Goal: Information Seeking & Learning: Learn about a topic

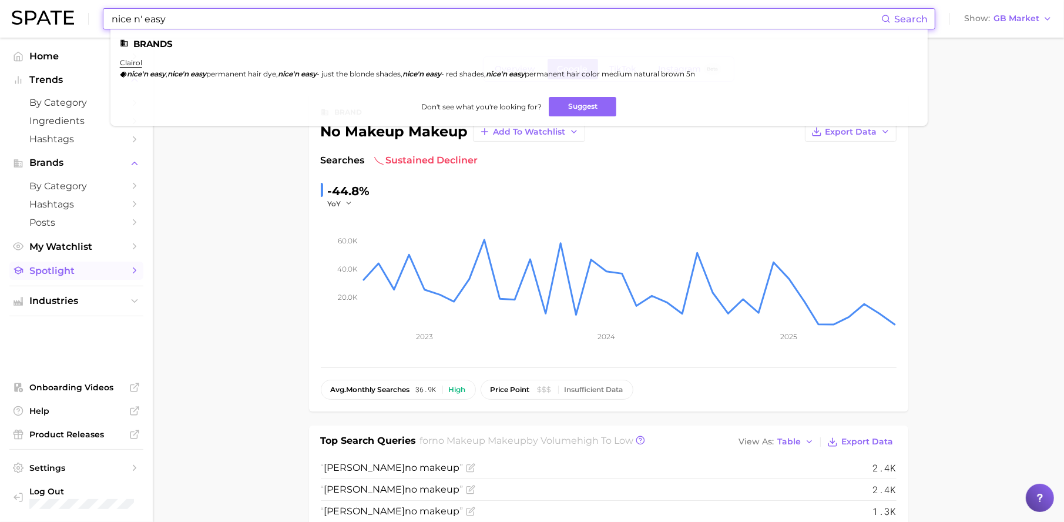
click at [83, 276] on link "Spotlight" at bounding box center [76, 270] width 134 height 18
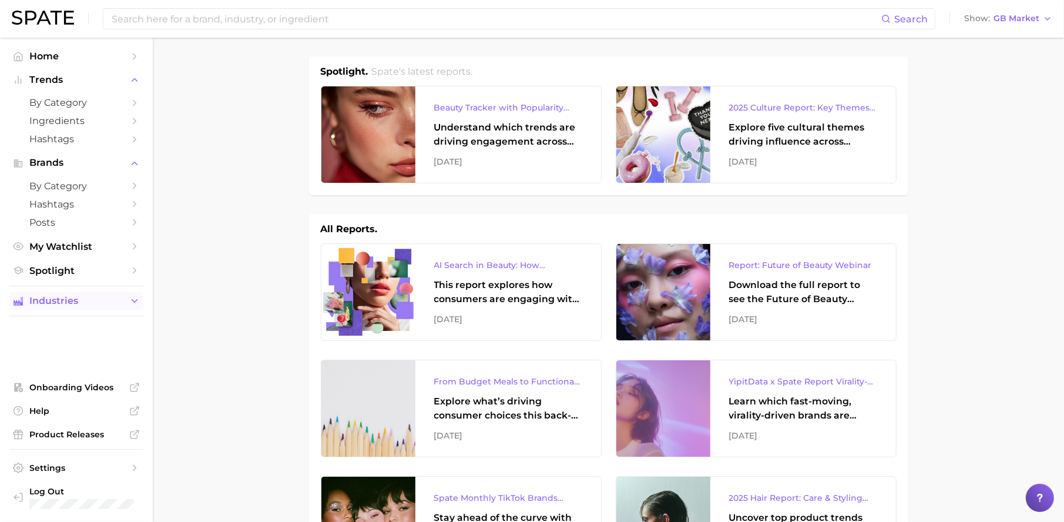
click at [89, 308] on button "Industries" at bounding box center [76, 301] width 134 height 18
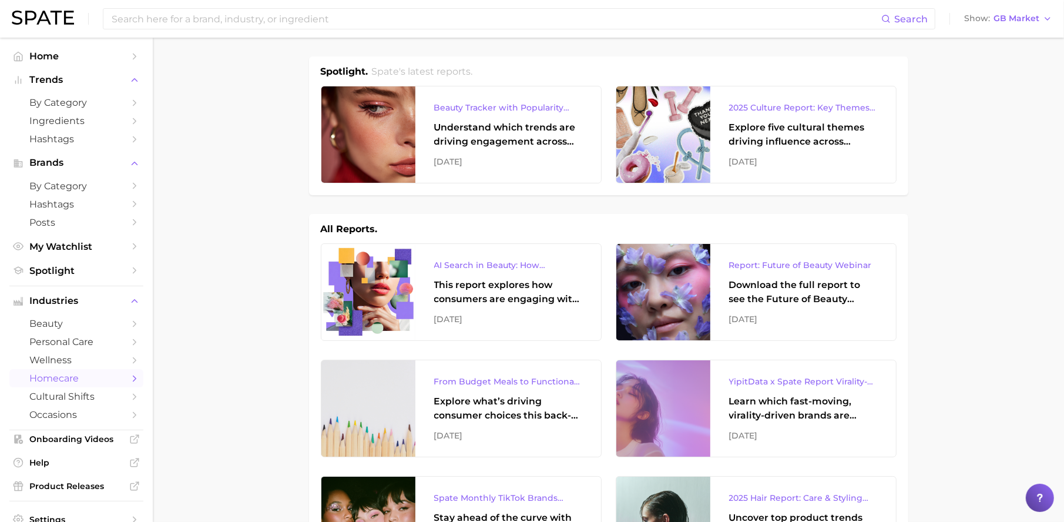
click at [90, 373] on span "homecare" at bounding box center [76, 377] width 94 height 11
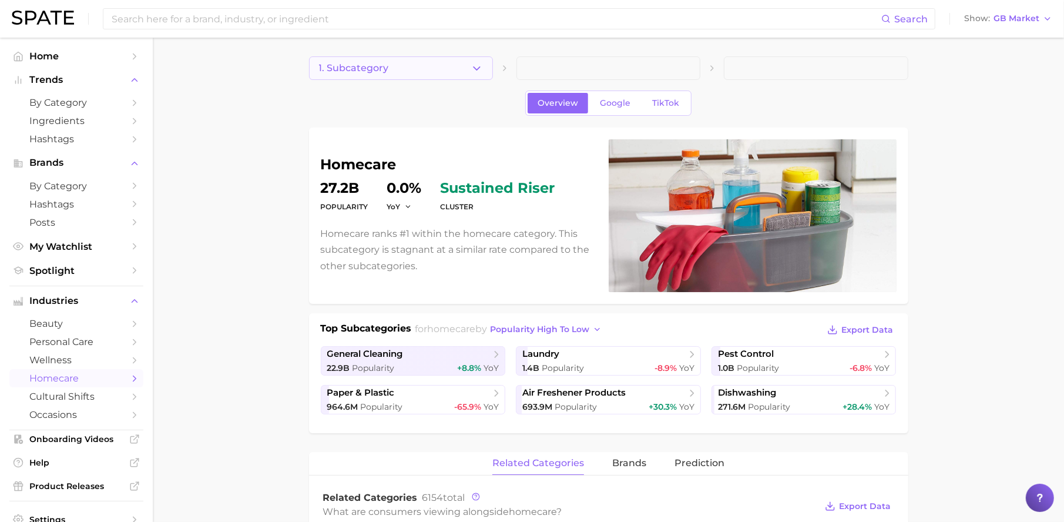
click at [440, 75] on button "1. Subcategory" at bounding box center [401, 67] width 184 height 23
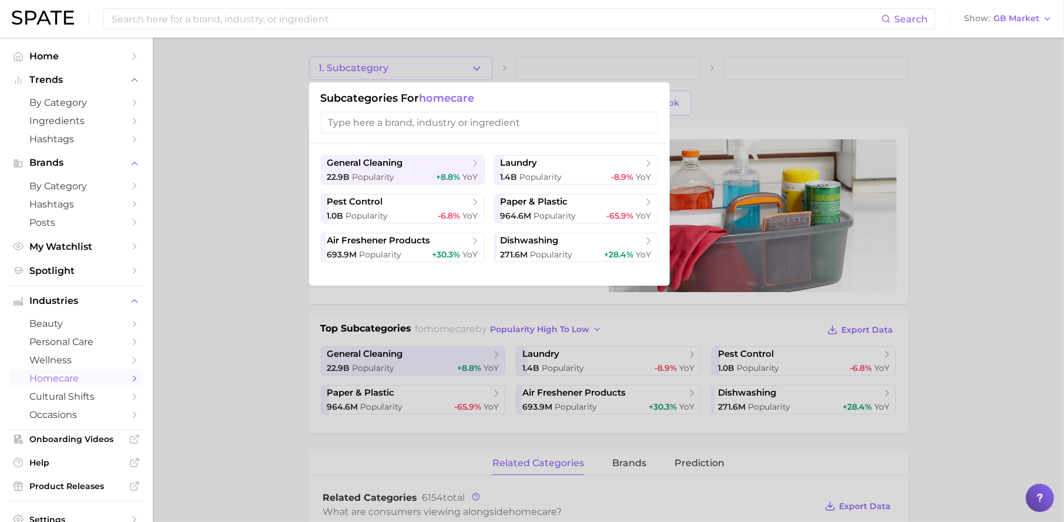
click at [1044, 6] on div "Search Show GB Market" at bounding box center [532, 19] width 1040 height 38
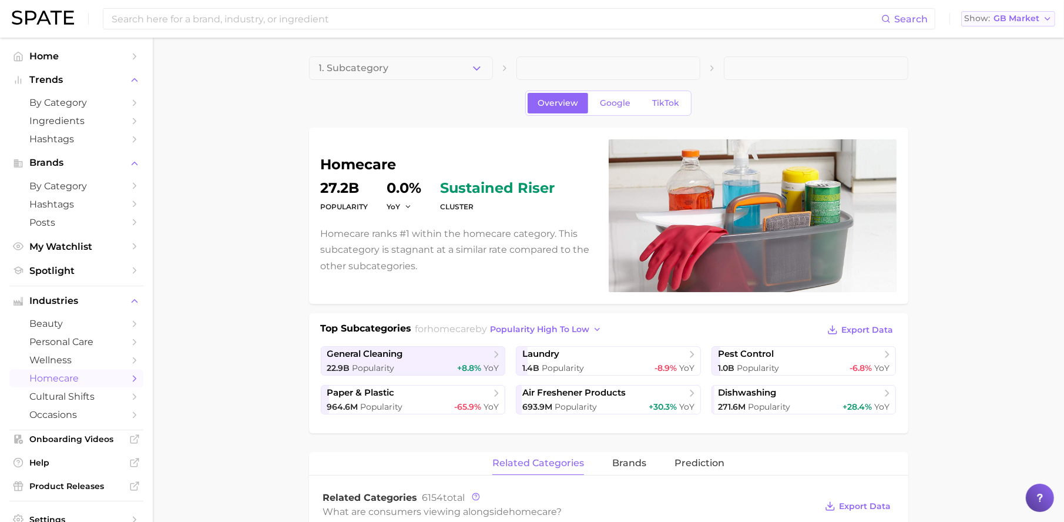
click at [1039, 15] on span "GB Market" at bounding box center [1016, 18] width 46 height 6
click at [1030, 40] on button "[GEOGRAPHIC_DATA]" at bounding box center [1012, 38] width 103 height 21
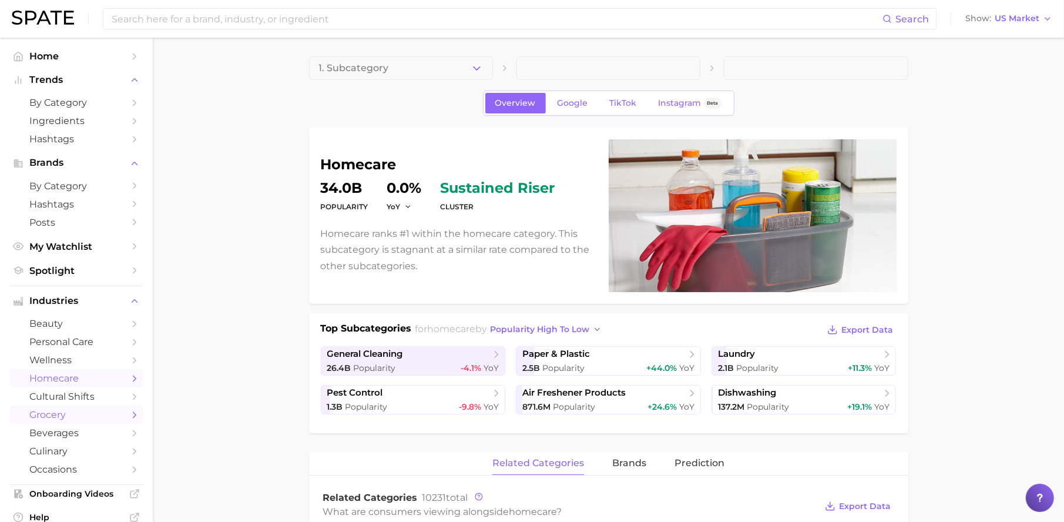
click at [85, 412] on span "grocery" at bounding box center [76, 414] width 94 height 11
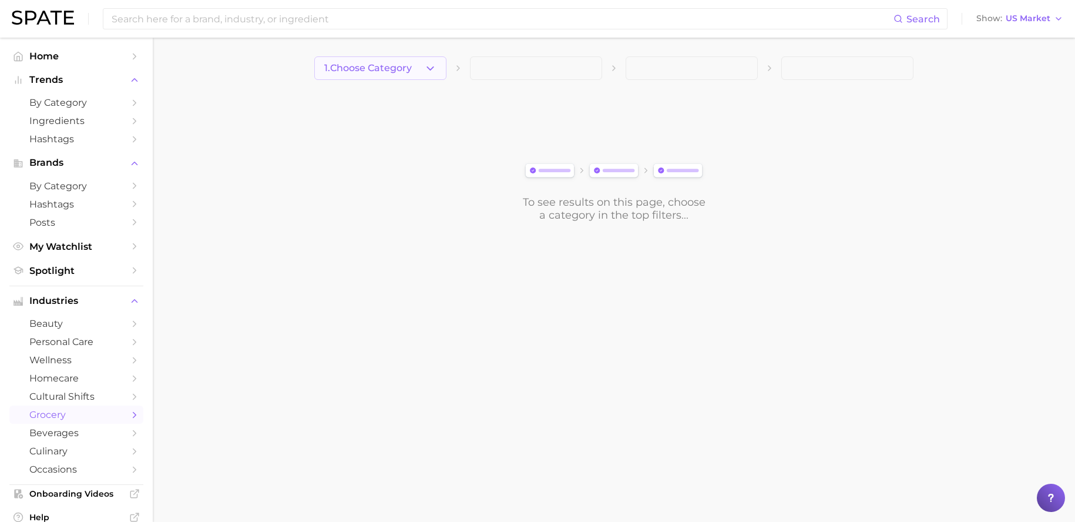
click at [428, 73] on icon "button" at bounding box center [430, 68] width 12 height 12
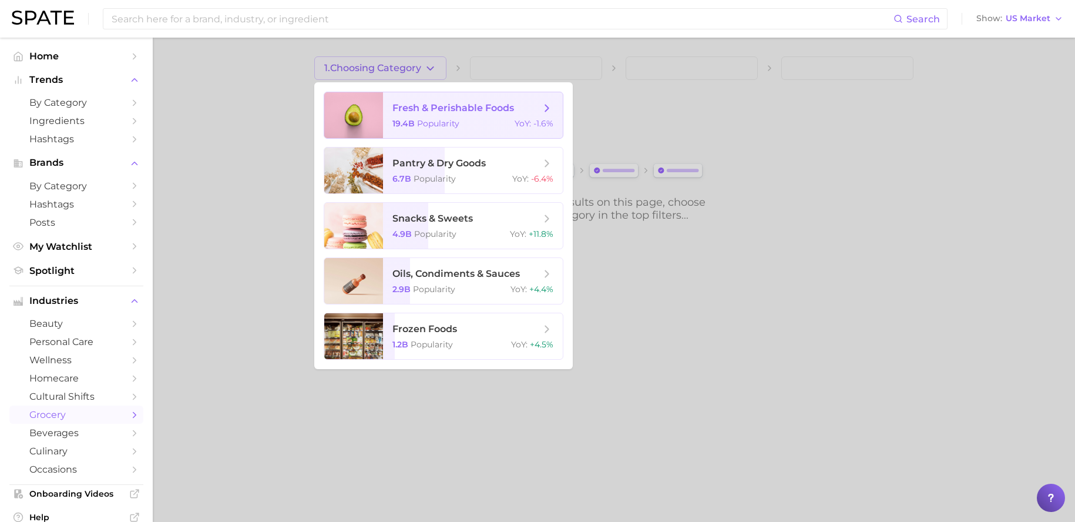
click at [462, 118] on div "19.4b Popularity YoY : -1.6%" at bounding box center [472, 123] width 161 height 11
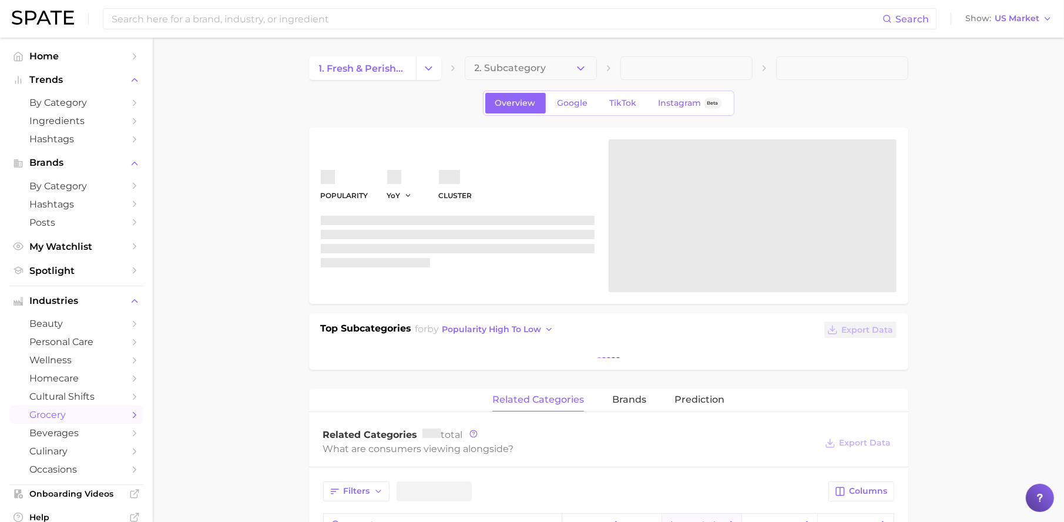
click at [563, 72] on button "2. Subcategory" at bounding box center [531, 67] width 132 height 23
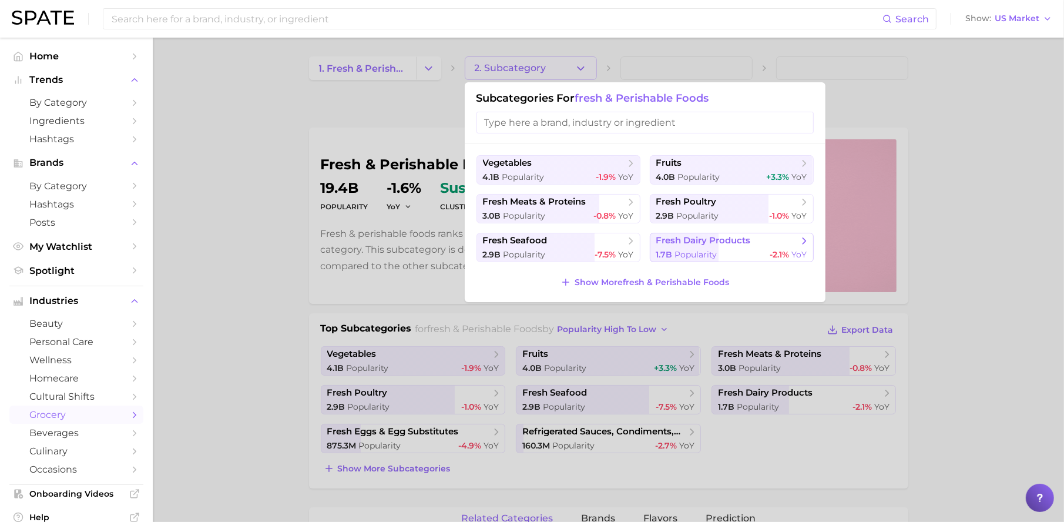
click at [697, 256] on span "Popularity" at bounding box center [696, 254] width 42 height 11
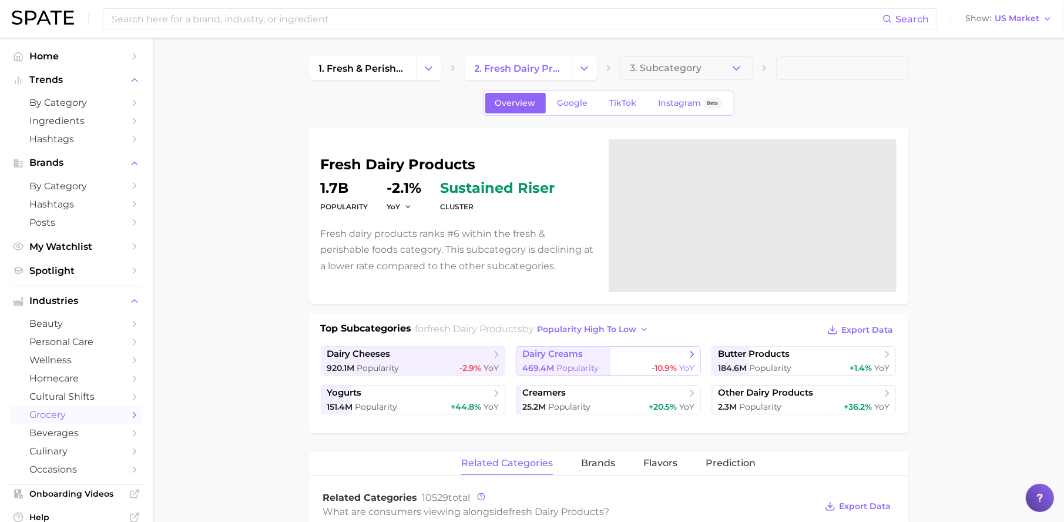
click at [571, 365] on span "Popularity" at bounding box center [577, 367] width 42 height 11
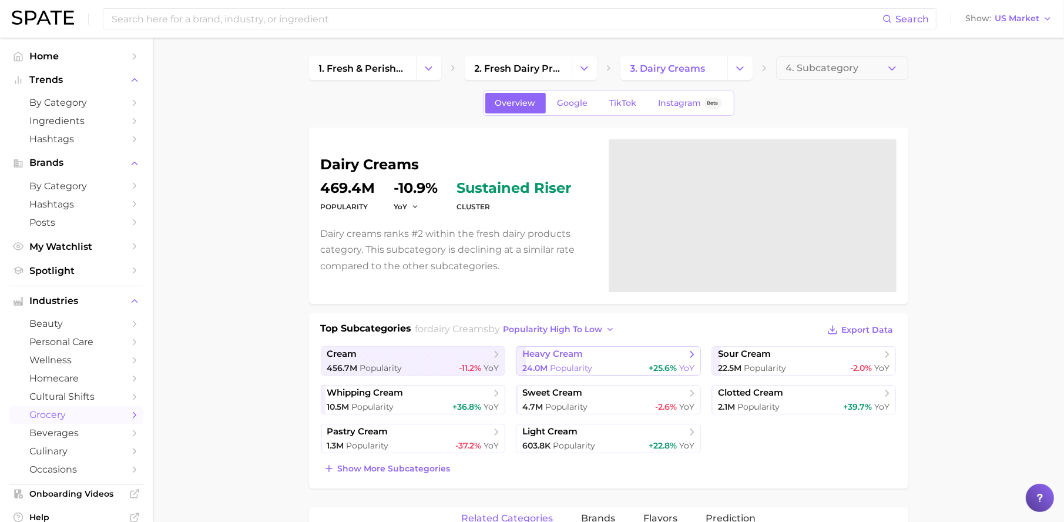
click at [563, 354] on span "heavy cream" at bounding box center [552, 353] width 61 height 11
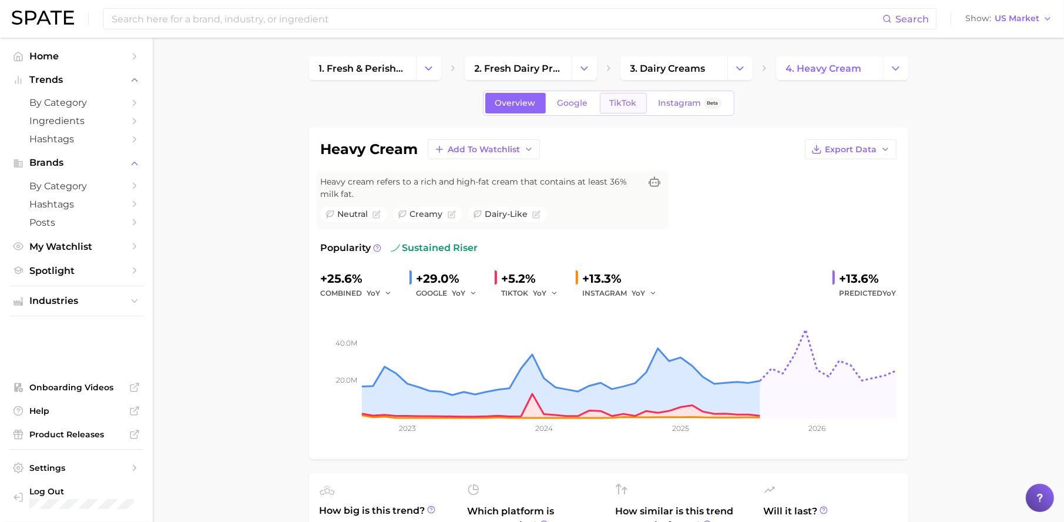
click at [631, 104] on span "TikTok" at bounding box center [623, 103] width 27 height 10
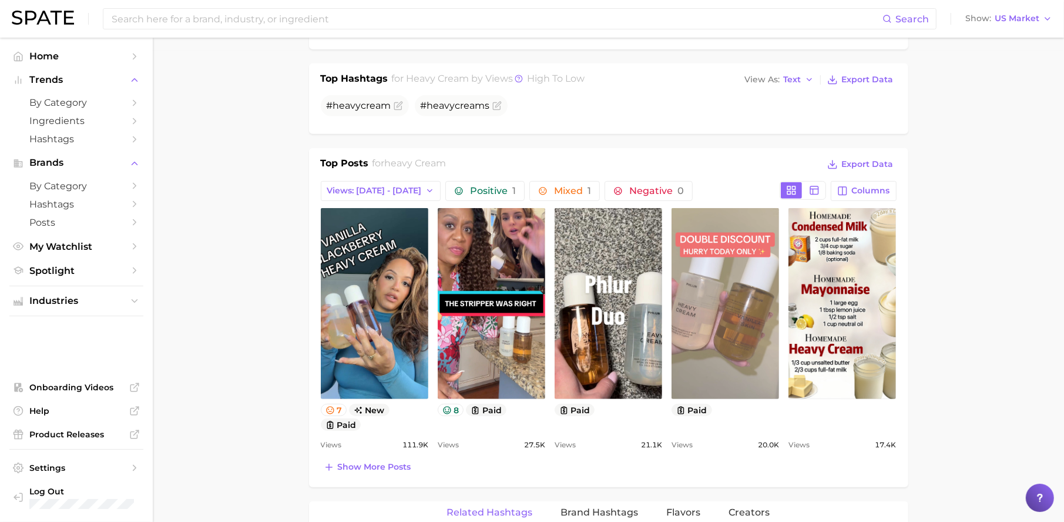
scroll to position [474, 0]
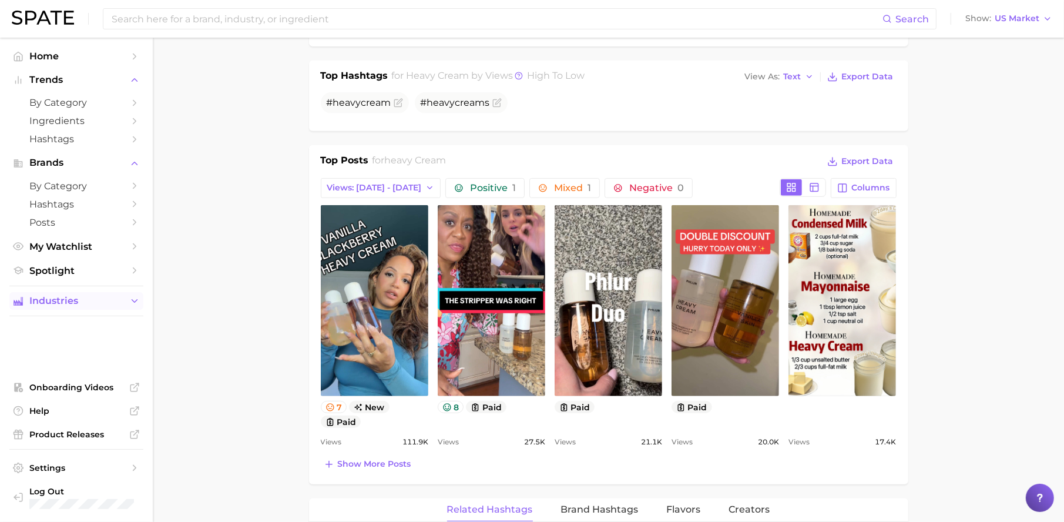
click at [109, 300] on span "Industries" at bounding box center [76, 300] width 94 height 11
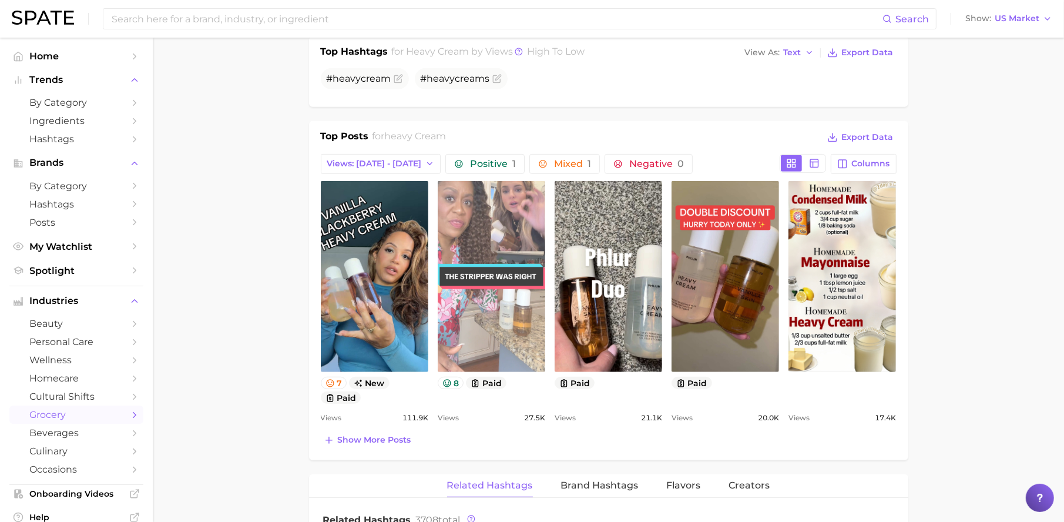
scroll to position [475, 0]
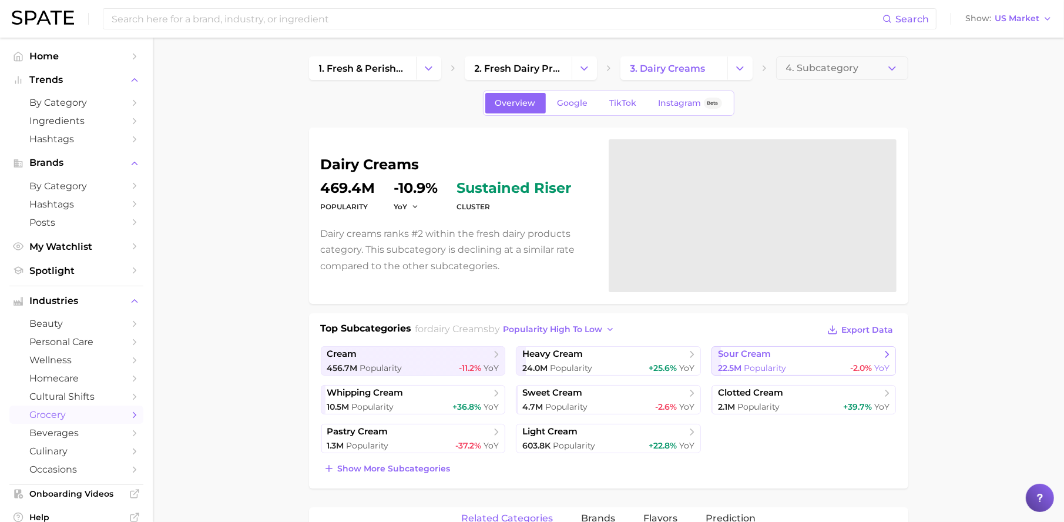
click at [797, 370] on div "22.5m Popularity -2.0% YoY" at bounding box center [804, 367] width 172 height 11
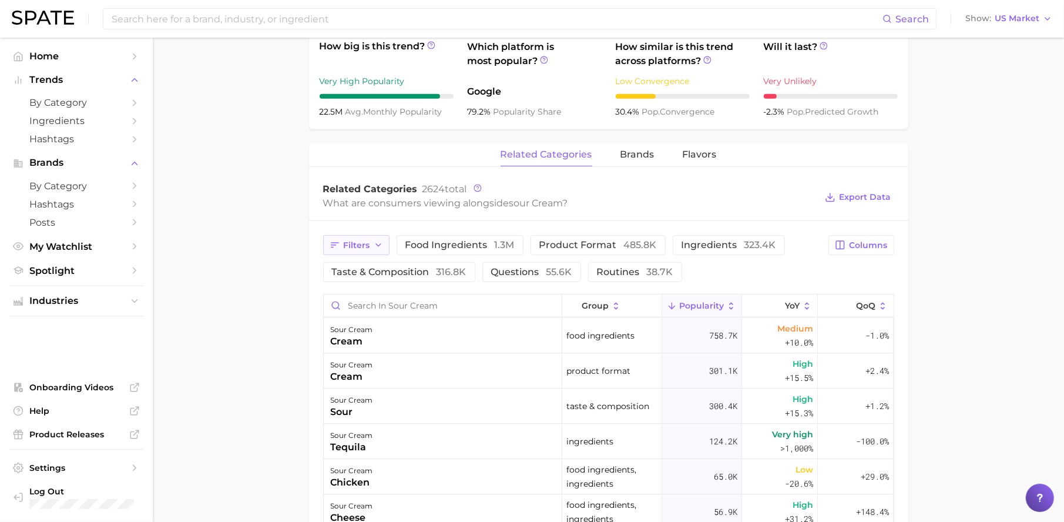
click at [374, 249] on icon "button" at bounding box center [378, 244] width 9 height 9
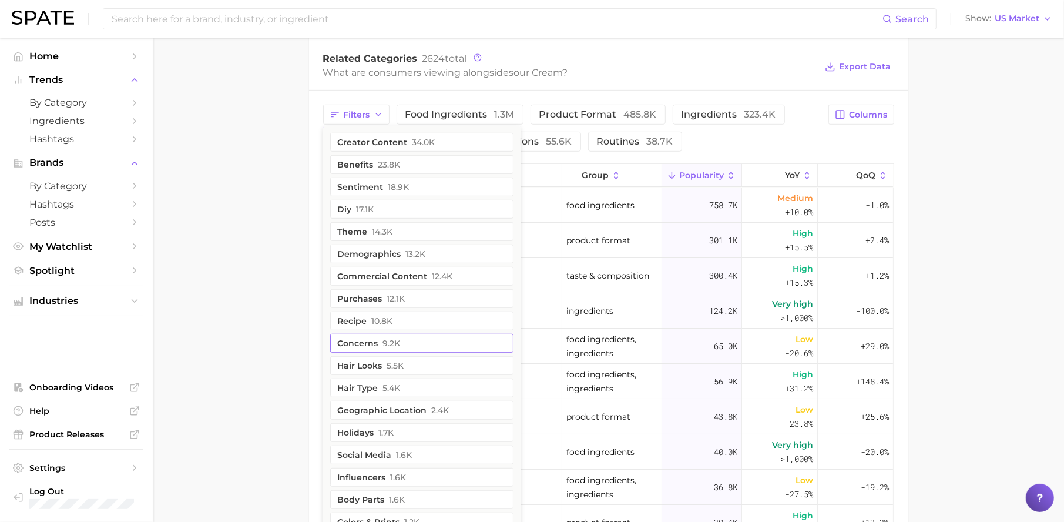
scroll to position [583, 0]
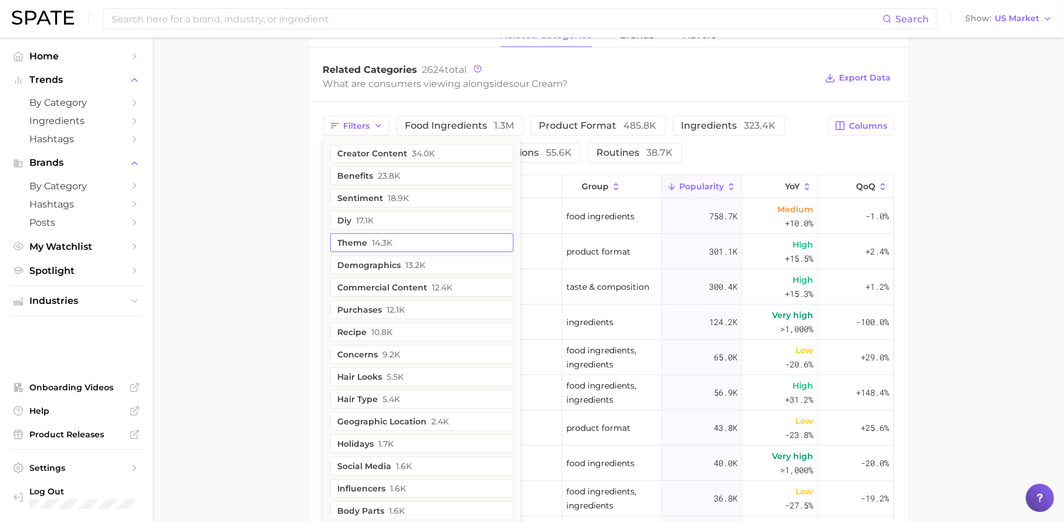
click at [398, 244] on button "theme 14.3k" at bounding box center [421, 242] width 183 height 19
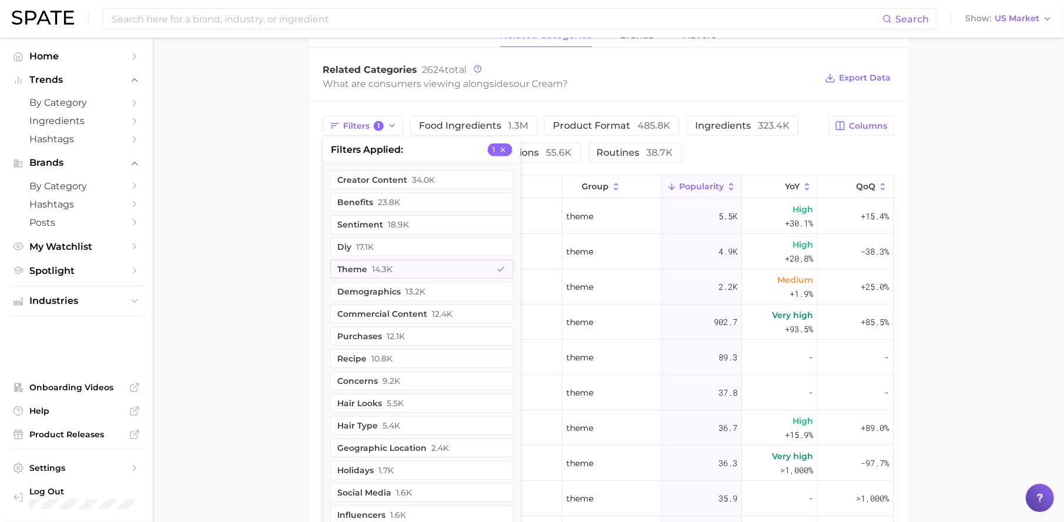
click at [939, 278] on main "1. fresh & perishable foods 2. fresh dairy products 3. dairy creams 4. sour cre…" at bounding box center [608, 111] width 911 height 1315
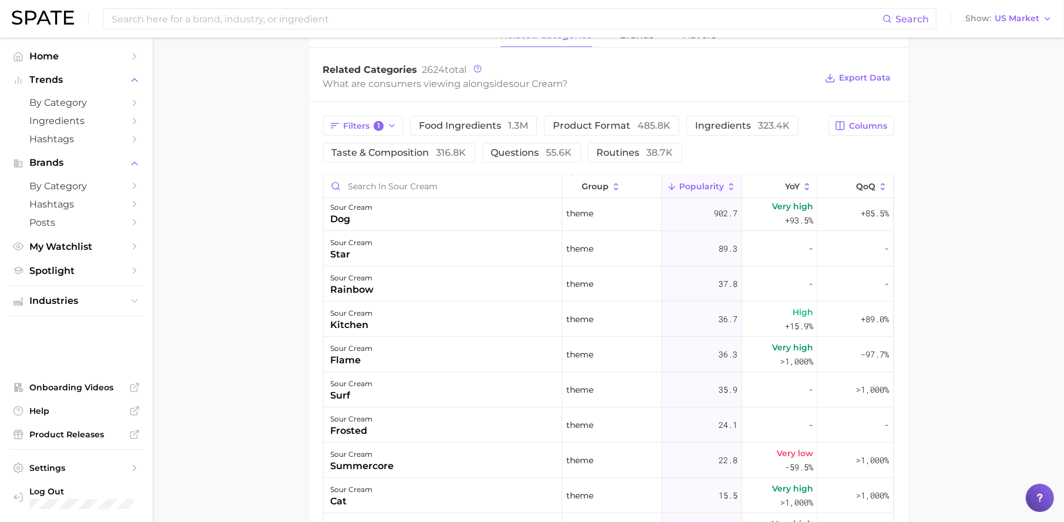
scroll to position [112, 0]
click at [391, 127] on polyline "button" at bounding box center [391, 126] width 5 height 2
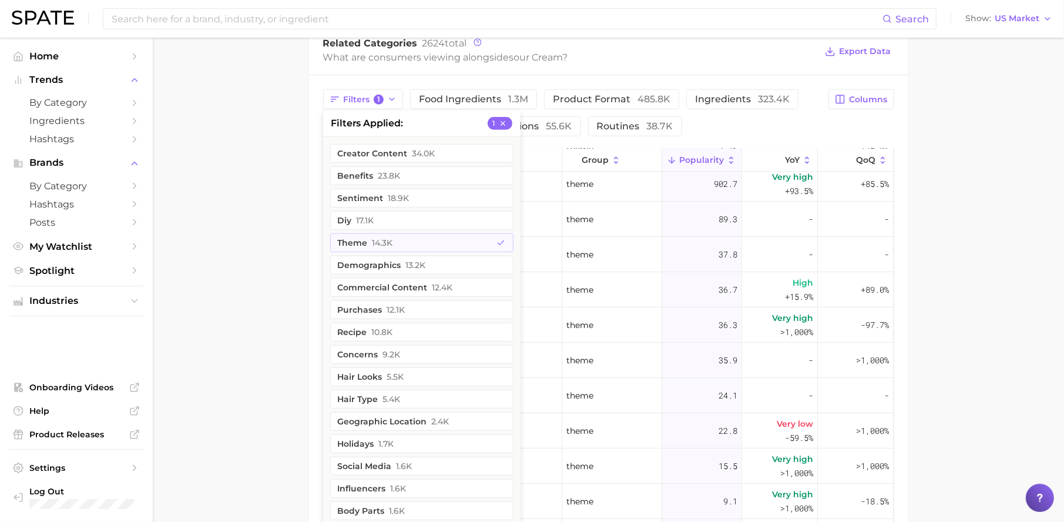
scroll to position [592, 0]
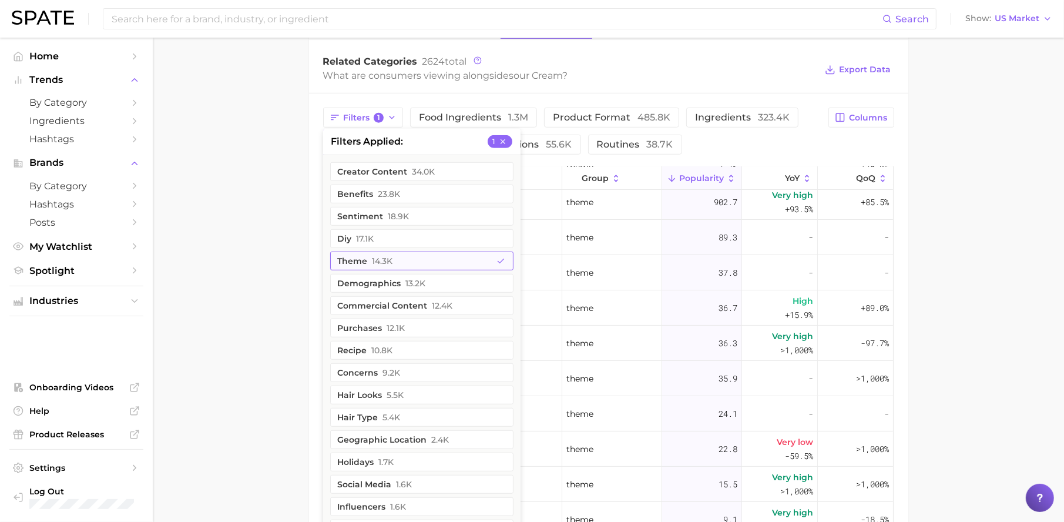
click at [414, 262] on button "theme 14.3k" at bounding box center [421, 260] width 183 height 19
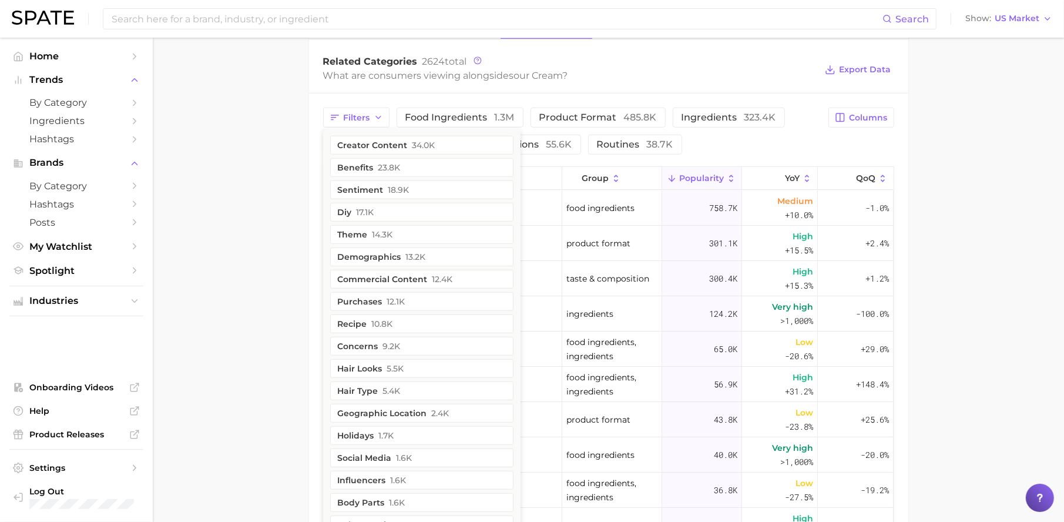
click at [986, 271] on main "1. fresh & perishable foods 2. fresh dairy products 3. dairy creams 4. sour cre…" at bounding box center [608, 103] width 911 height 1315
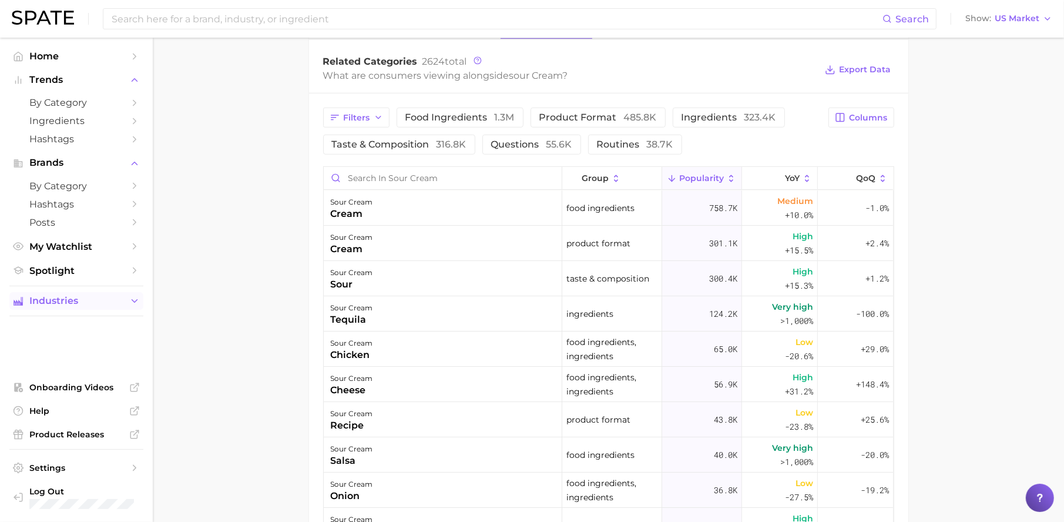
click at [106, 295] on span "Industries" at bounding box center [76, 300] width 94 height 11
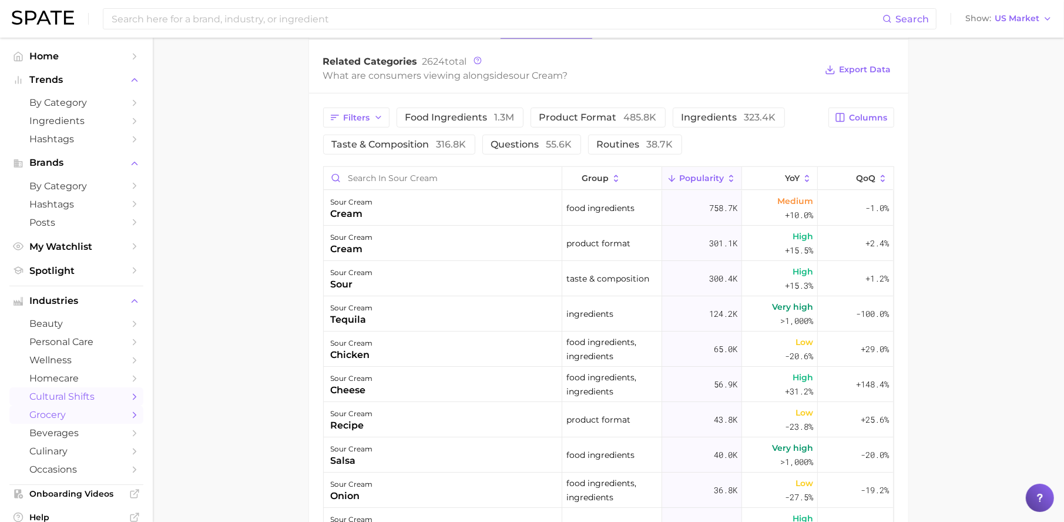
click at [66, 394] on span "cultural shifts" at bounding box center [76, 396] width 94 height 11
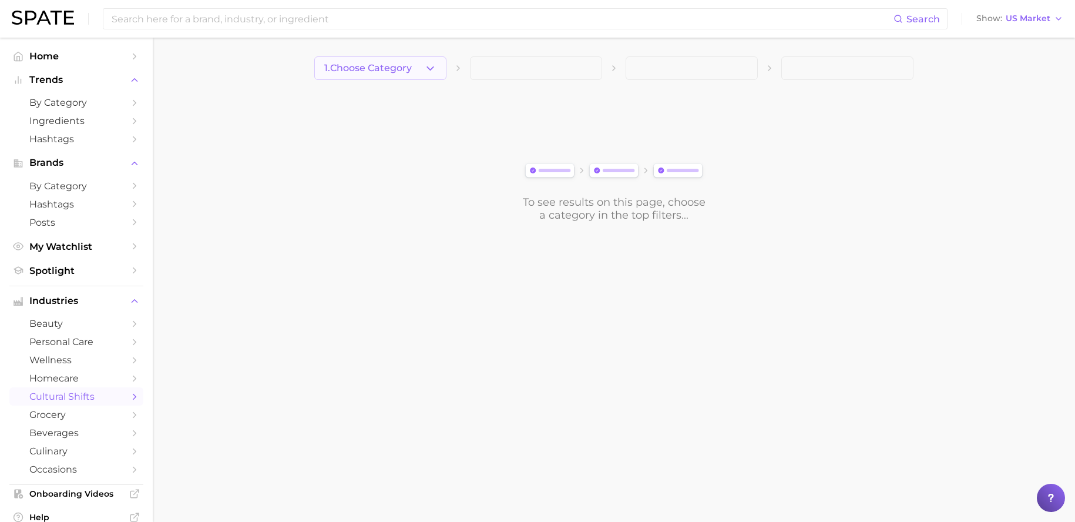
click at [421, 68] on button "1. Choose Category" at bounding box center [380, 67] width 132 height 23
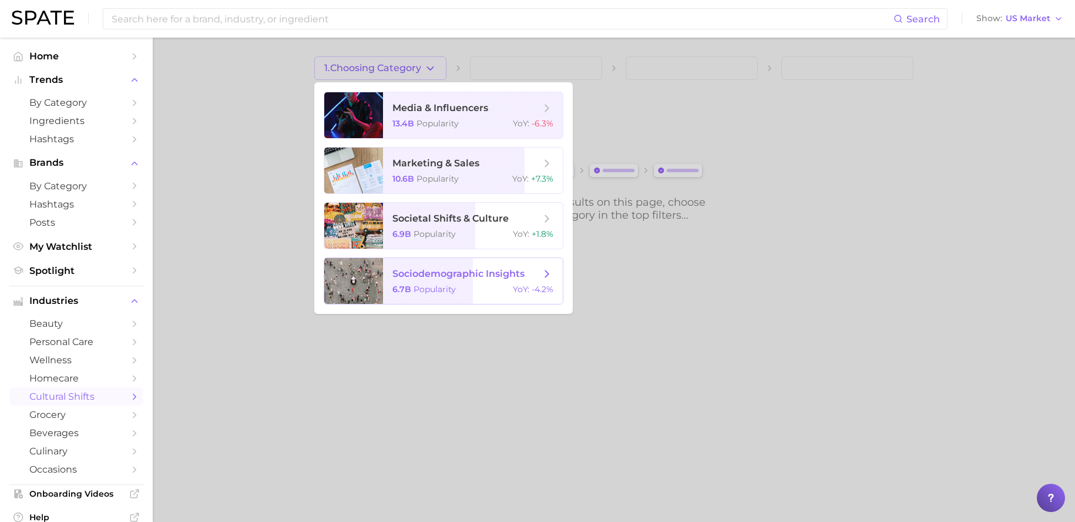
click at [447, 281] on span "sociodemographic insights 6.7b Popularity YoY : -4.2%" at bounding box center [473, 281] width 180 height 46
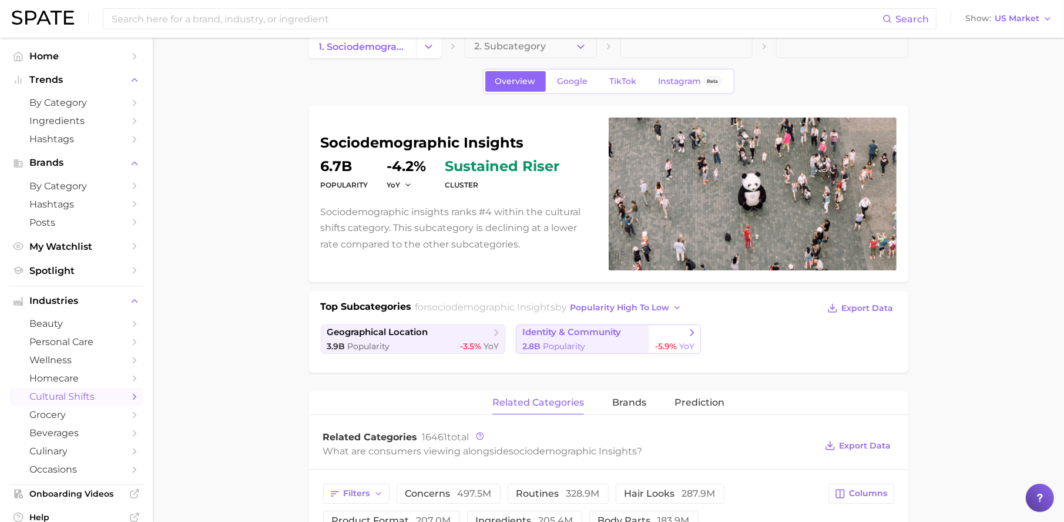
scroll to position [39, 0]
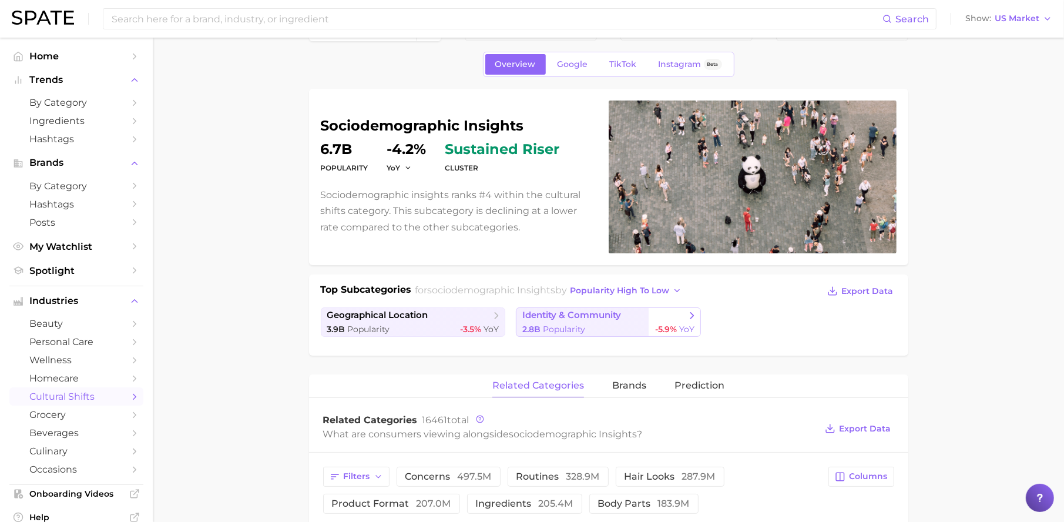
click at [549, 324] on span "2.8b Popularity" at bounding box center [553, 329] width 63 height 11
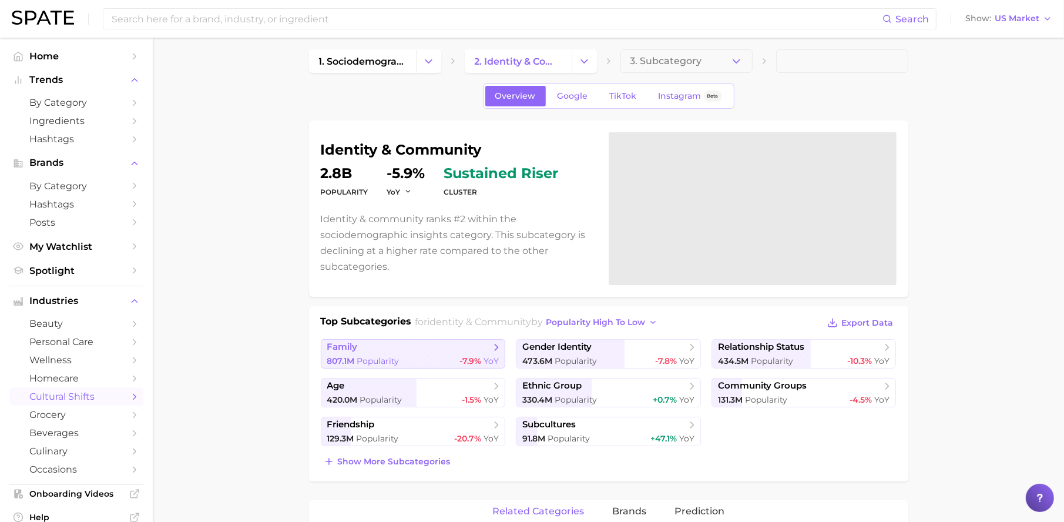
scroll to position [8, 0]
click at [427, 387] on span "age" at bounding box center [408, 385] width 163 height 12
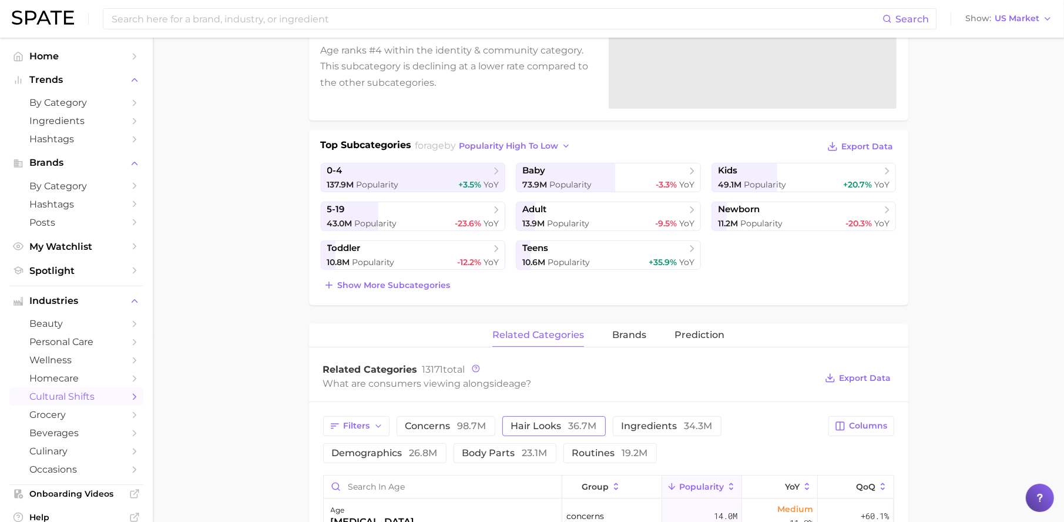
scroll to position [256, 0]
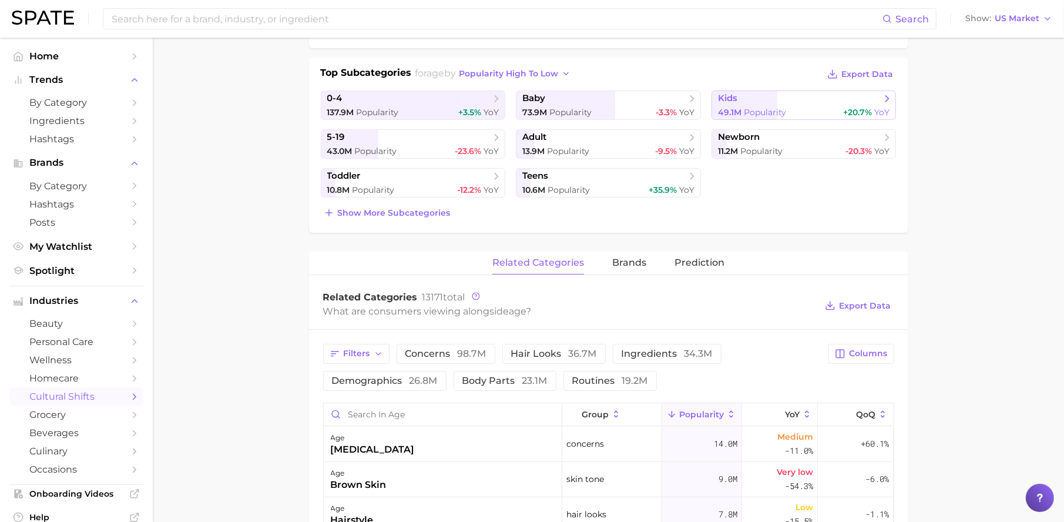
click at [735, 107] on span "49.1m" at bounding box center [729, 112] width 23 height 11
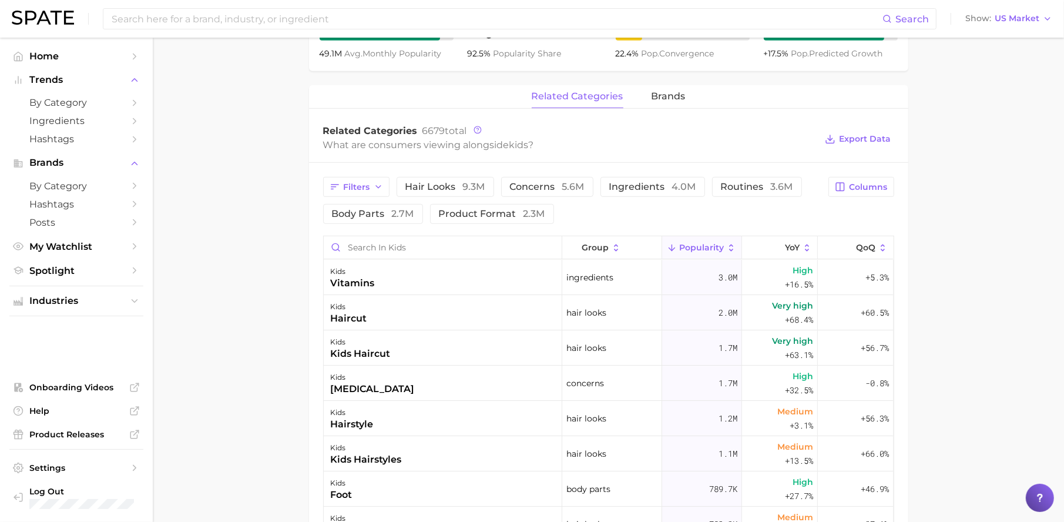
scroll to position [504, 0]
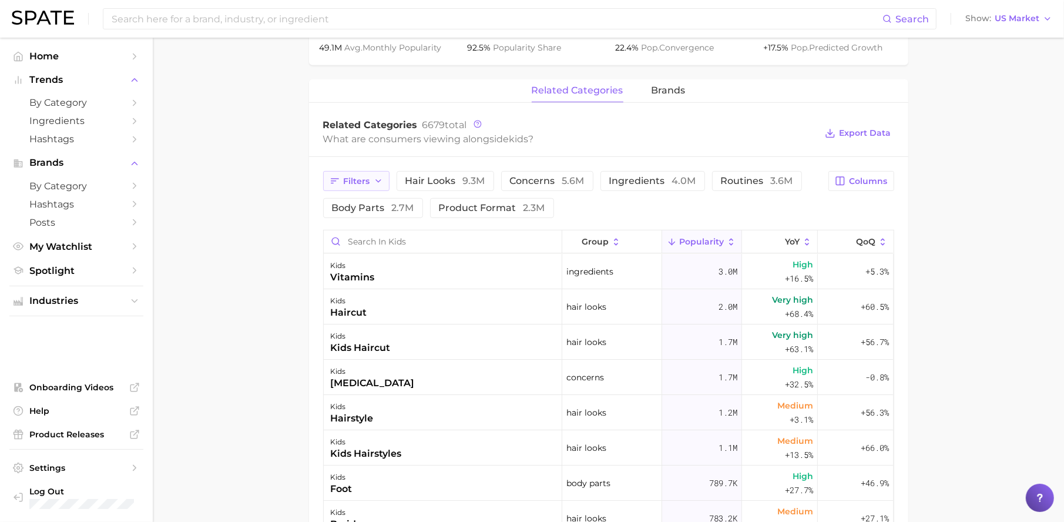
click at [374, 186] on icon "button" at bounding box center [378, 180] width 9 height 9
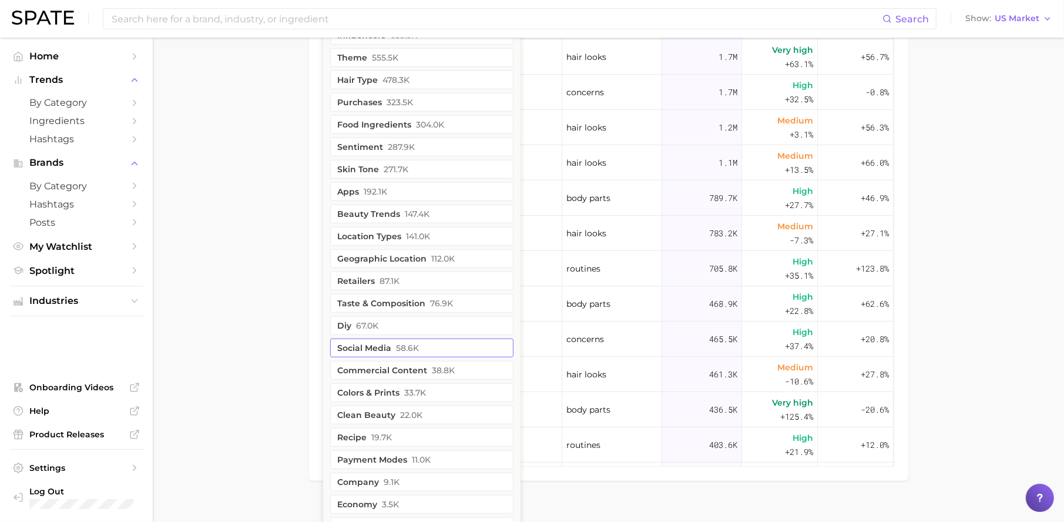
scroll to position [802, 0]
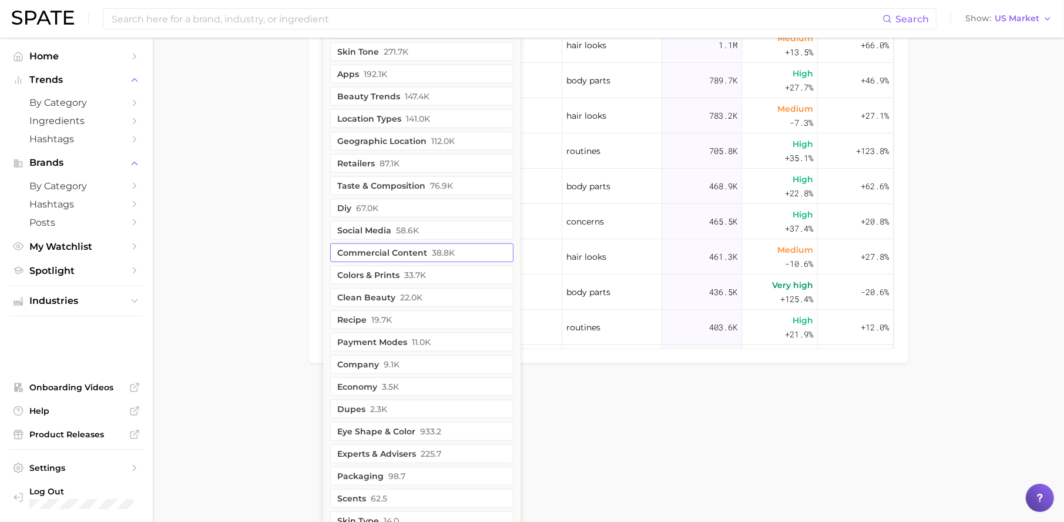
click at [432, 254] on span "38.8k" at bounding box center [443, 252] width 23 height 9
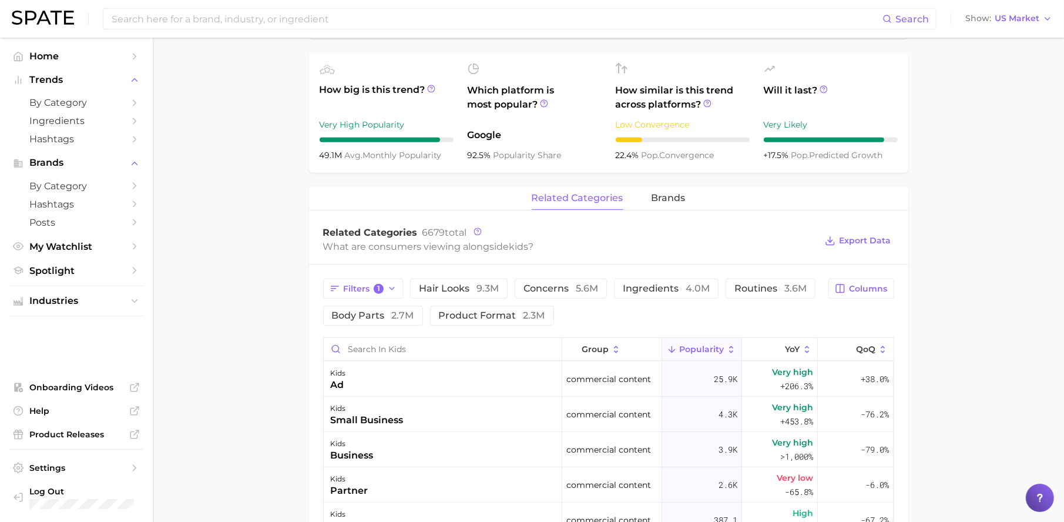
scroll to position [399, 0]
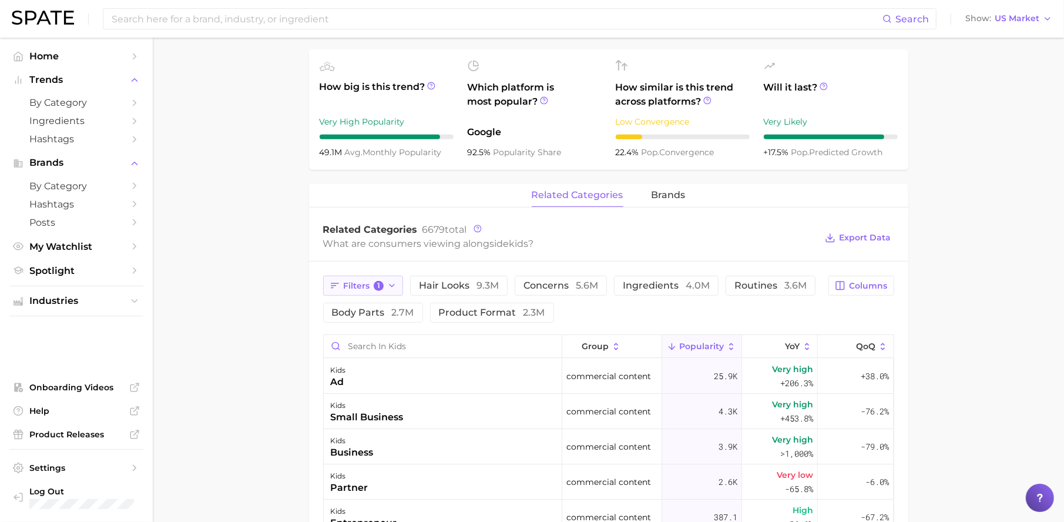
click at [388, 287] on icon "button" at bounding box center [391, 285] width 9 height 9
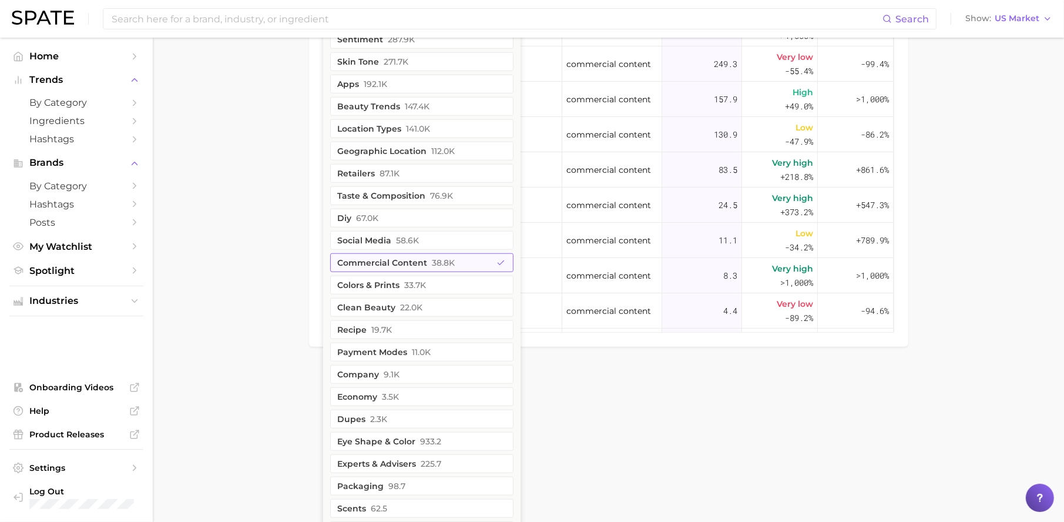
click at [421, 267] on button "commercial content 38.8k" at bounding box center [421, 262] width 183 height 19
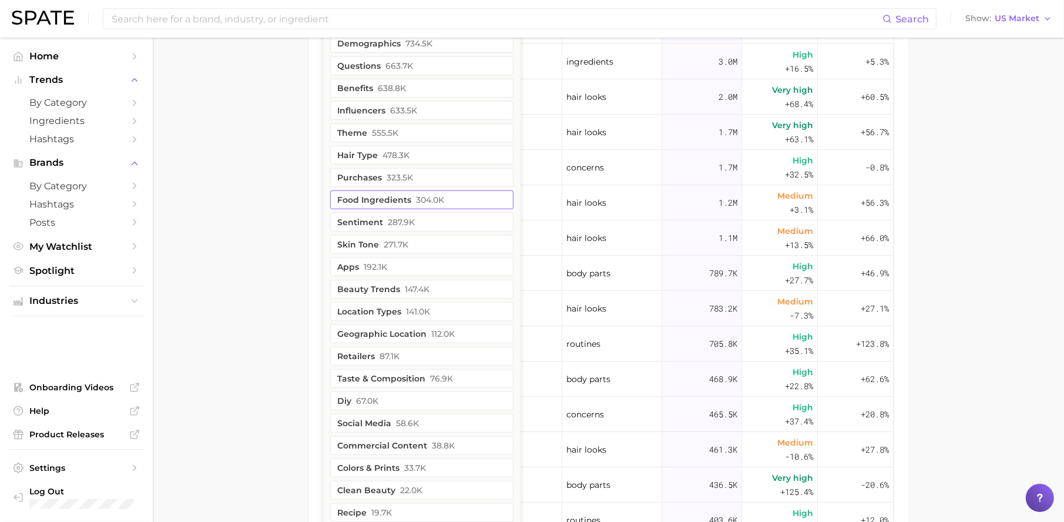
scroll to position [694, 0]
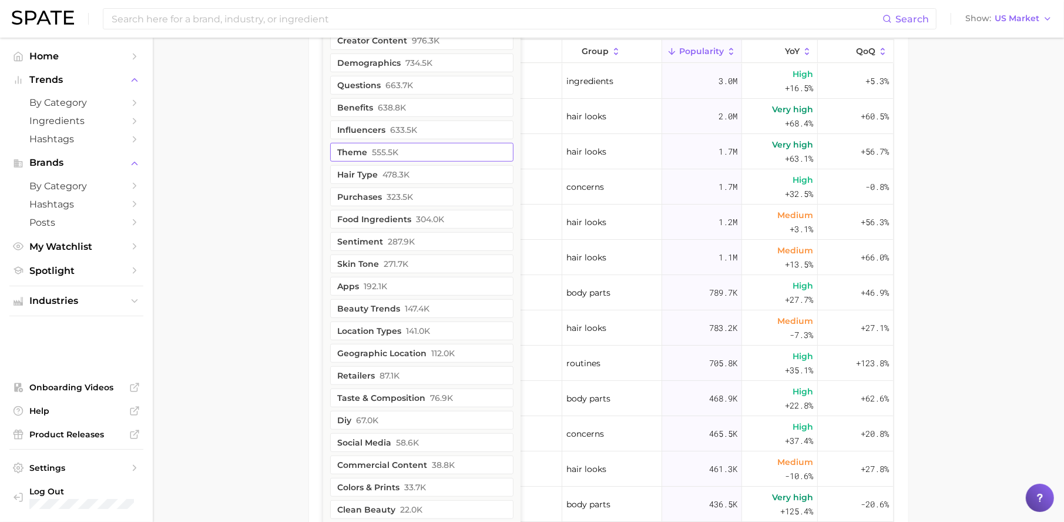
click at [413, 156] on button "theme 555.5k" at bounding box center [421, 152] width 183 height 19
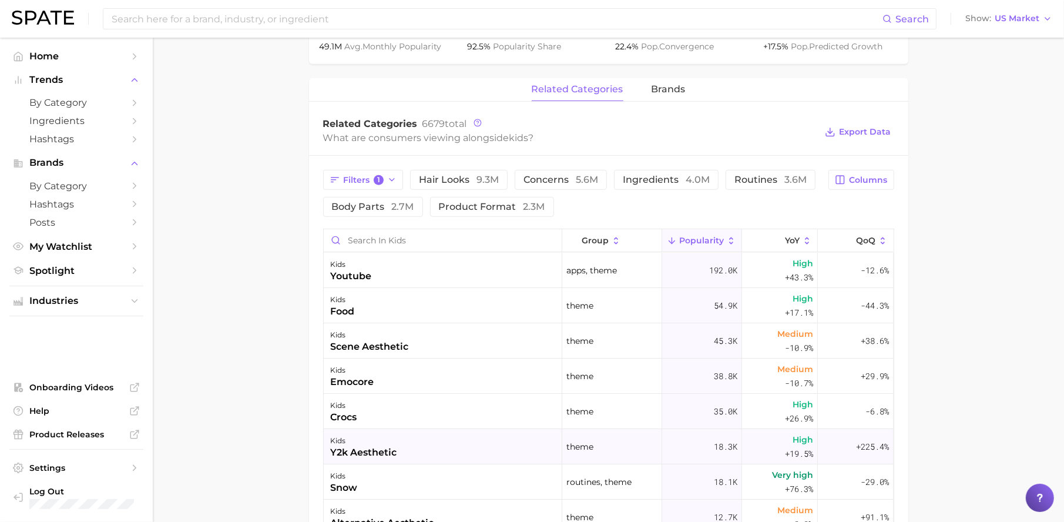
scroll to position [500, 0]
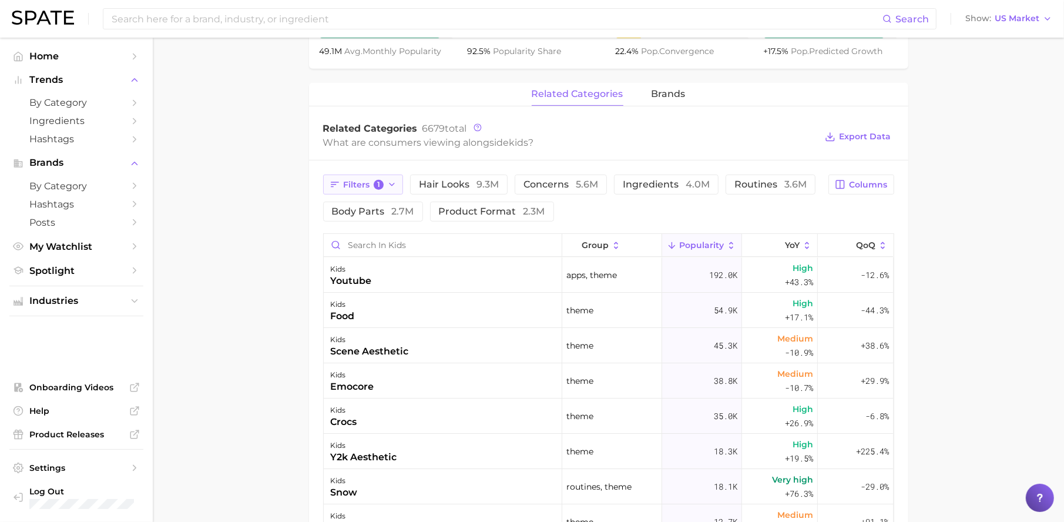
click at [379, 187] on span "1" at bounding box center [379, 185] width 11 height 11
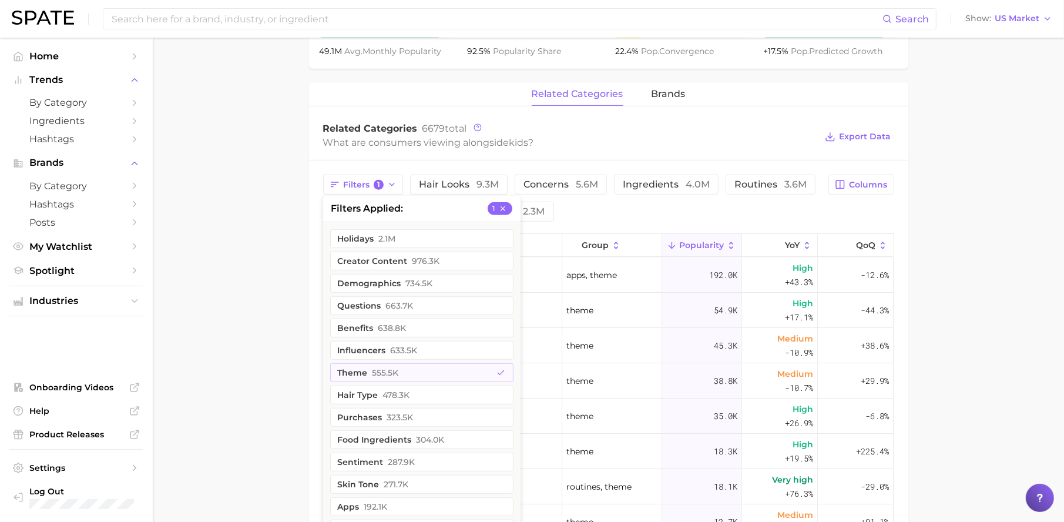
click at [965, 274] on main "1. sociodemographic insights 2. identity & community 3. age [DEMOGRAPHIC_DATA].…" at bounding box center [608, 182] width 911 height 1291
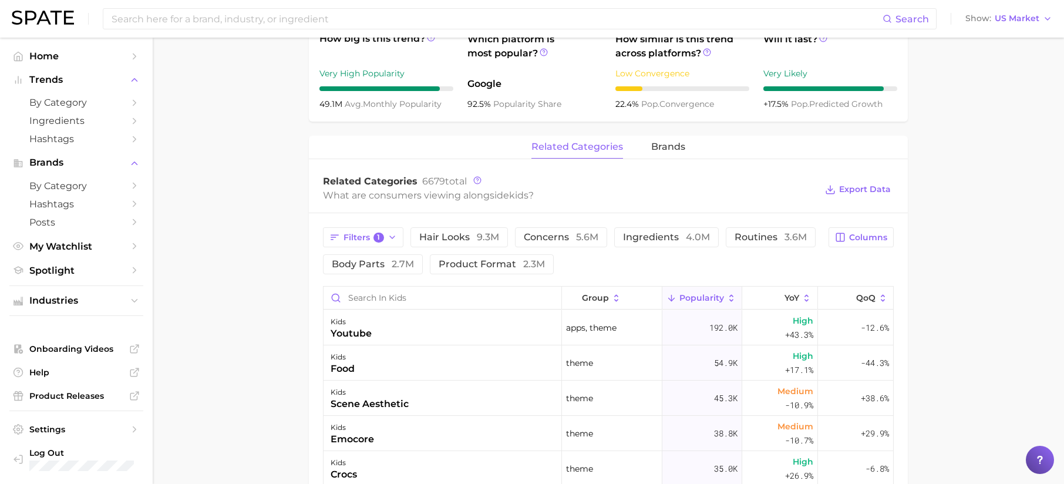
scroll to position [416, 0]
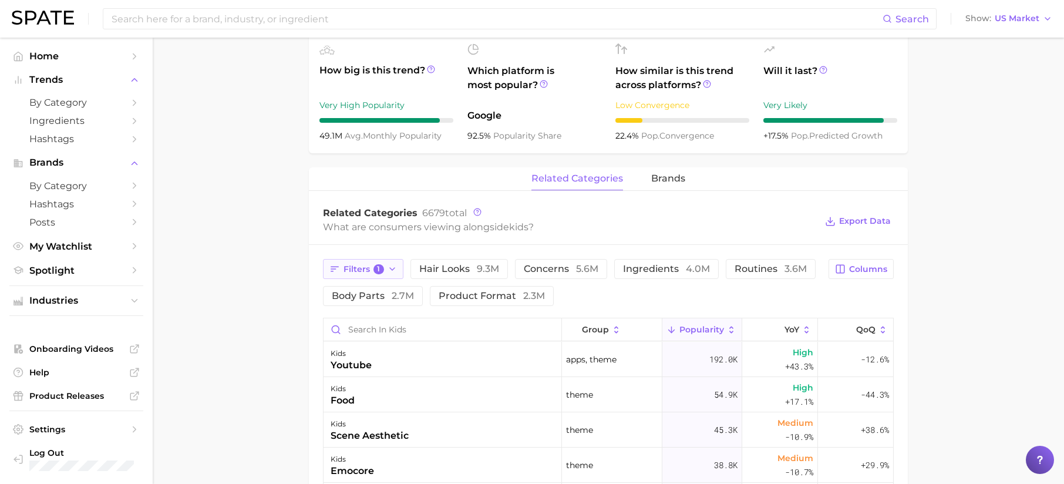
click at [391, 273] on icon "button" at bounding box center [392, 268] width 9 height 9
click at [391, 272] on icon "button" at bounding box center [392, 268] width 9 height 9
click at [391, 271] on icon "button" at bounding box center [392, 268] width 9 height 9
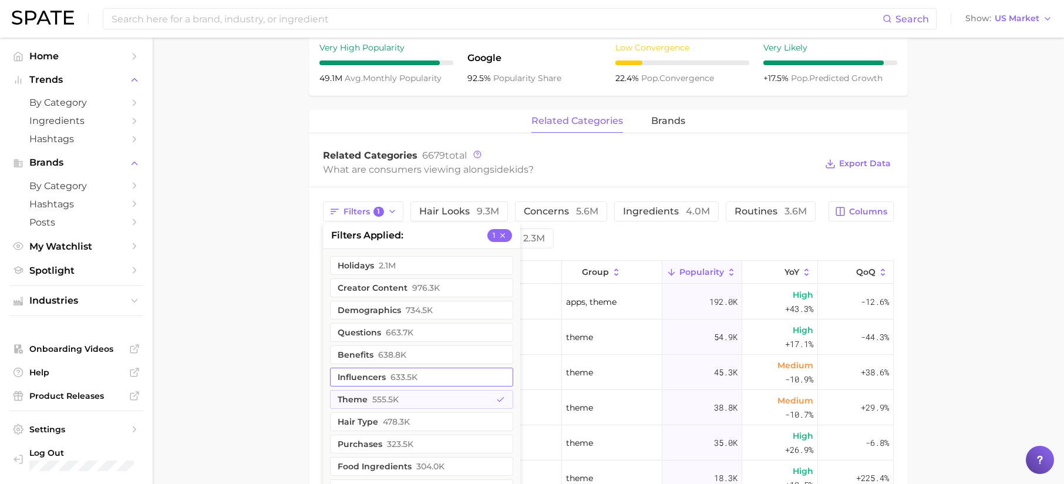
scroll to position [492, 0]
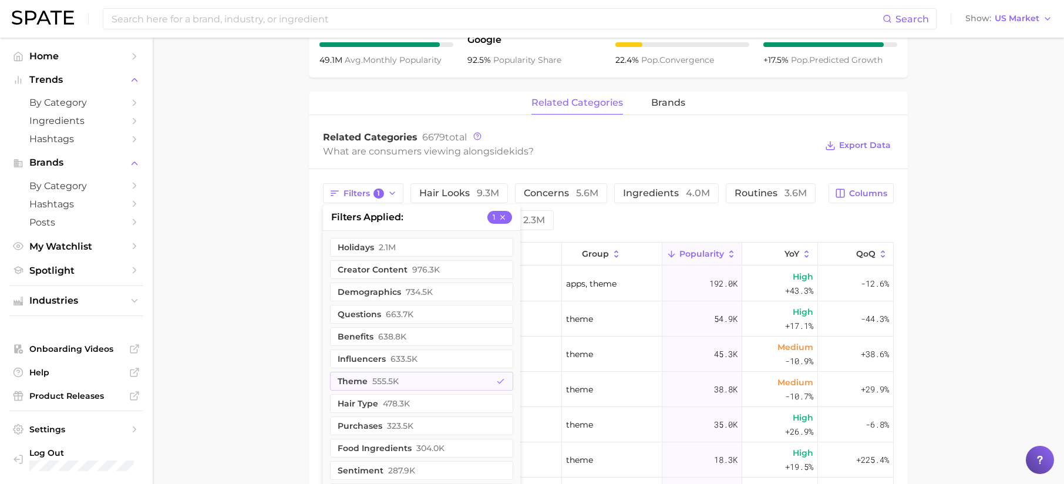
click at [259, 341] on main "1. sociodemographic insights 2. identity & community 3. age [DEMOGRAPHIC_DATA].…" at bounding box center [609, 172] width 912 height 1253
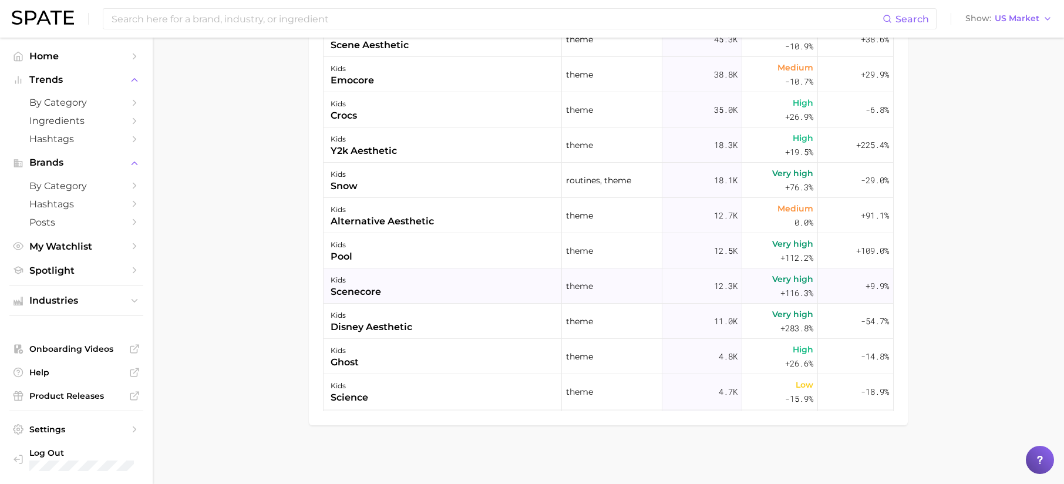
scroll to position [552, 0]
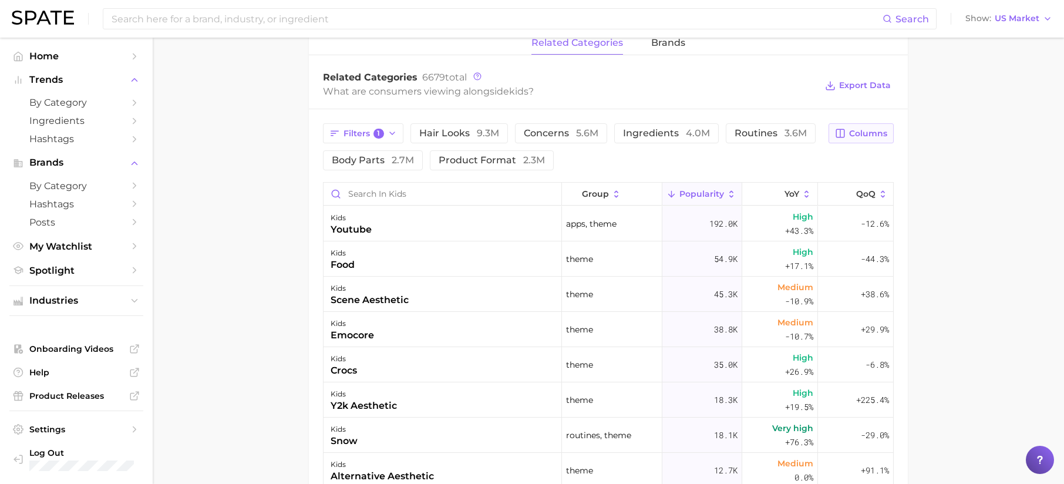
click at [856, 138] on span "Columns" at bounding box center [868, 134] width 38 height 10
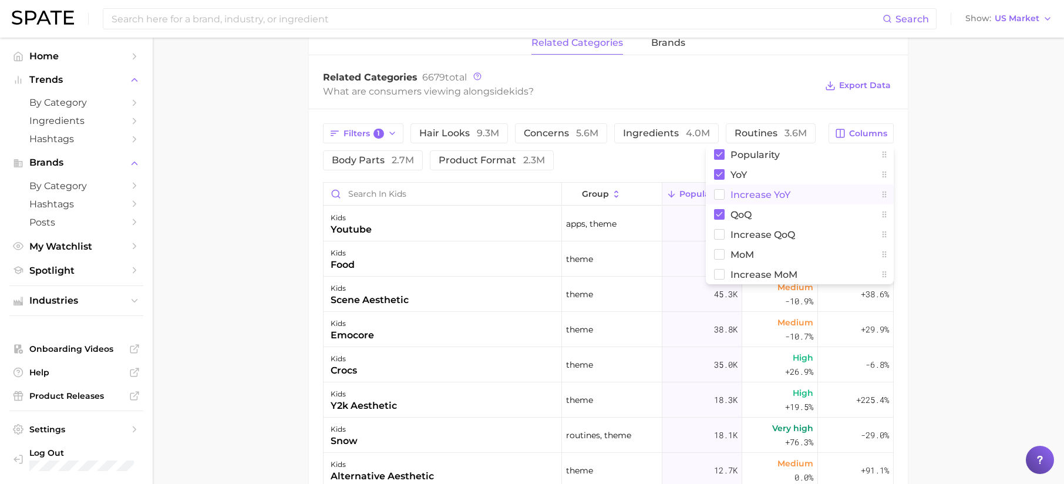
click at [787, 194] on span "Increase YoY" at bounding box center [761, 195] width 60 height 10
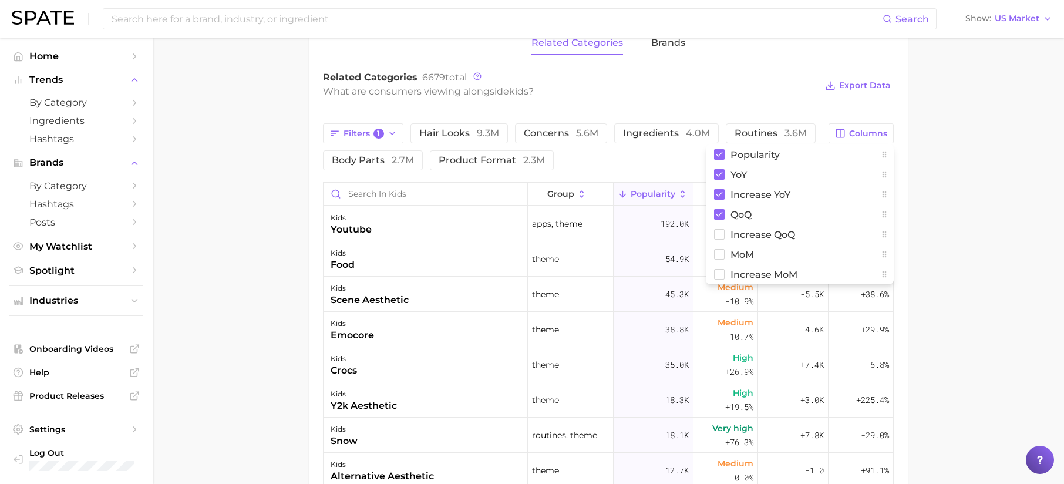
click at [960, 209] on main "1. sociodemographic insights 2. identity & community 3. age [DEMOGRAPHIC_DATA].…" at bounding box center [609, 112] width 912 height 1253
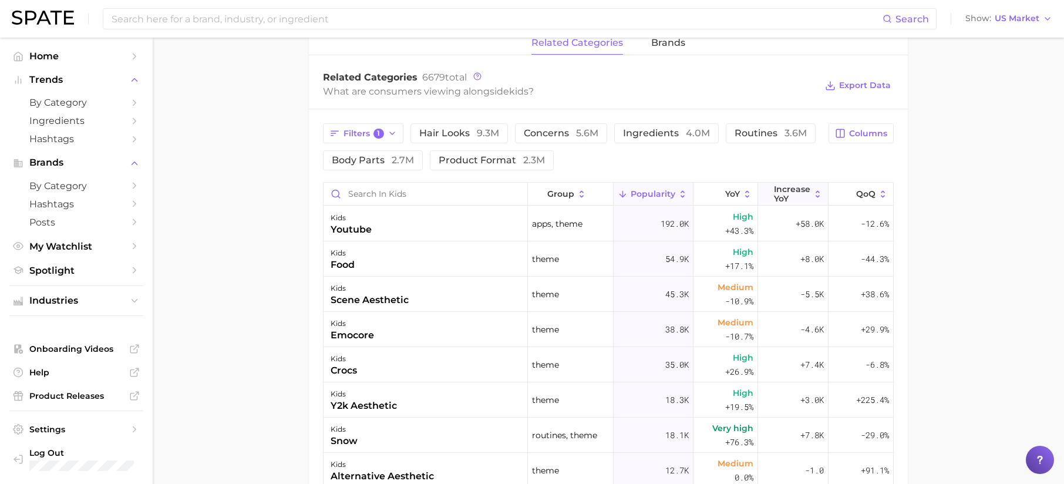
click at [774, 192] on span "Increase YoY" at bounding box center [792, 193] width 36 height 19
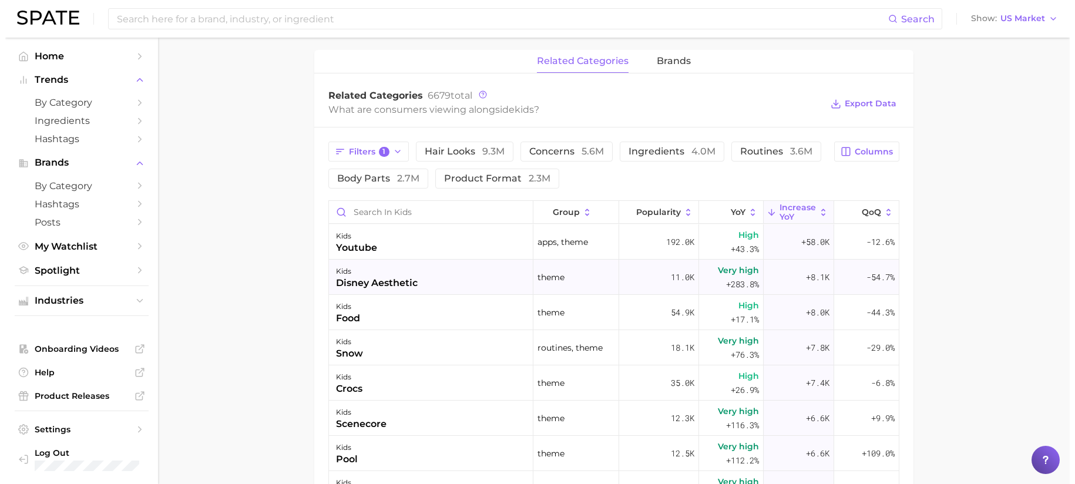
scroll to position [523, 0]
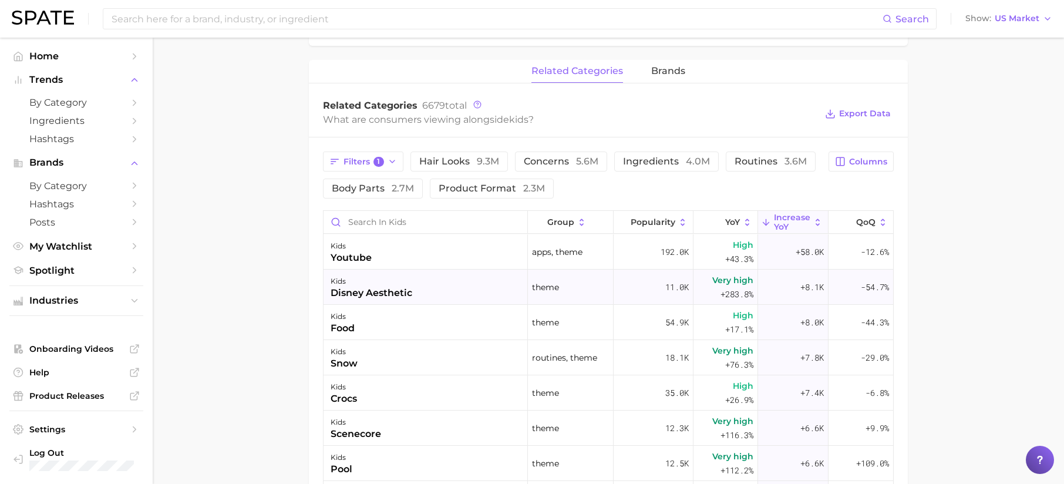
click at [429, 294] on div "kids disney aesthetic" at bounding box center [426, 287] width 204 height 35
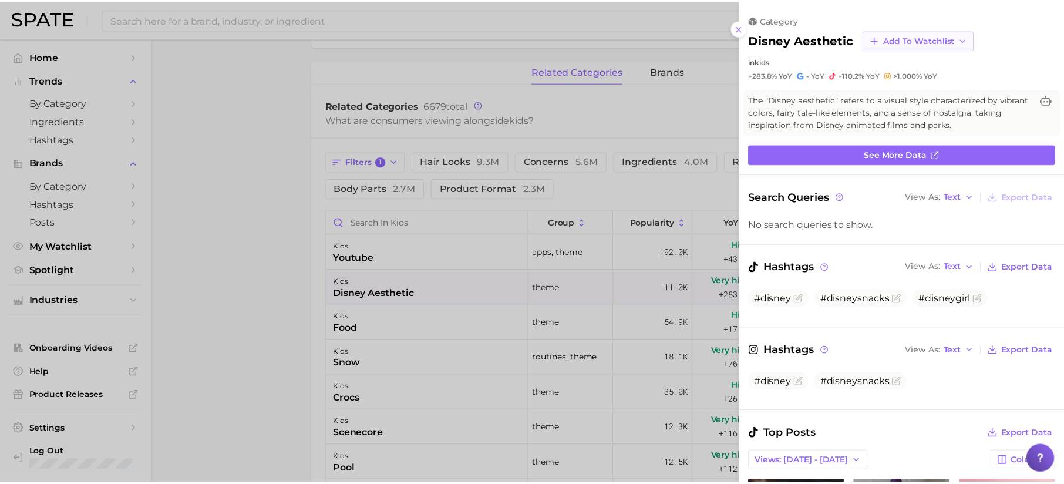
scroll to position [0, 0]
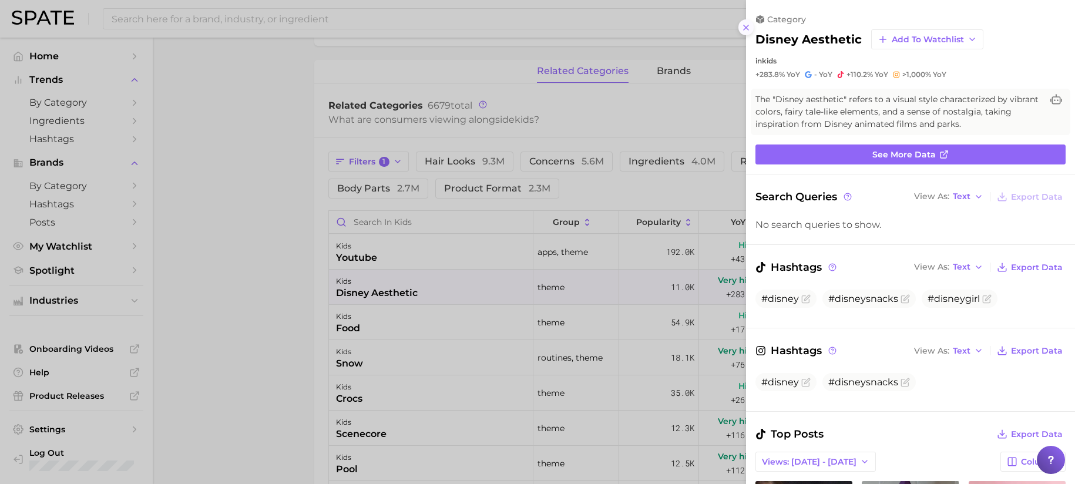
click at [744, 26] on icon at bounding box center [745, 27] width 9 height 9
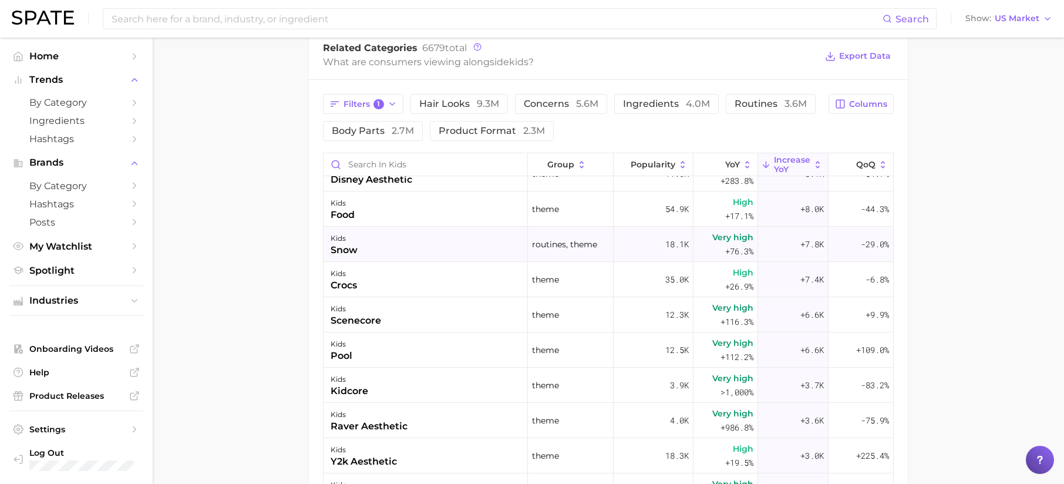
scroll to position [59, 0]
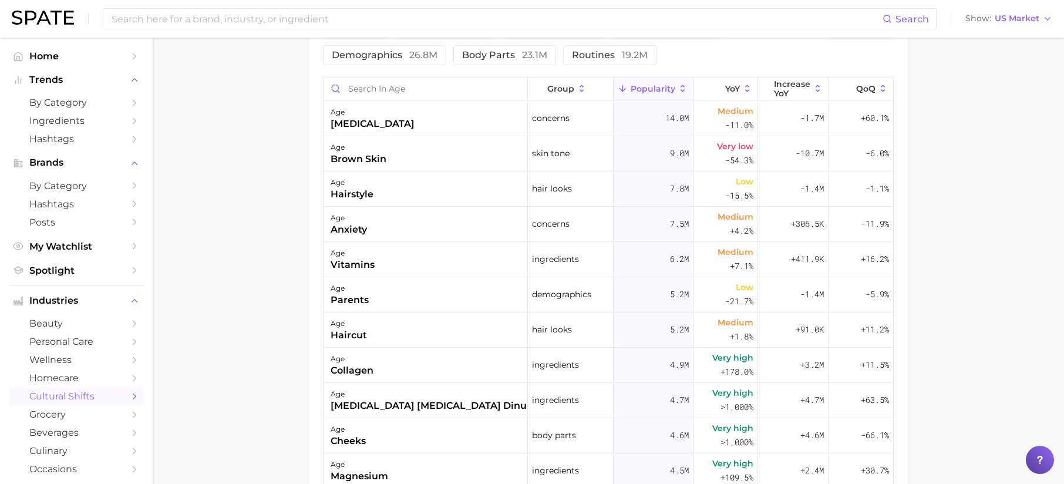
scroll to position [204, 0]
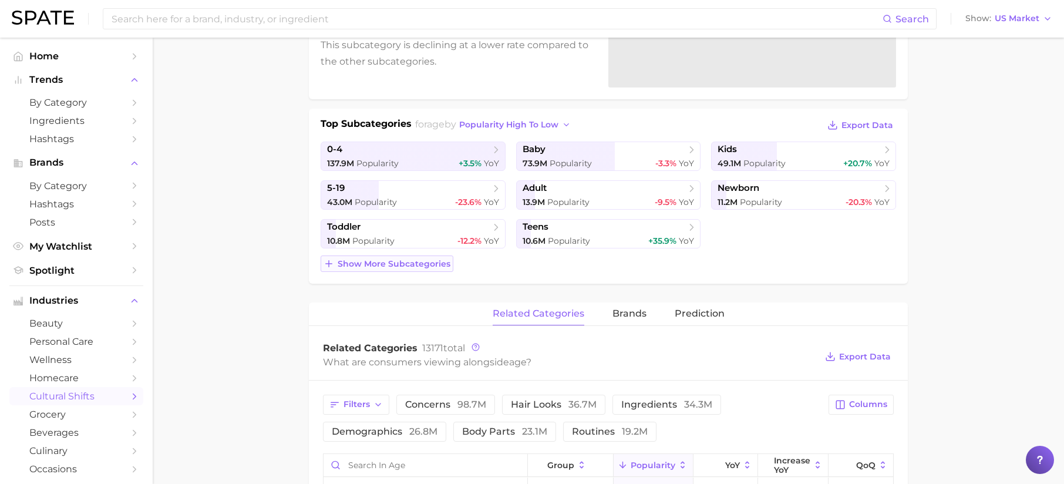
click at [424, 267] on span "Show more subcategories" at bounding box center [394, 264] width 113 height 10
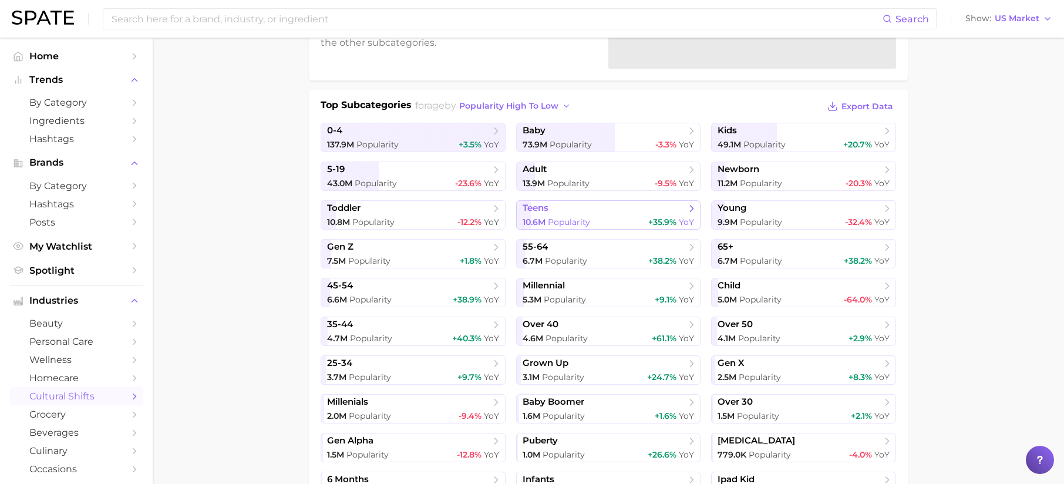
scroll to position [223, 0]
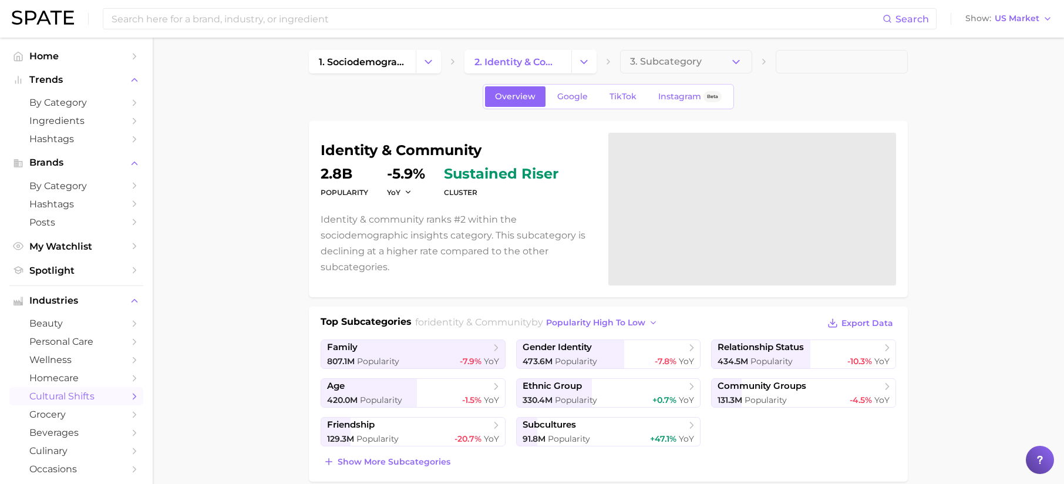
scroll to position [31, 0]
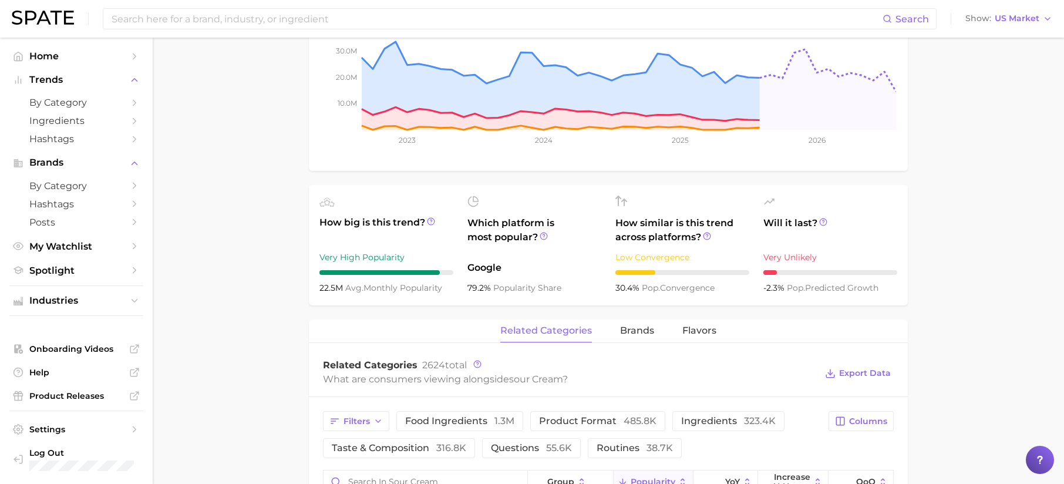
scroll to position [598, 0]
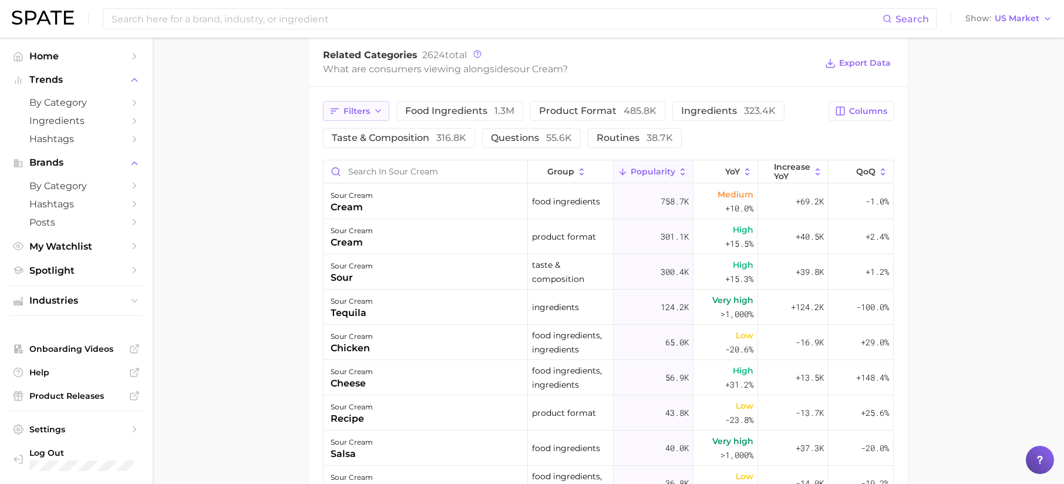
click at [362, 115] on span "Filters" at bounding box center [357, 111] width 26 height 10
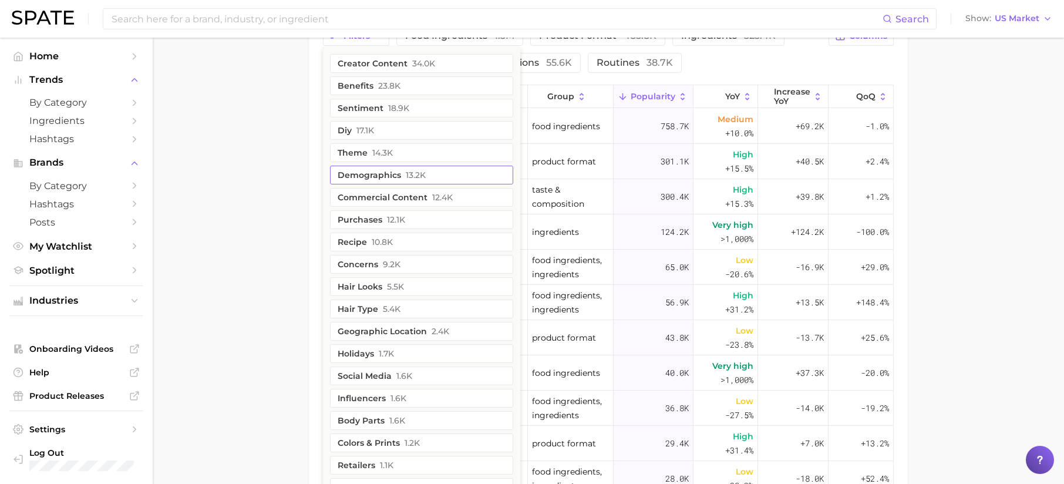
scroll to position [673, 0]
click at [439, 152] on button "theme 14.3k" at bounding box center [421, 153] width 183 height 19
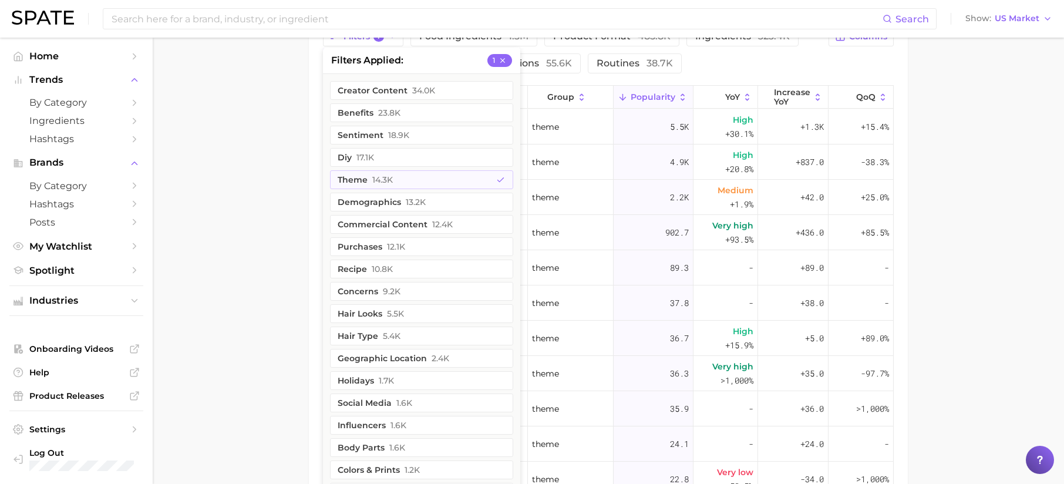
click at [931, 189] on main "1. fresh & perishable foods 2. fresh dairy products 3. dairy creams 4. sour cre…" at bounding box center [609, 3] width 912 height 1277
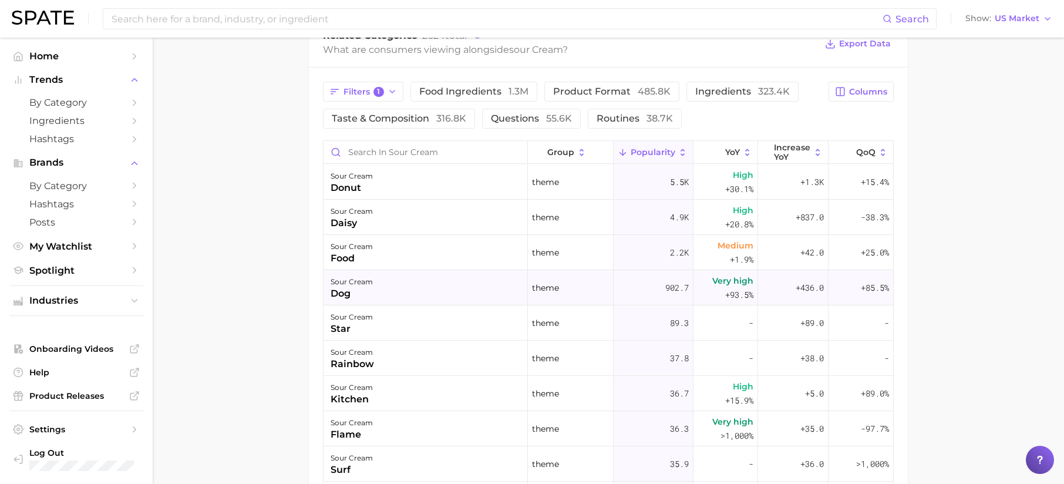
scroll to position [601, 0]
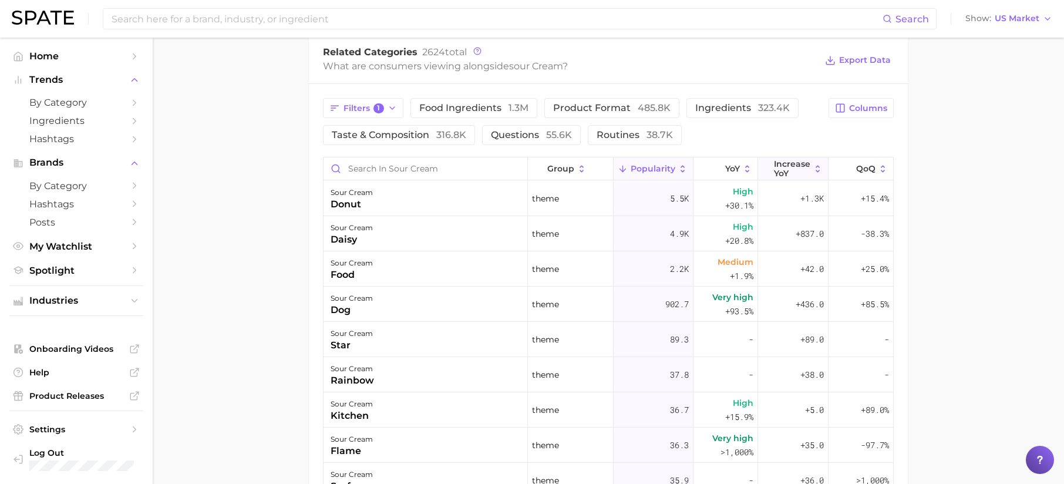
click at [813, 172] on icon at bounding box center [818, 169] width 11 height 11
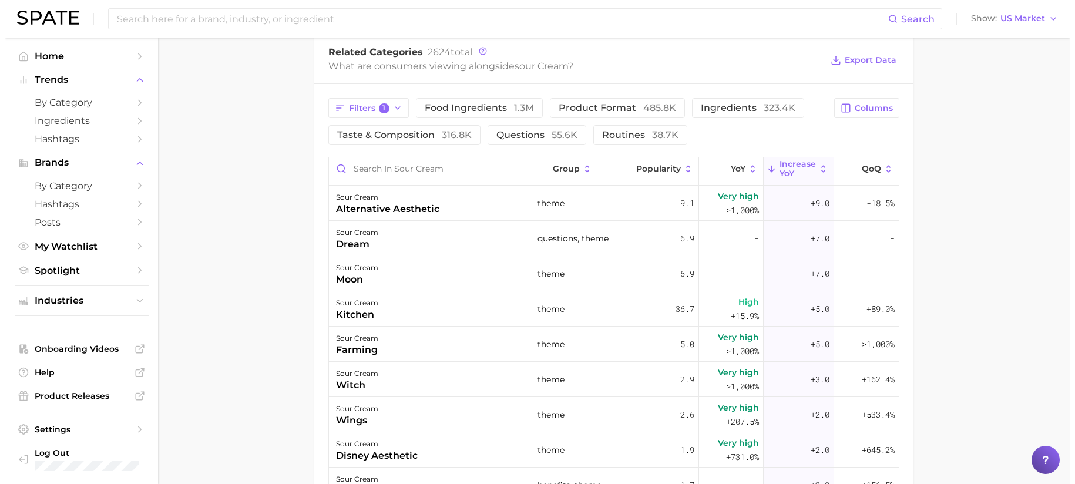
scroll to position [418, 0]
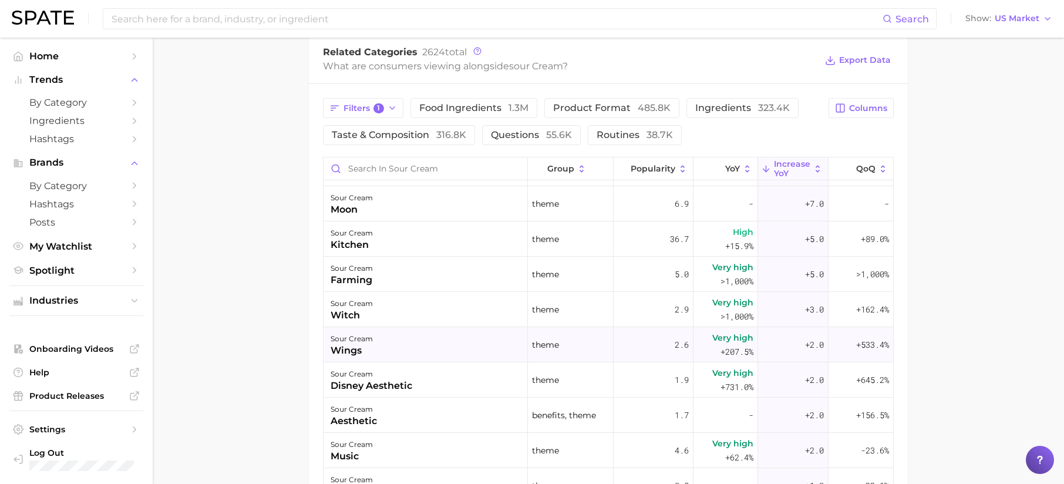
click at [402, 327] on div "sour cream wings" at bounding box center [426, 344] width 204 height 35
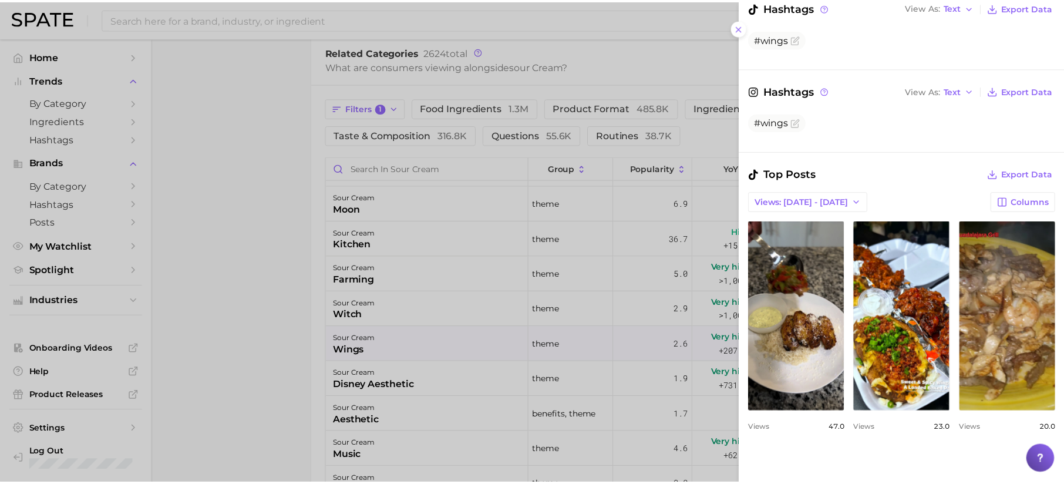
scroll to position [271, 0]
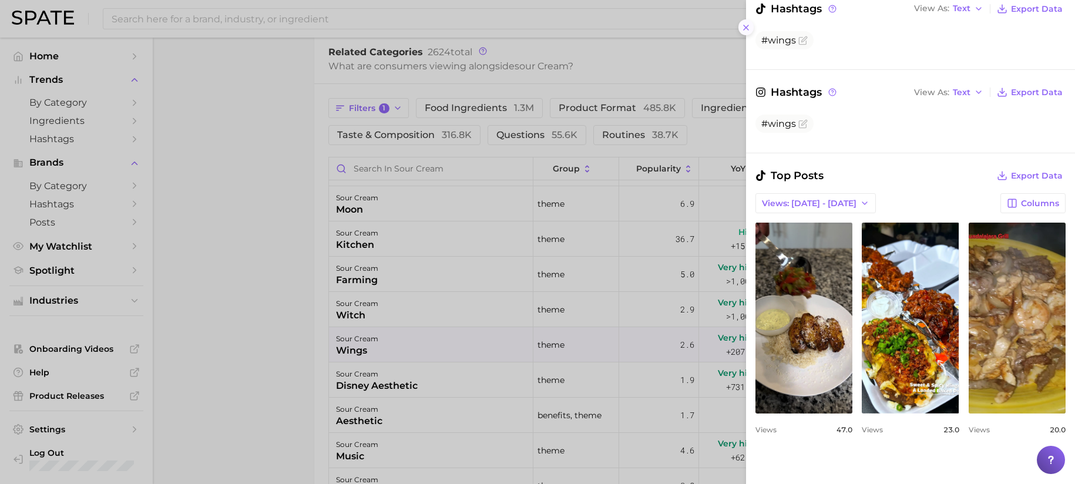
click at [742, 24] on icon at bounding box center [745, 27] width 9 height 9
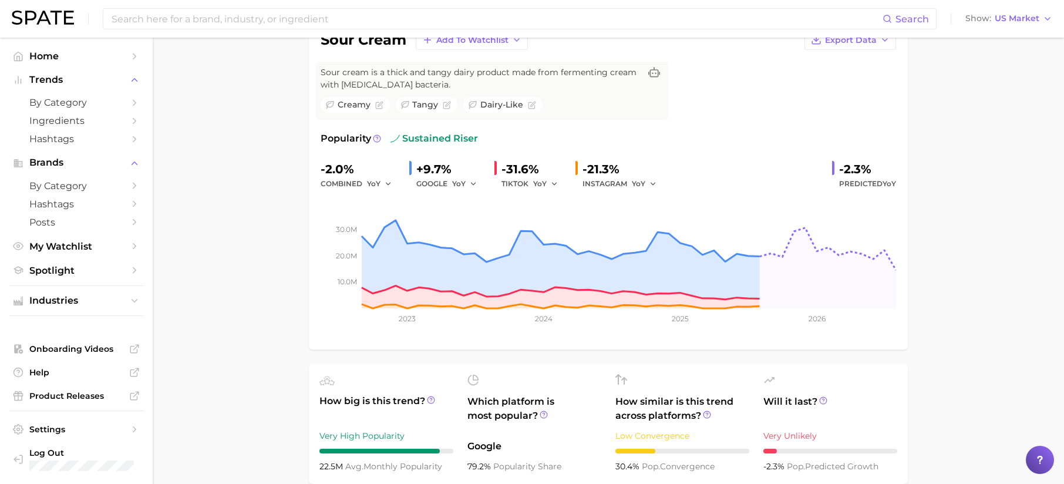
scroll to position [0, 0]
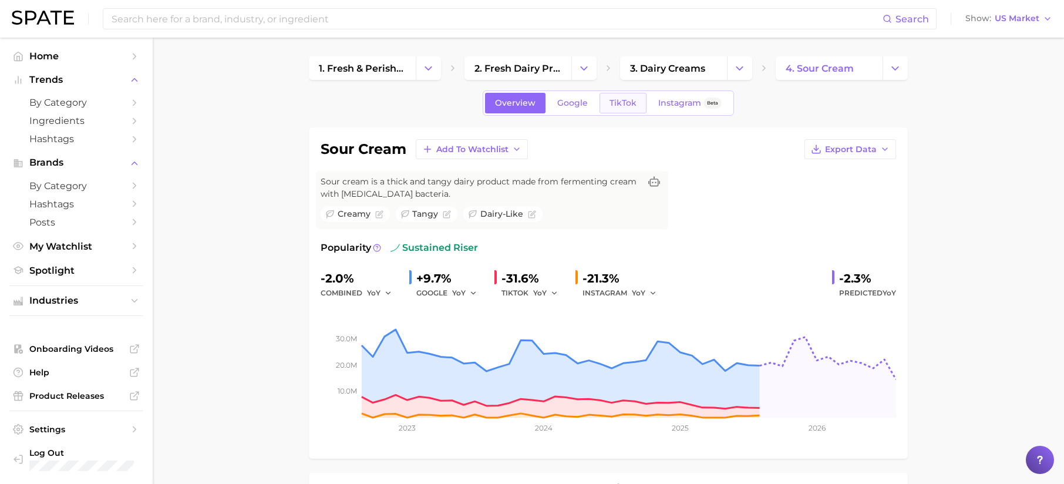
click at [634, 112] on link "TikTok" at bounding box center [623, 103] width 47 height 21
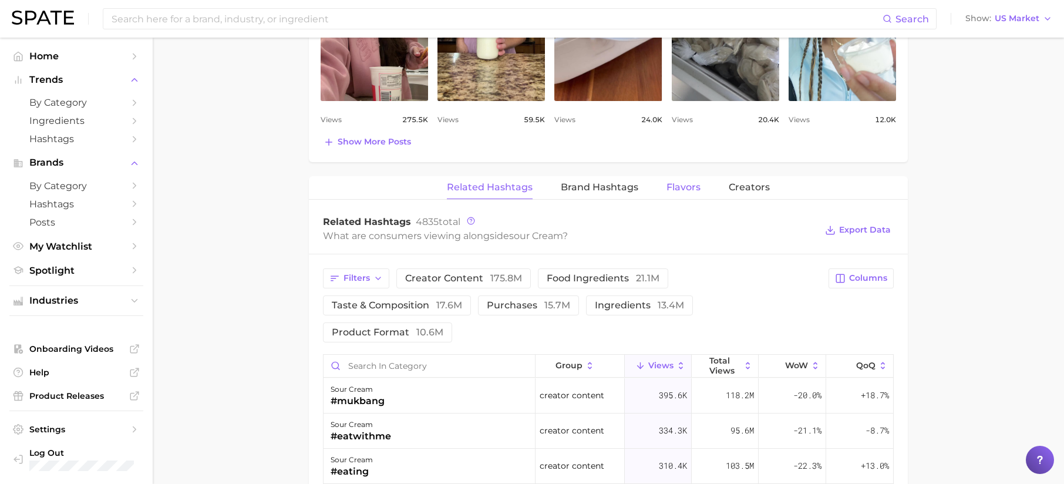
scroll to position [780, 0]
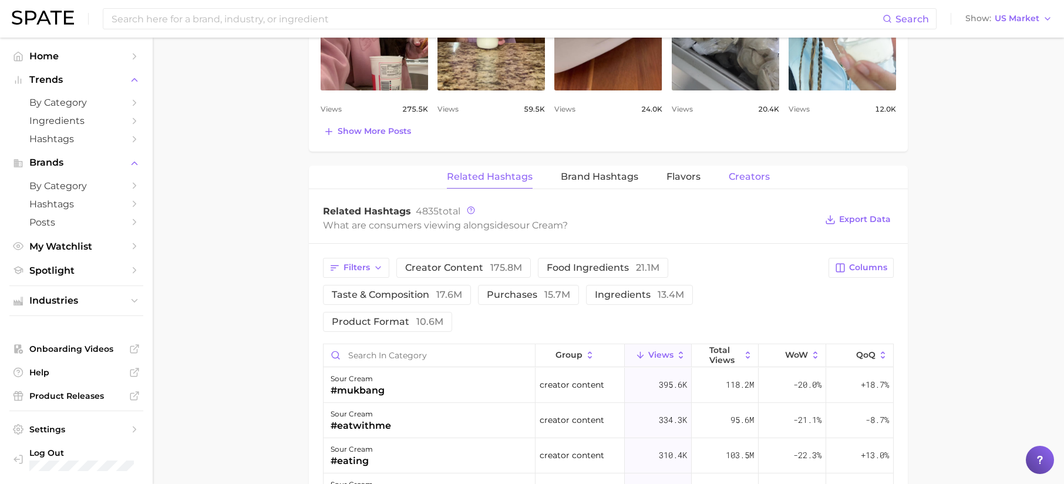
click at [741, 180] on span "Creators" at bounding box center [749, 177] width 41 height 11
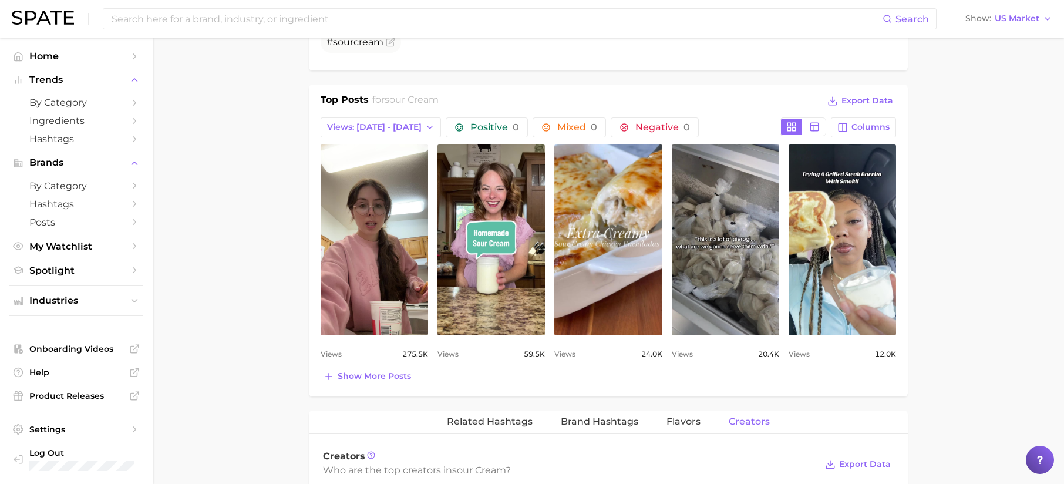
scroll to position [816, 0]
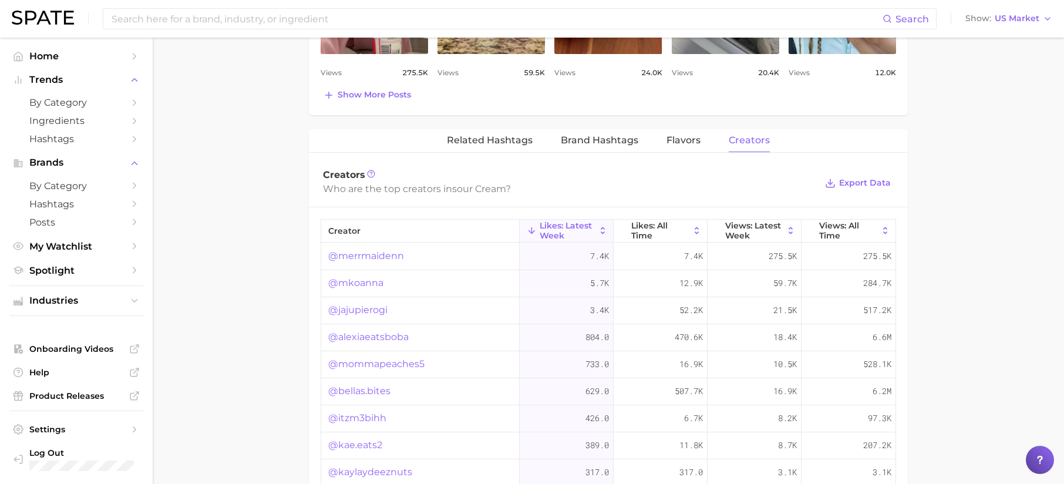
click at [384, 258] on link "@merrmaidenn" at bounding box center [366, 256] width 76 height 14
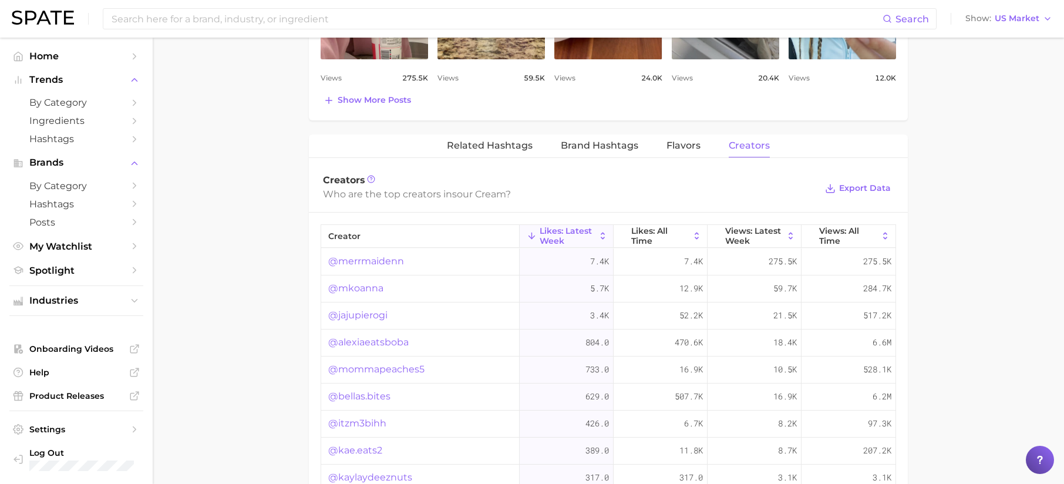
scroll to position [799, 0]
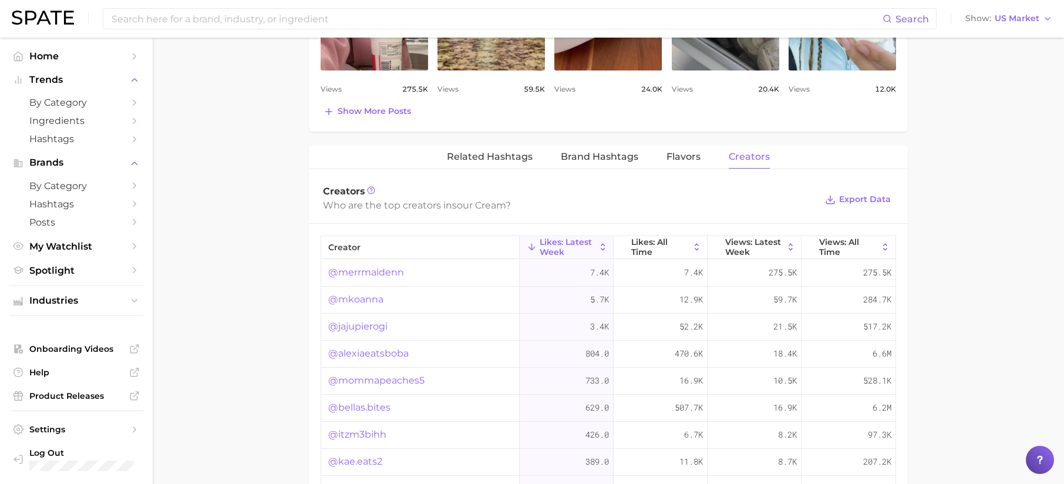
click at [372, 405] on link "@bellas.bites" at bounding box center [359, 408] width 62 height 14
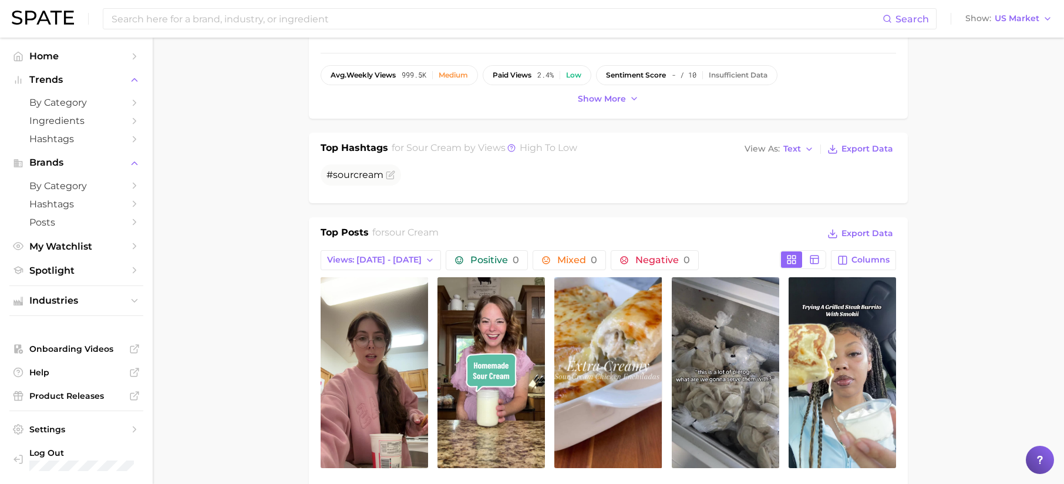
scroll to position [55, 0]
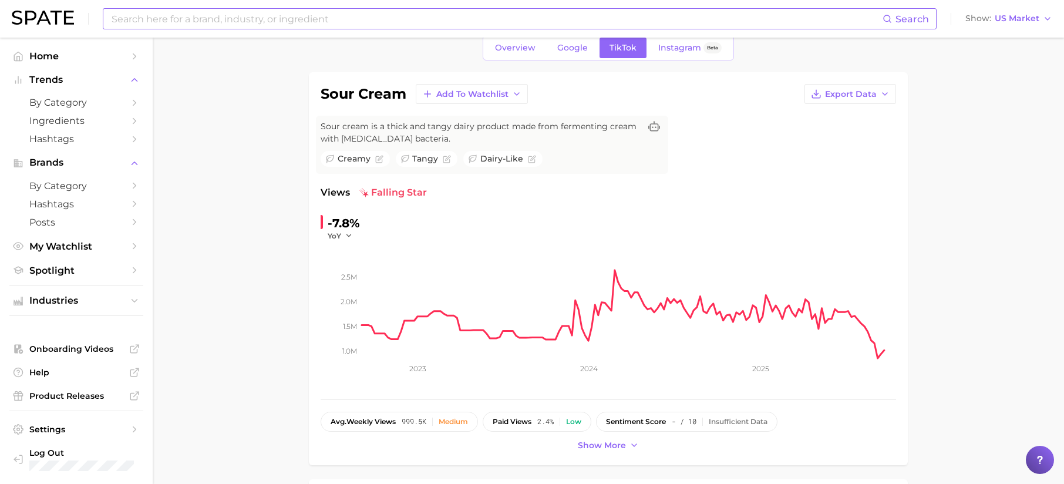
click at [231, 18] on input at bounding box center [496, 19] width 772 height 20
type input "t"
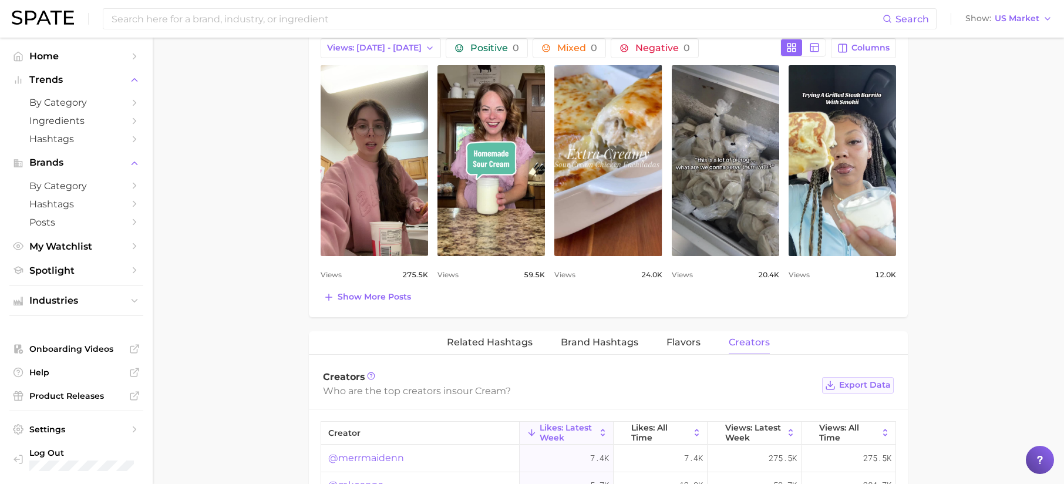
scroll to position [805, 0]
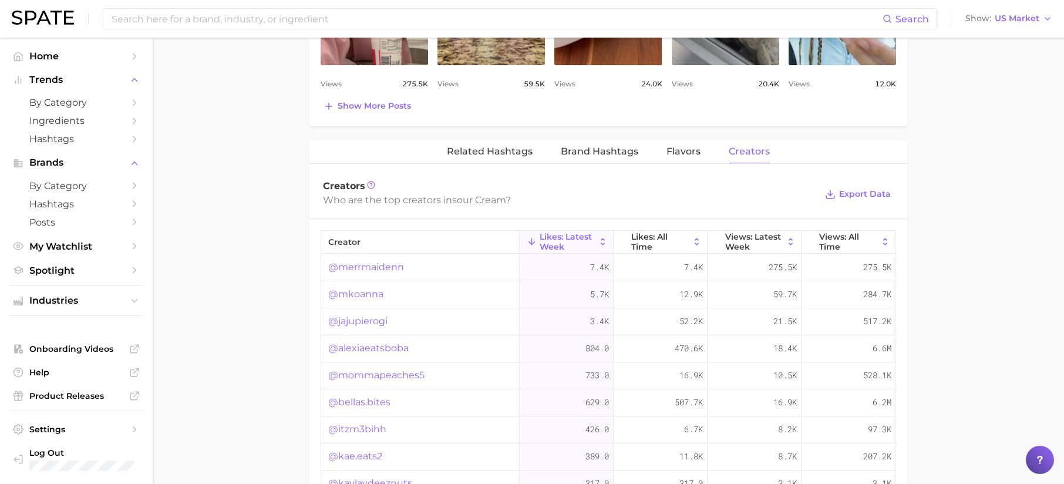
click at [700, 152] on div "Related Hashtags Brand Hashtags Flavors Creators" at bounding box center [608, 151] width 599 height 23
click at [690, 155] on span "Flavors" at bounding box center [684, 151] width 34 height 11
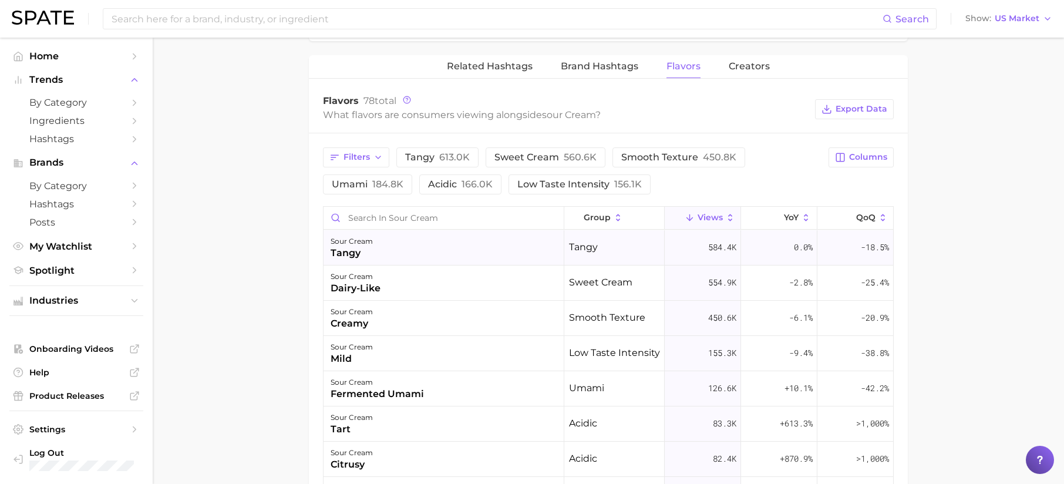
scroll to position [875, 0]
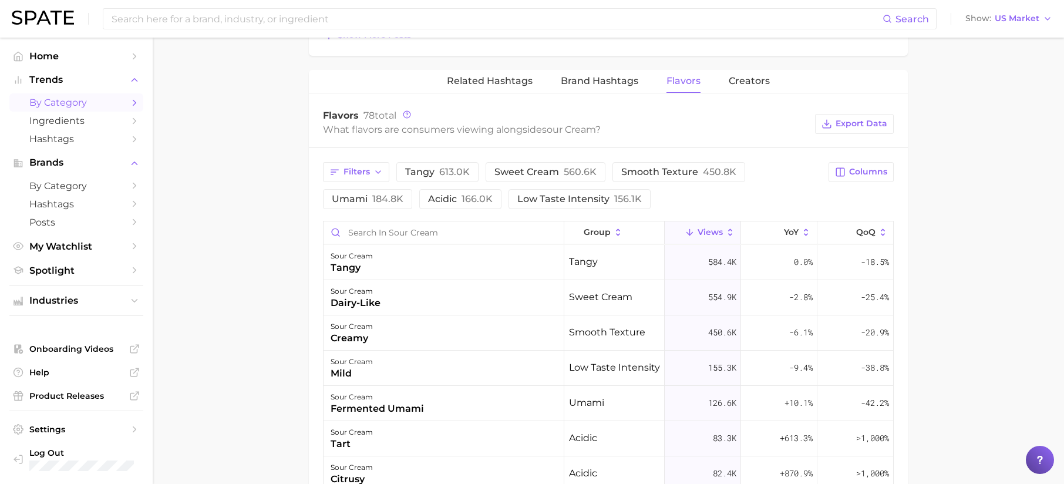
click at [99, 98] on span "by Category" at bounding box center [76, 102] width 94 height 11
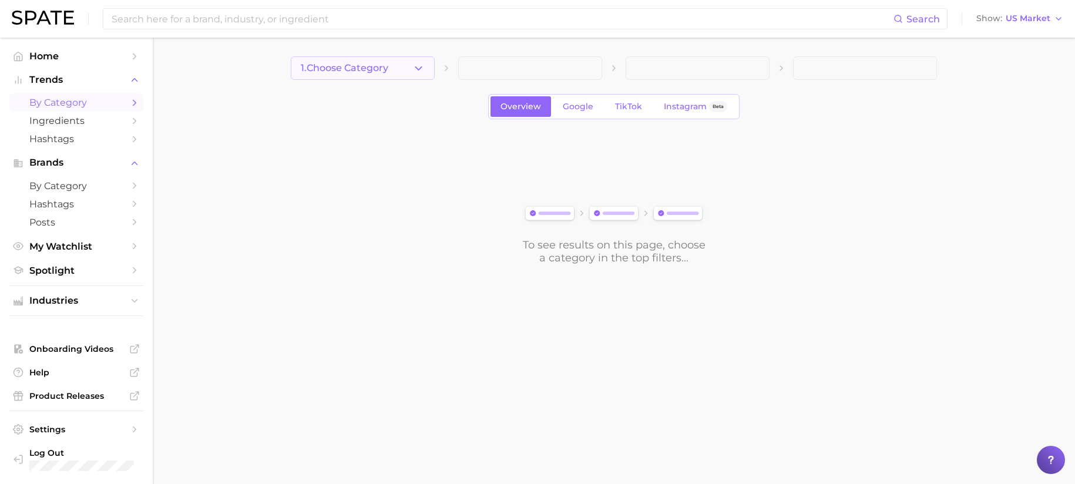
click at [385, 78] on button "1. Choose Category" at bounding box center [363, 67] width 144 height 23
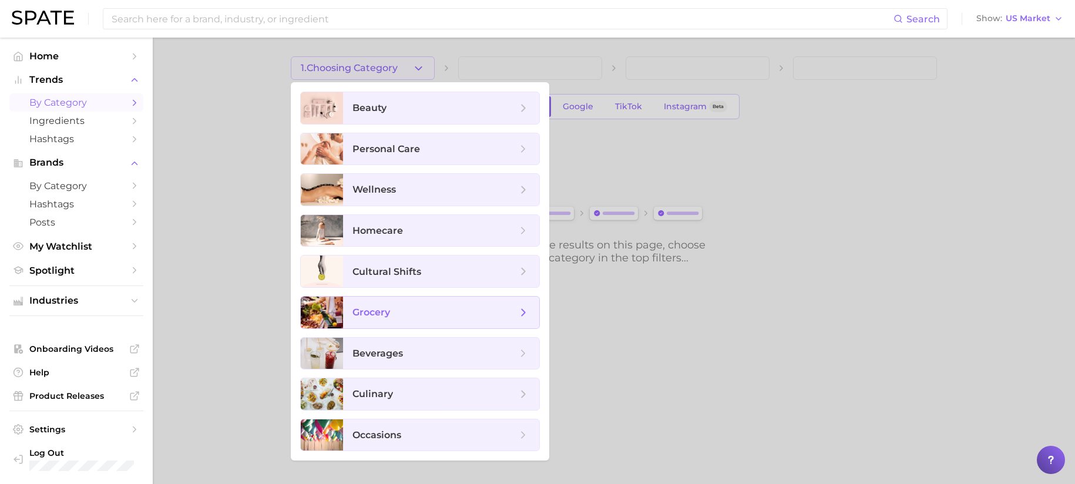
click at [426, 320] on span "grocery" at bounding box center [441, 313] width 196 height 32
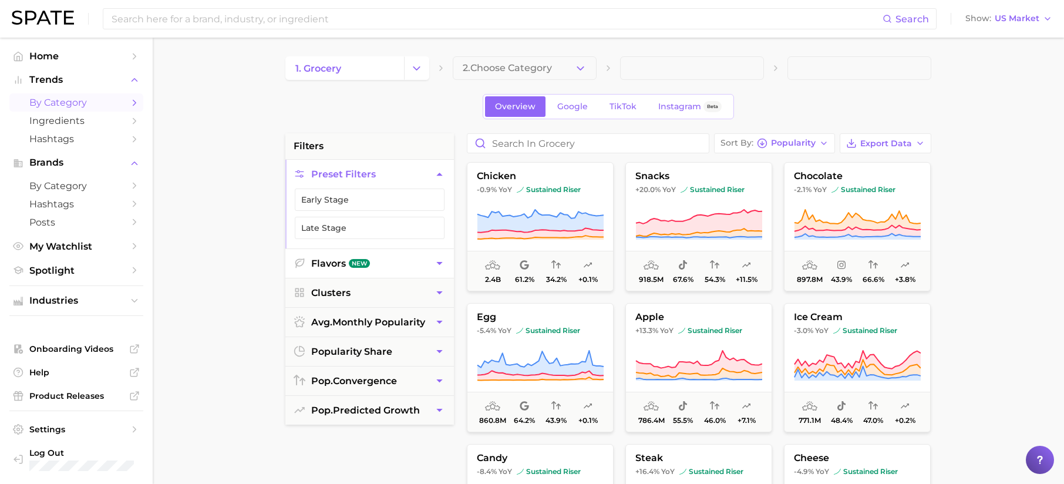
click at [423, 273] on button "Flavors New" at bounding box center [369, 263] width 169 height 29
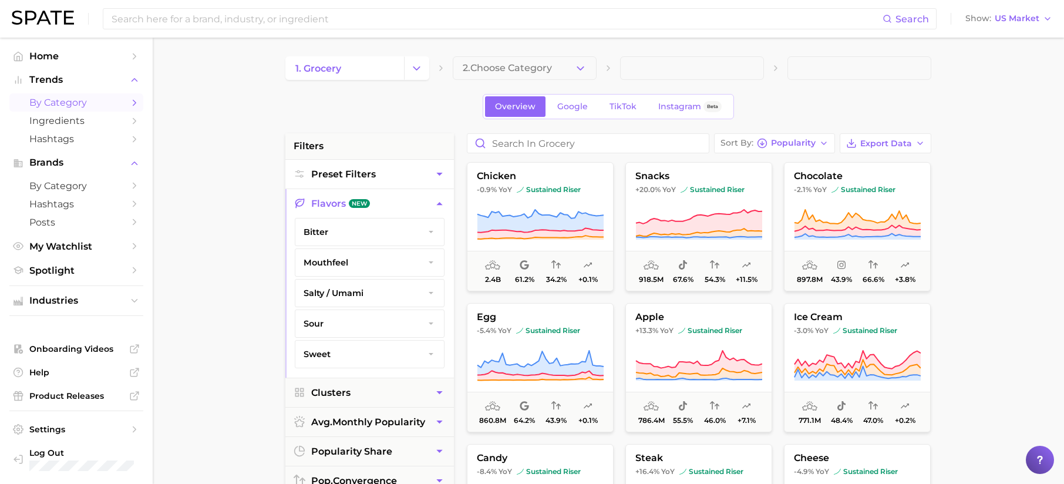
click at [372, 179] on span "Preset Filters" at bounding box center [343, 174] width 65 height 11
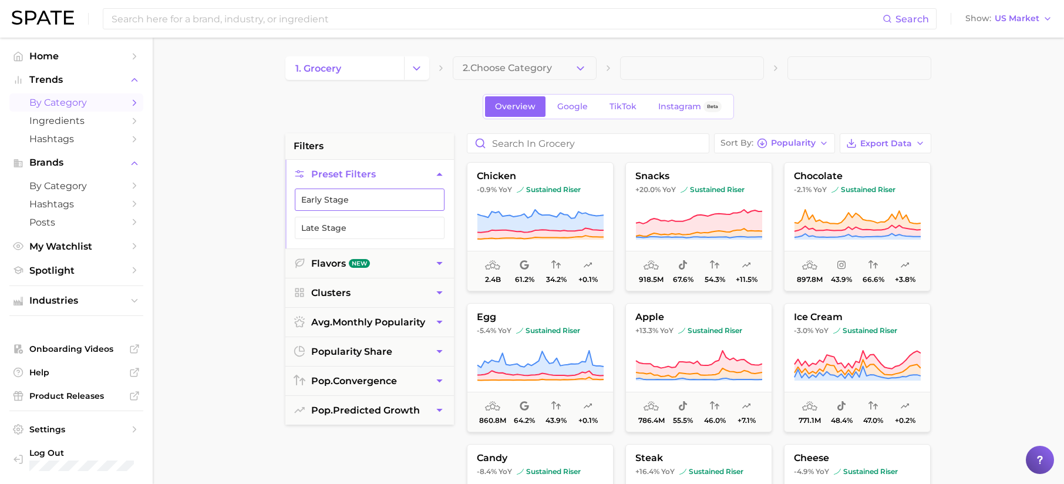
click at [397, 201] on button "Early Stage" at bounding box center [370, 200] width 150 height 22
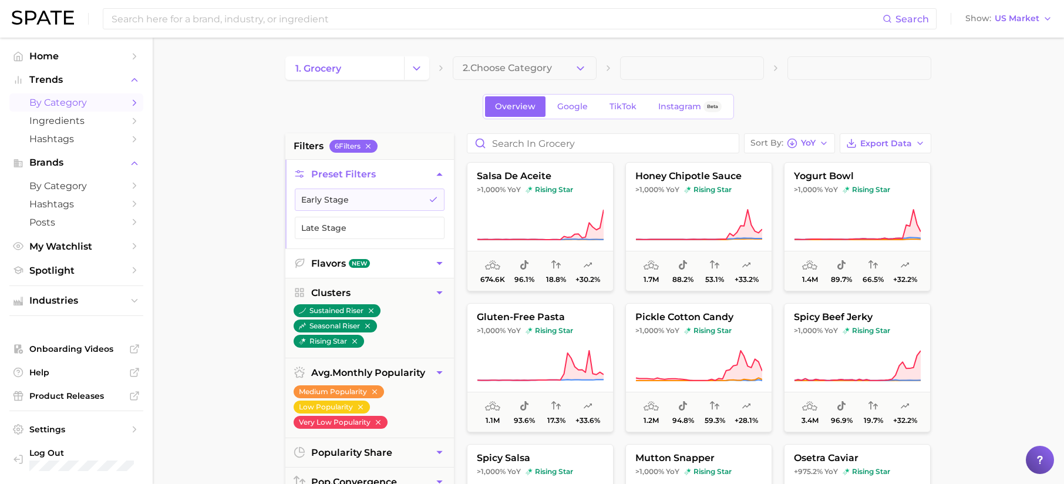
click at [394, 265] on button "Flavors New" at bounding box center [369, 263] width 169 height 29
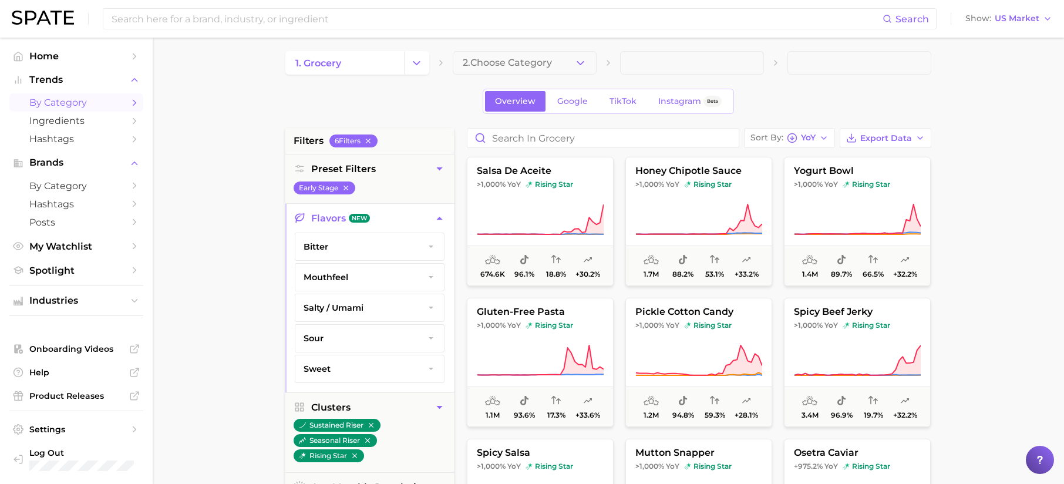
scroll to position [12, 0]
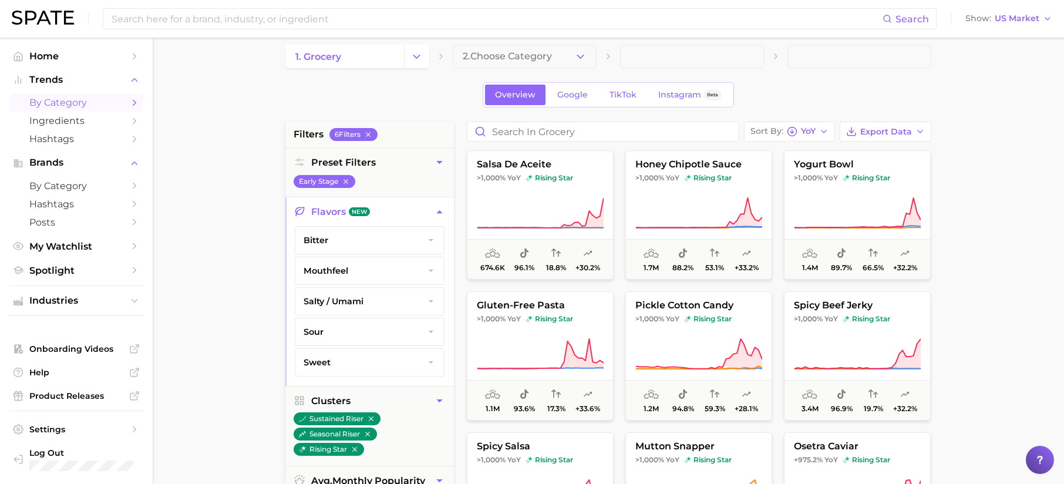
click at [372, 334] on button "sour" at bounding box center [369, 331] width 149 height 27
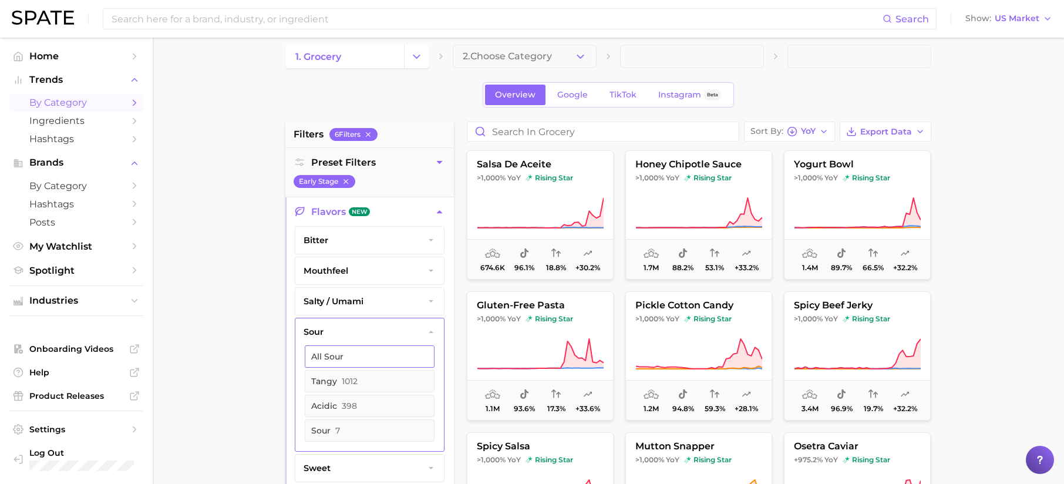
click at [375, 360] on button "All sour" at bounding box center [370, 356] width 130 height 22
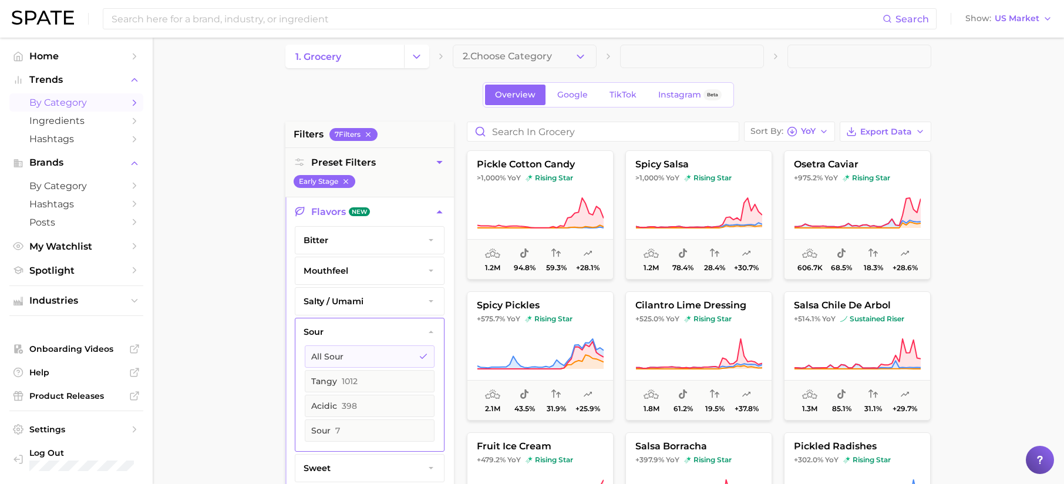
click at [975, 227] on main "1. grocery 2. Choose Category Overview Google TikTok Instagram Beta filters 7 F…" at bounding box center [609, 482] width 912 height 913
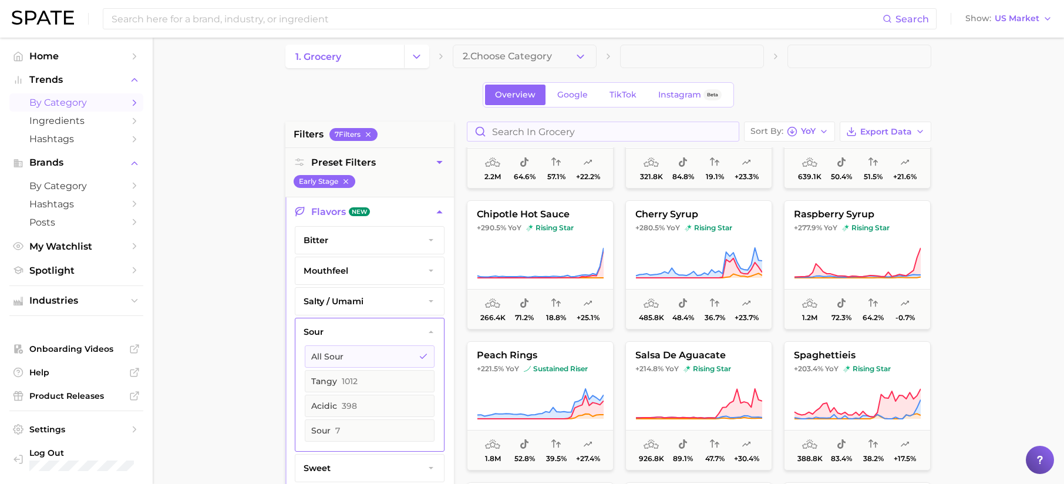
scroll to position [314, 0]
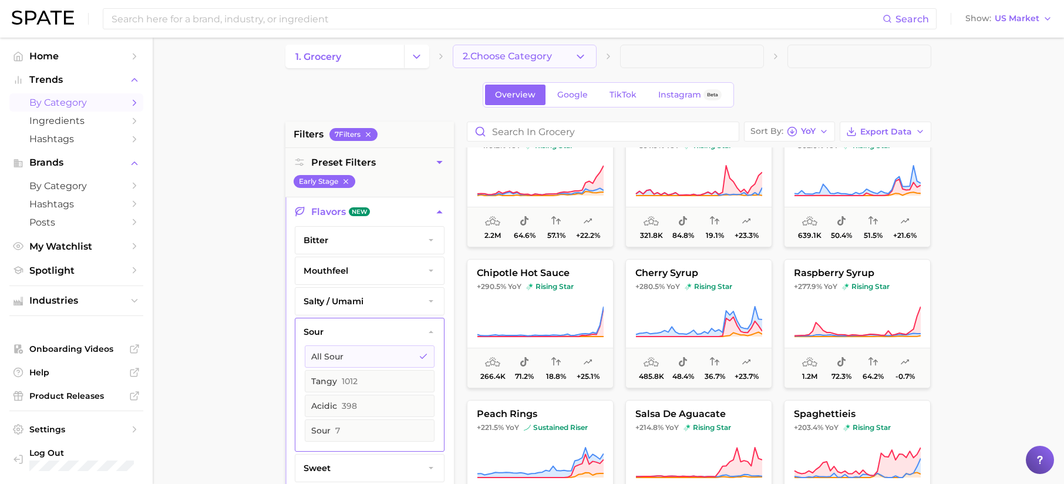
click at [501, 63] on button "2. Choose Category" at bounding box center [525, 56] width 144 height 23
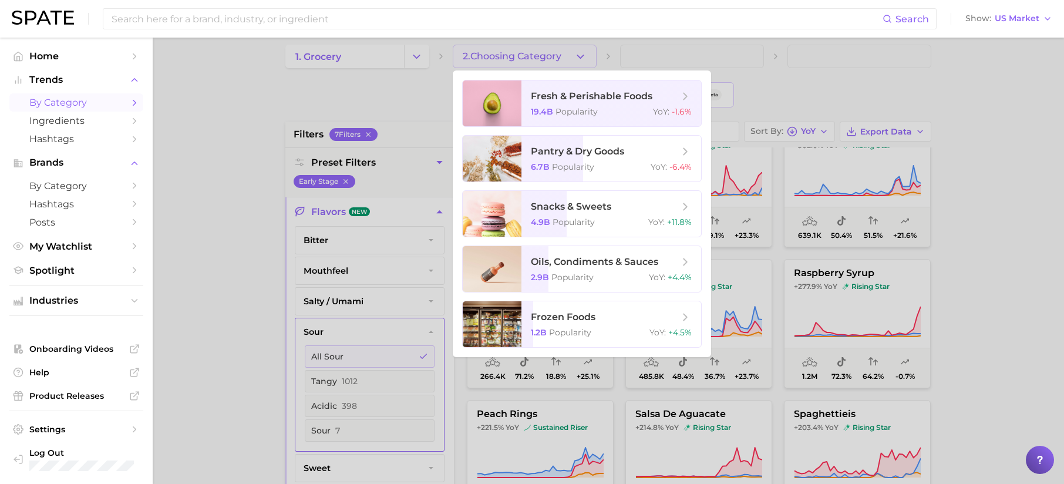
click at [977, 132] on div at bounding box center [532, 242] width 1064 height 484
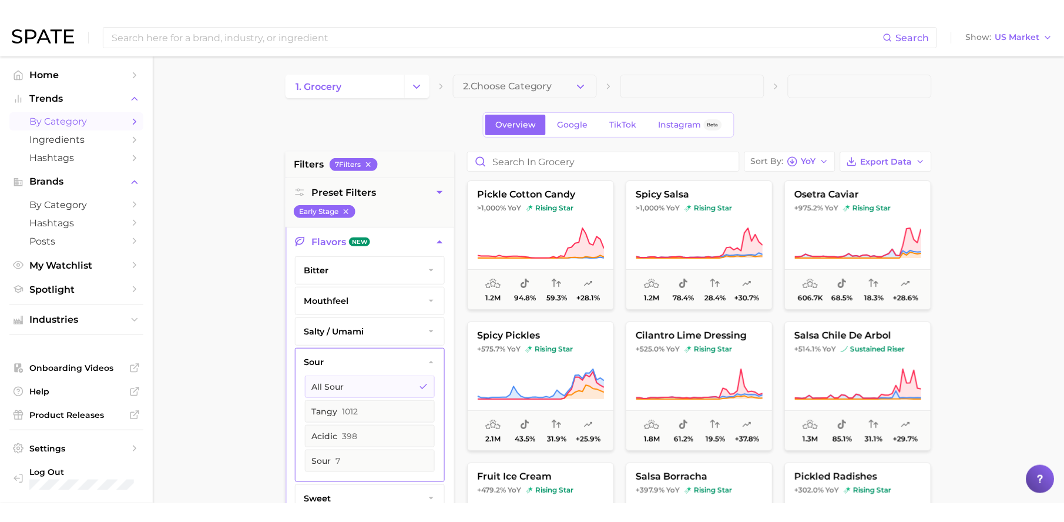
scroll to position [0, 0]
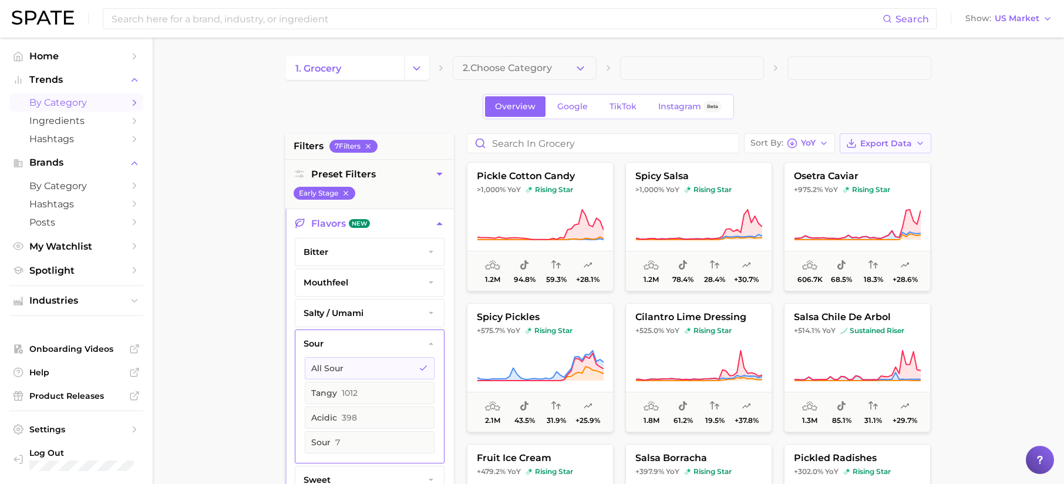
click at [889, 143] on span "Export Data" at bounding box center [887, 144] width 52 height 10
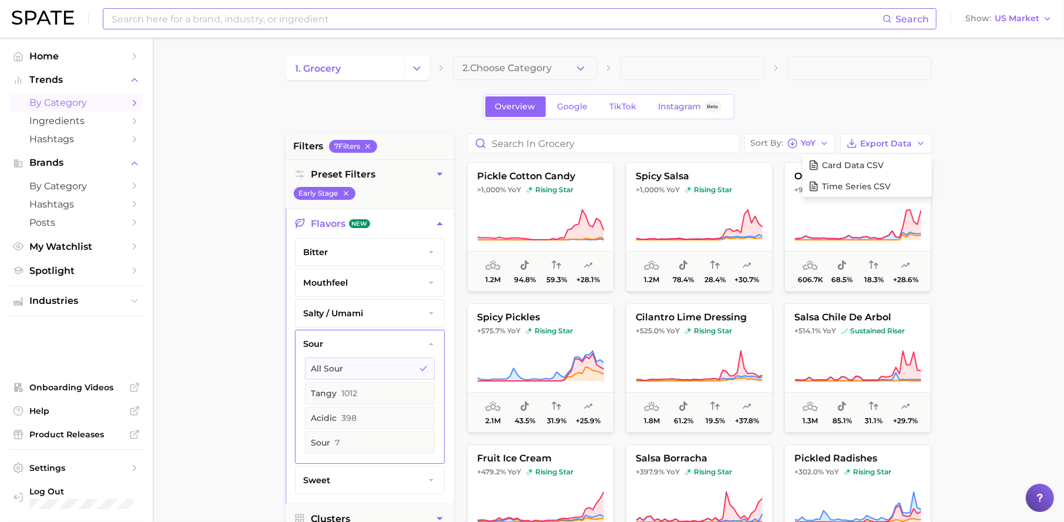
click at [322, 22] on input at bounding box center [496, 19] width 772 height 20
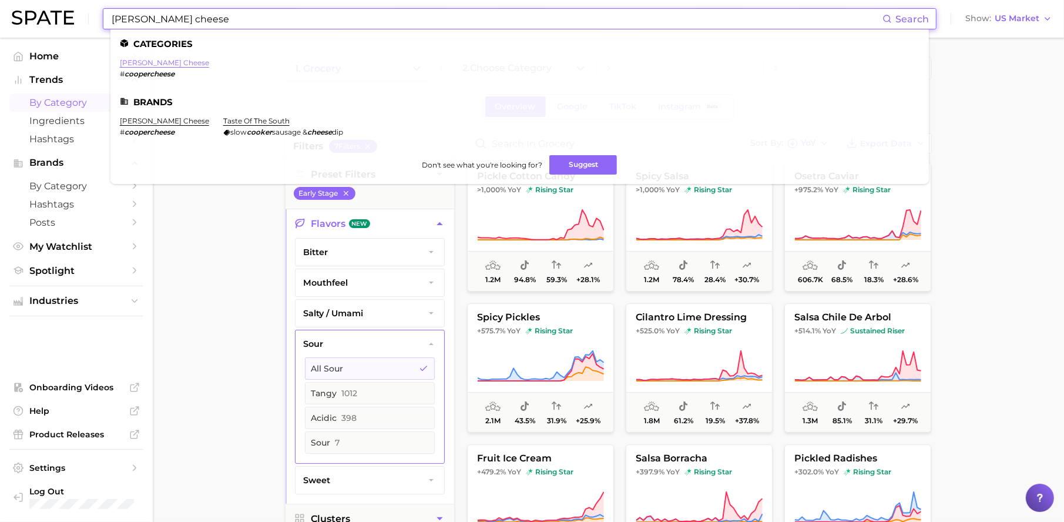
type input "[PERSON_NAME] cheese"
click at [152, 59] on link "[PERSON_NAME] cheese" at bounding box center [164, 62] width 89 height 9
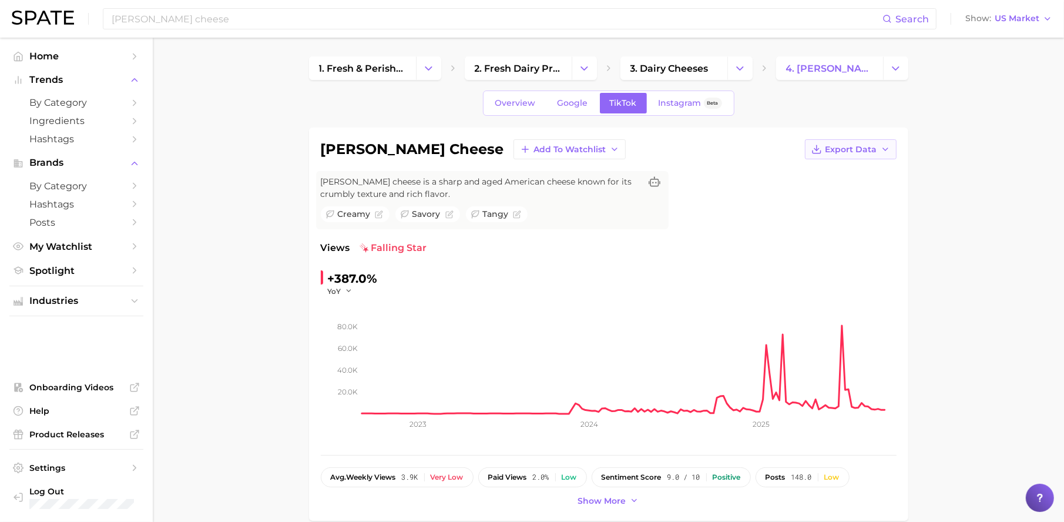
click at [891, 154] on button "Export Data" at bounding box center [851, 149] width 92 height 20
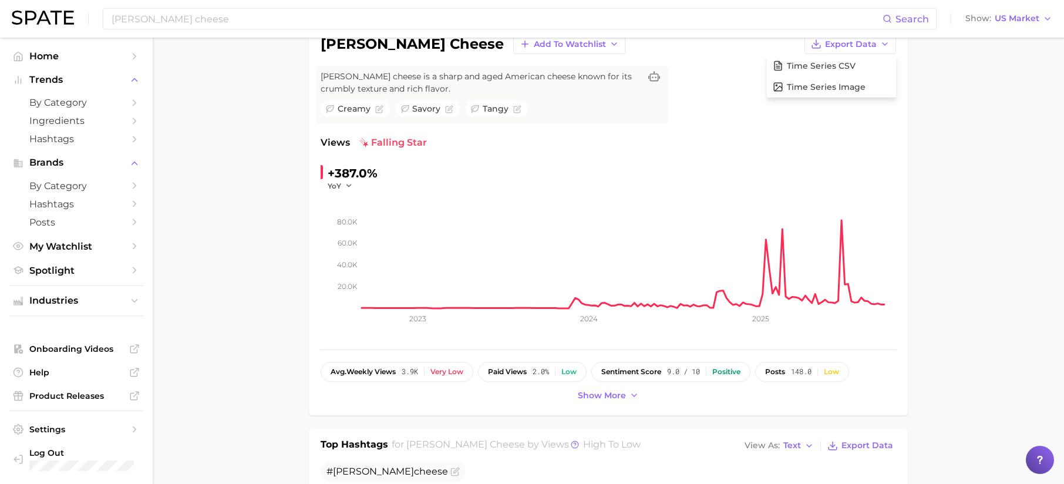
scroll to position [102, 0]
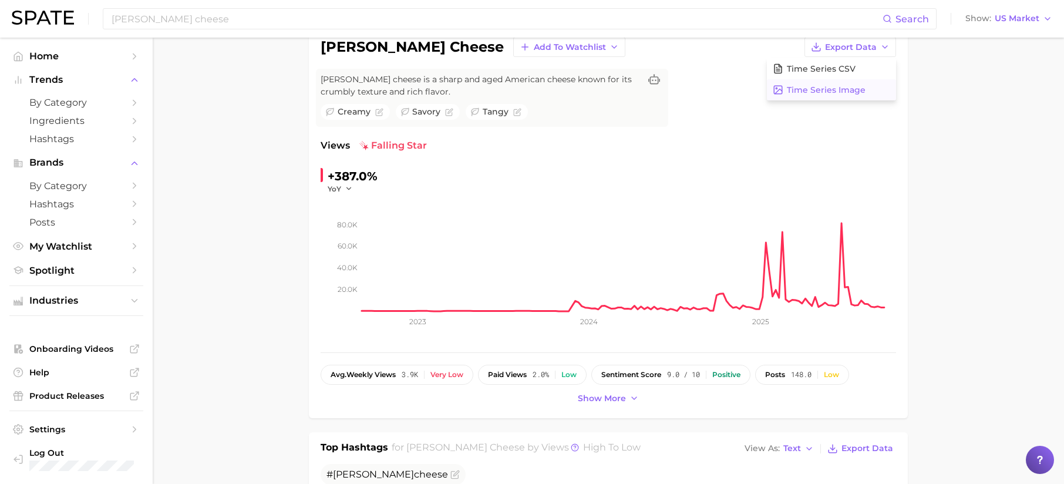
click at [823, 92] on span "Time Series Image" at bounding box center [826, 90] width 79 height 10
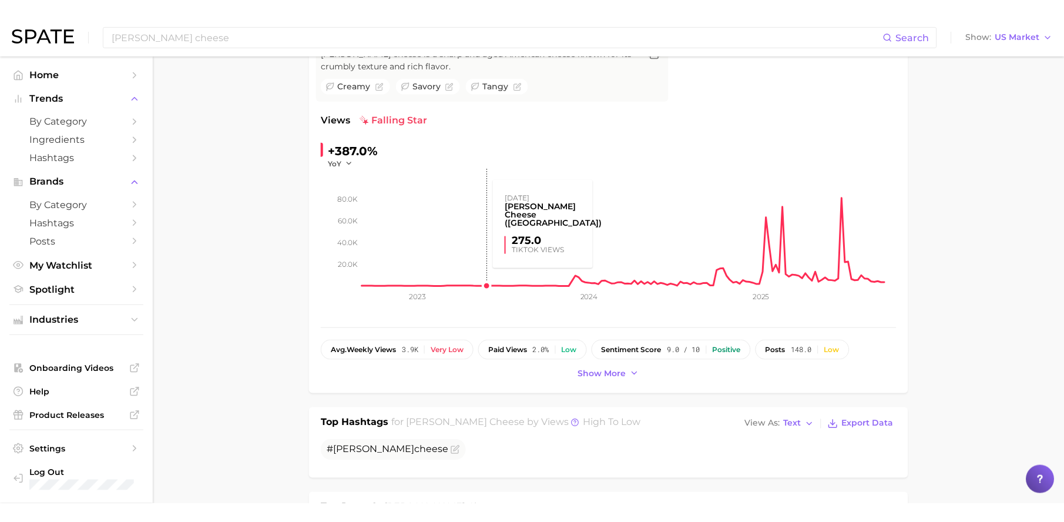
scroll to position [141, 0]
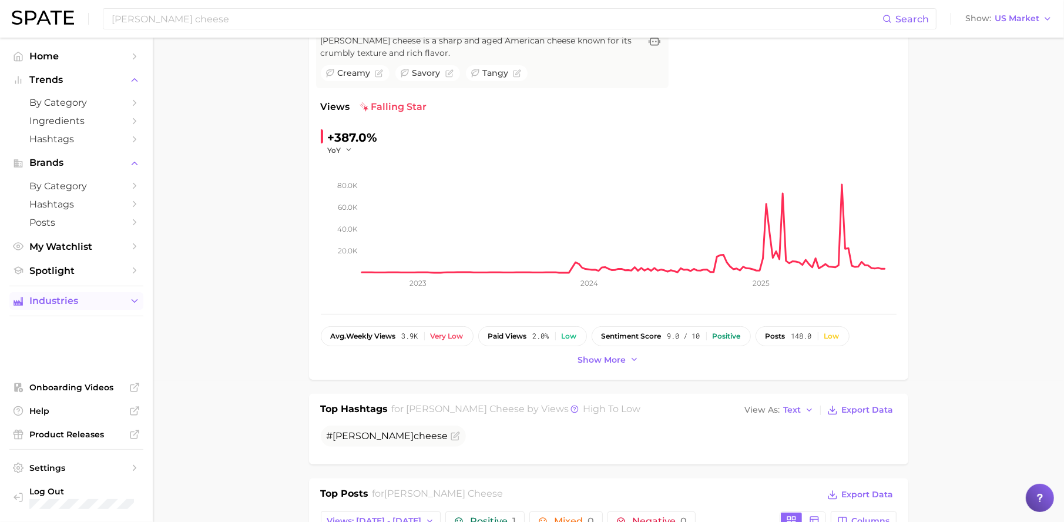
click at [107, 305] on button "Industries" at bounding box center [76, 301] width 134 height 18
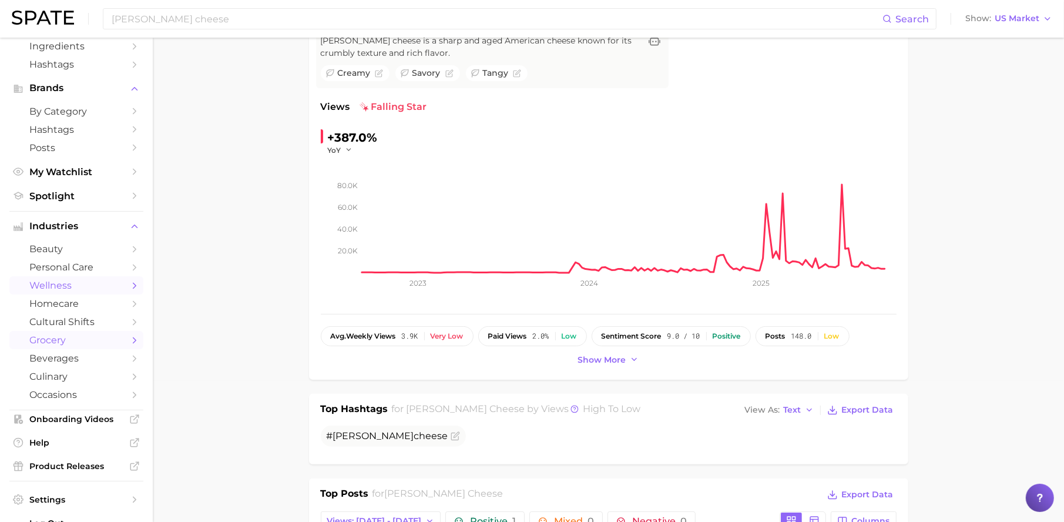
scroll to position [83, 0]
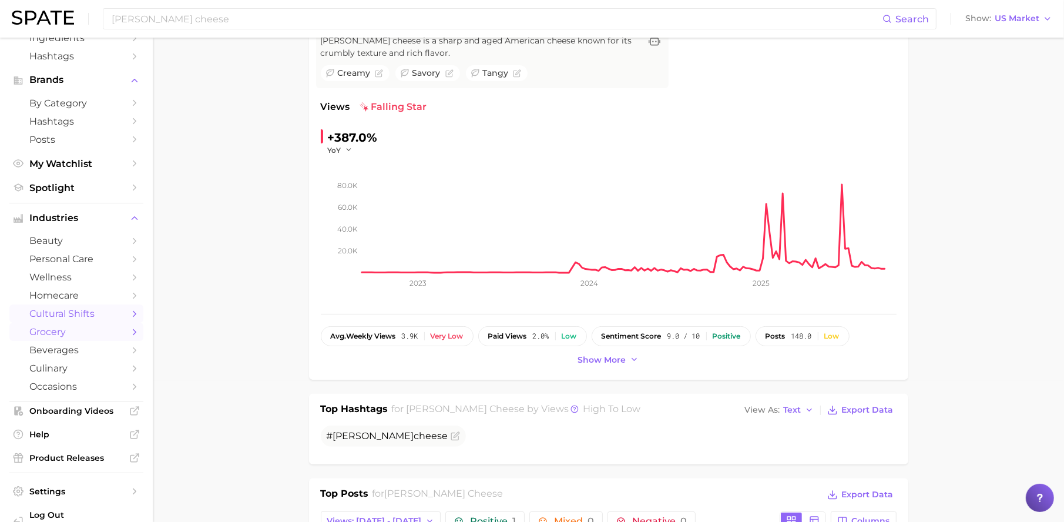
click at [74, 311] on span "cultural shifts" at bounding box center [76, 313] width 94 height 11
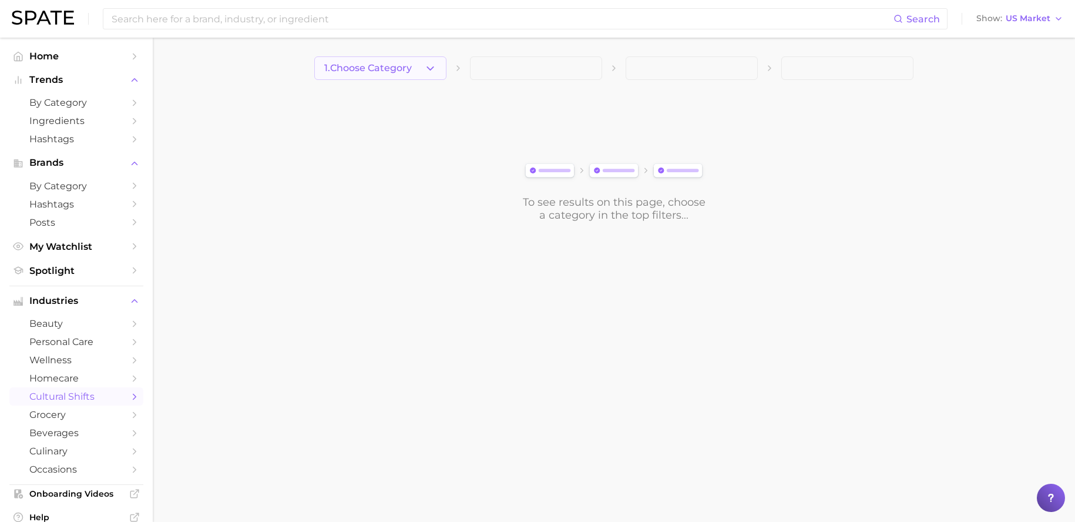
click at [396, 56] on button "1. Choose Category" at bounding box center [380, 67] width 132 height 23
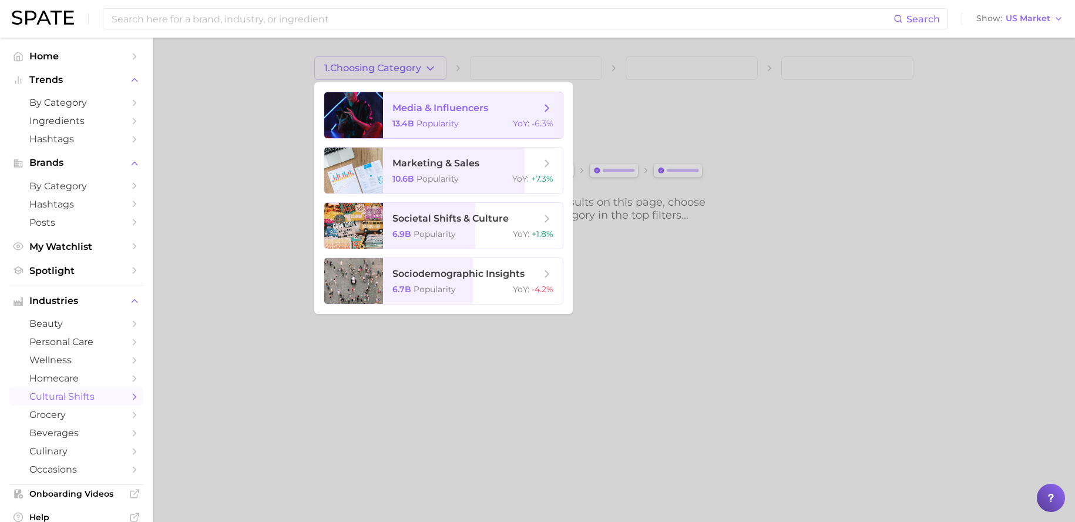
click at [439, 120] on span "Popularity" at bounding box center [437, 123] width 42 height 11
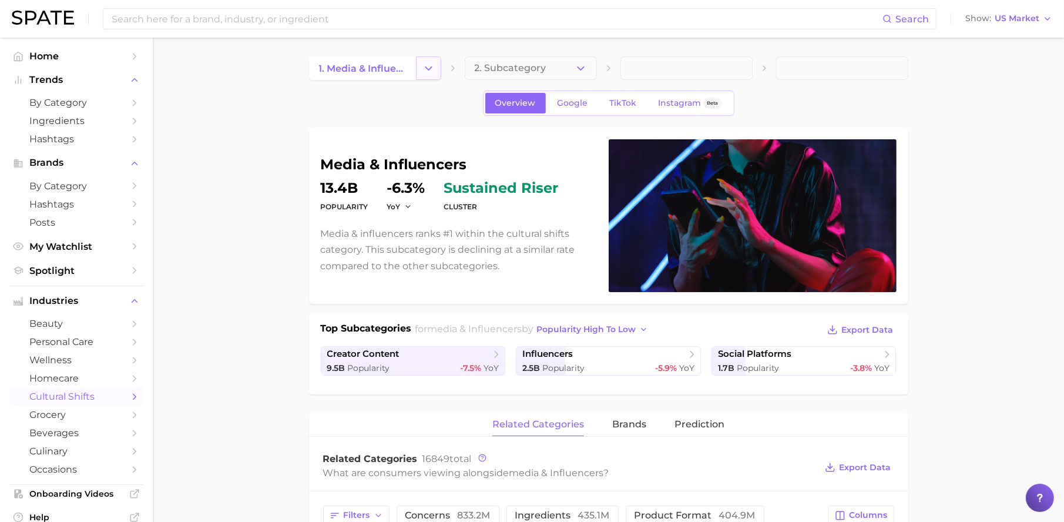
click at [424, 66] on icon "Change Category" at bounding box center [428, 68] width 12 height 12
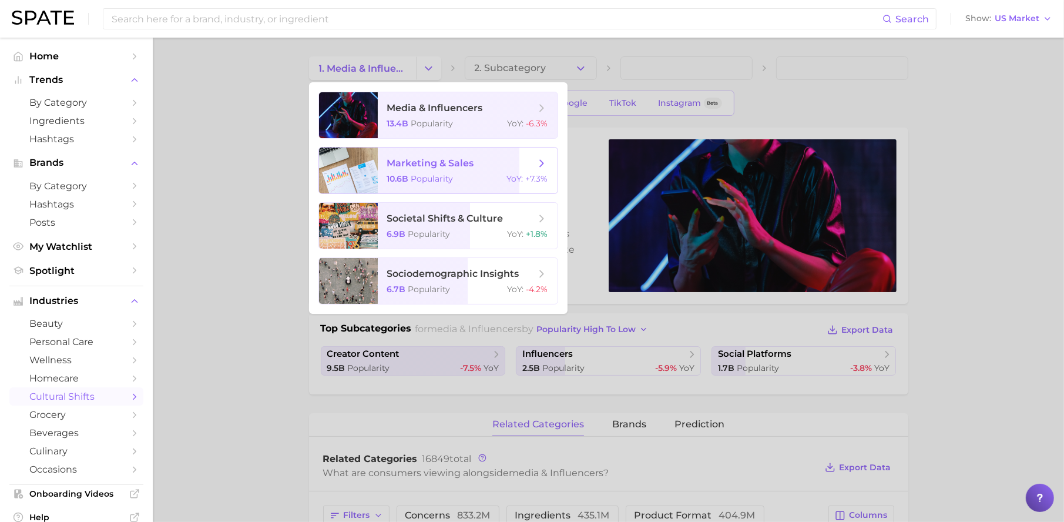
click at [459, 183] on div "10.6b Popularity YoY : +7.3%" at bounding box center [467, 178] width 161 height 11
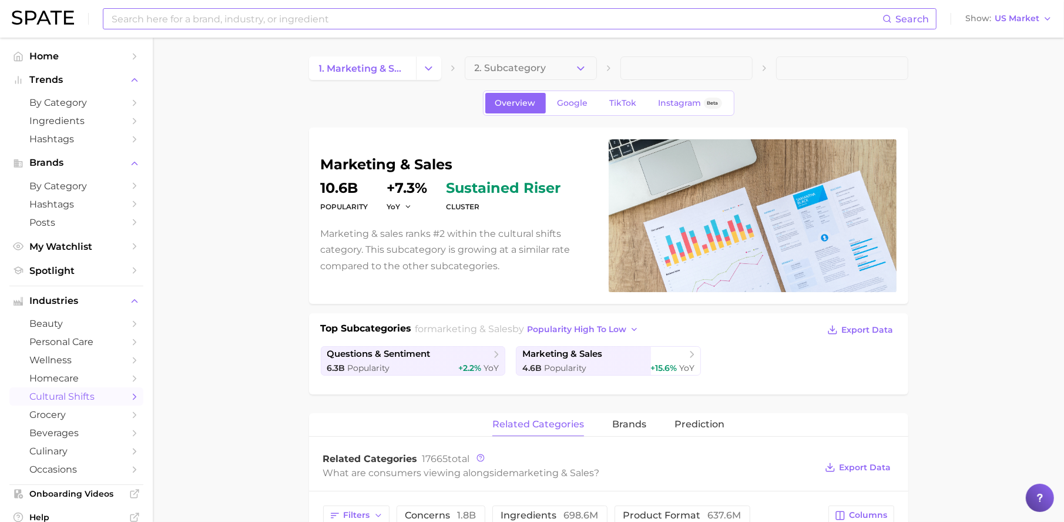
click at [324, 19] on input at bounding box center [496, 19] width 772 height 20
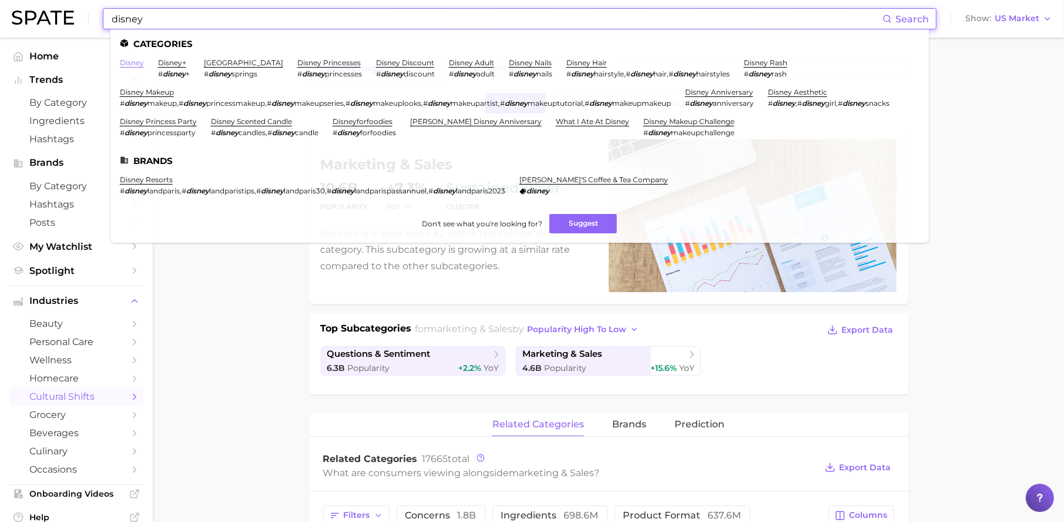
type input "disney"
click at [131, 62] on link "disney" at bounding box center [132, 62] width 24 height 9
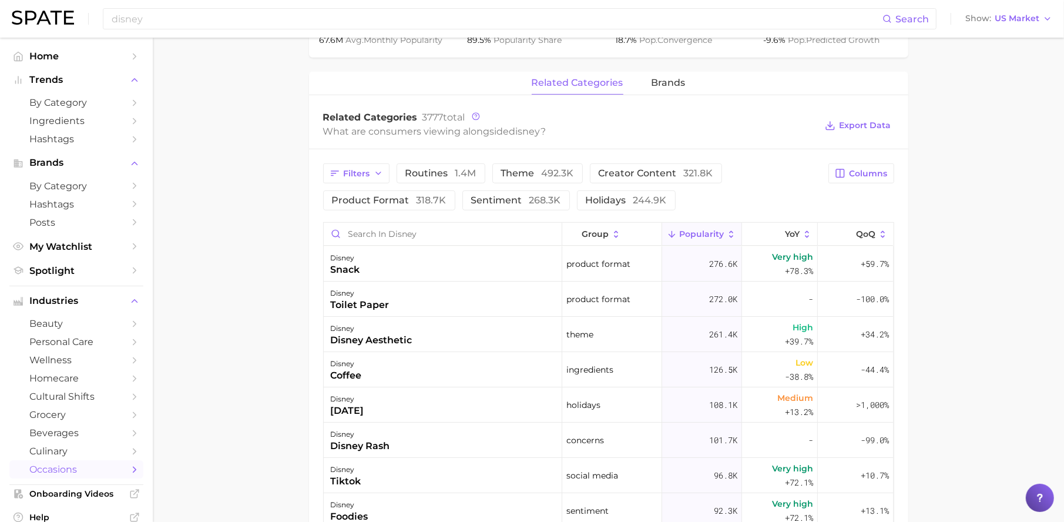
click at [62, 468] on span "occasions" at bounding box center [76, 468] width 94 height 11
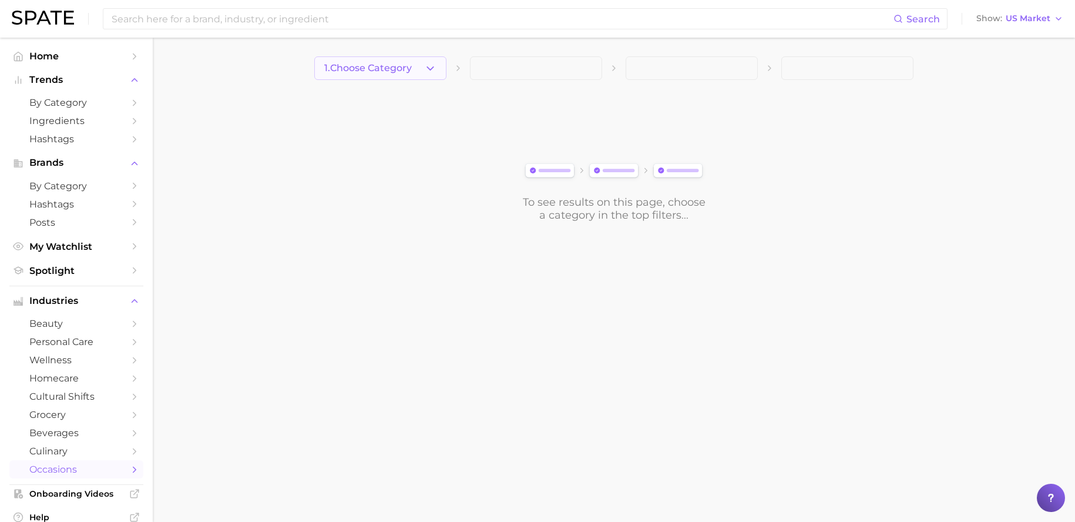
click at [384, 70] on span "1. Choose Category" at bounding box center [368, 68] width 88 height 11
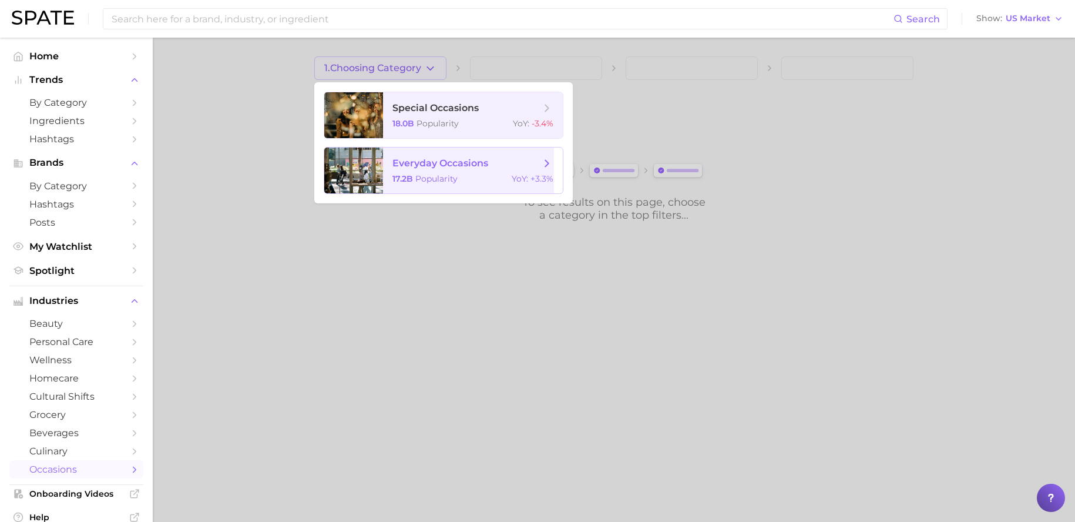
click at [444, 167] on span "everyday occasions" at bounding box center [440, 162] width 96 height 11
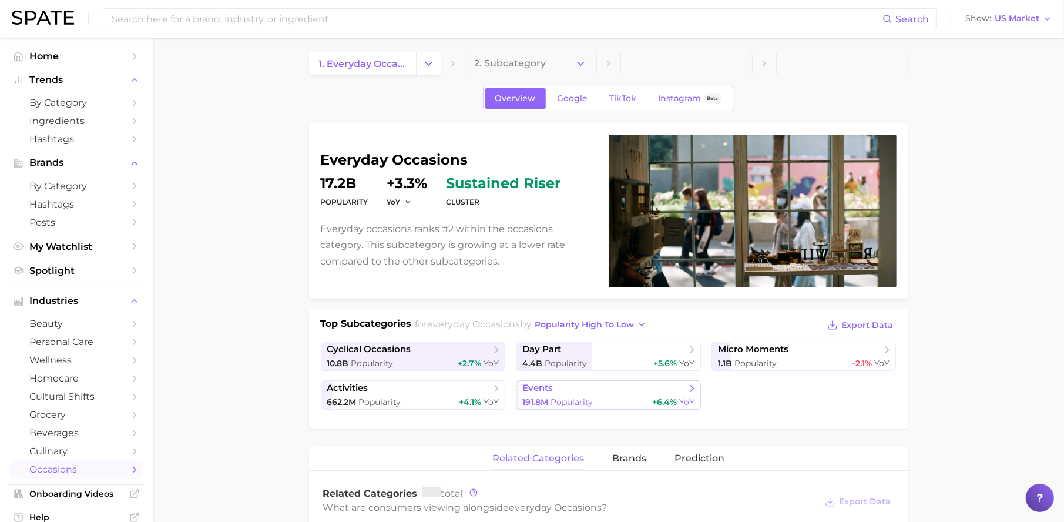
scroll to position [6, 0]
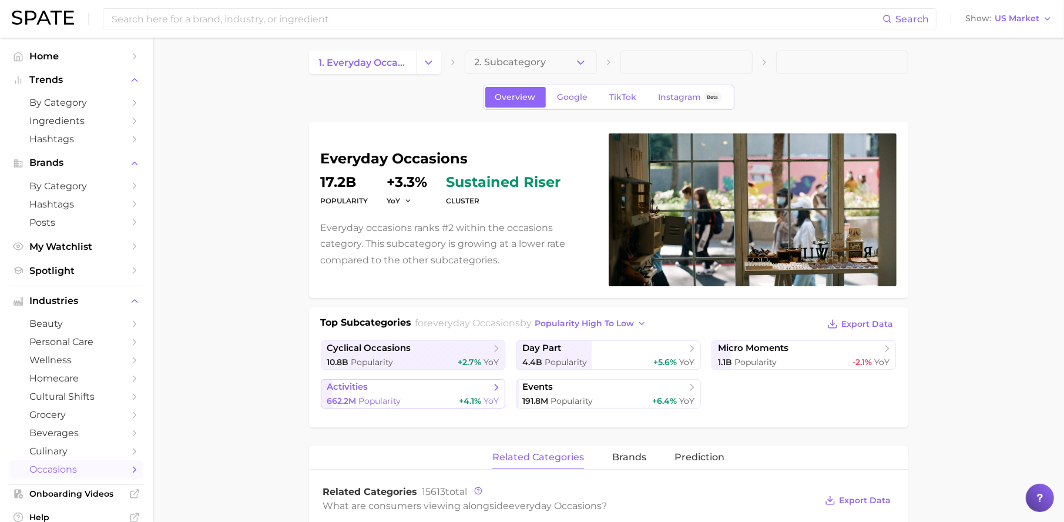
click at [455, 405] on div "662.2m Popularity +4.1% YoY" at bounding box center [413, 400] width 172 height 11
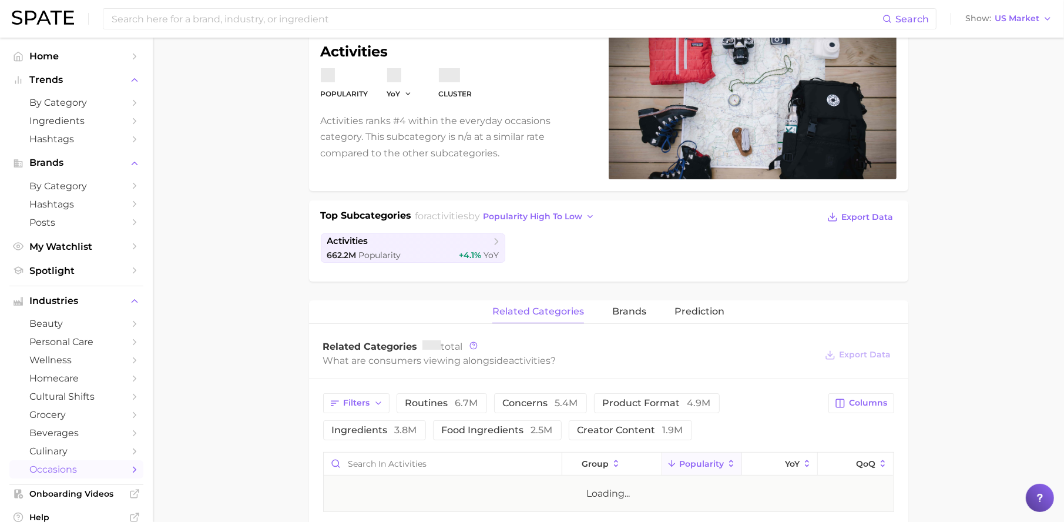
scroll to position [117, 0]
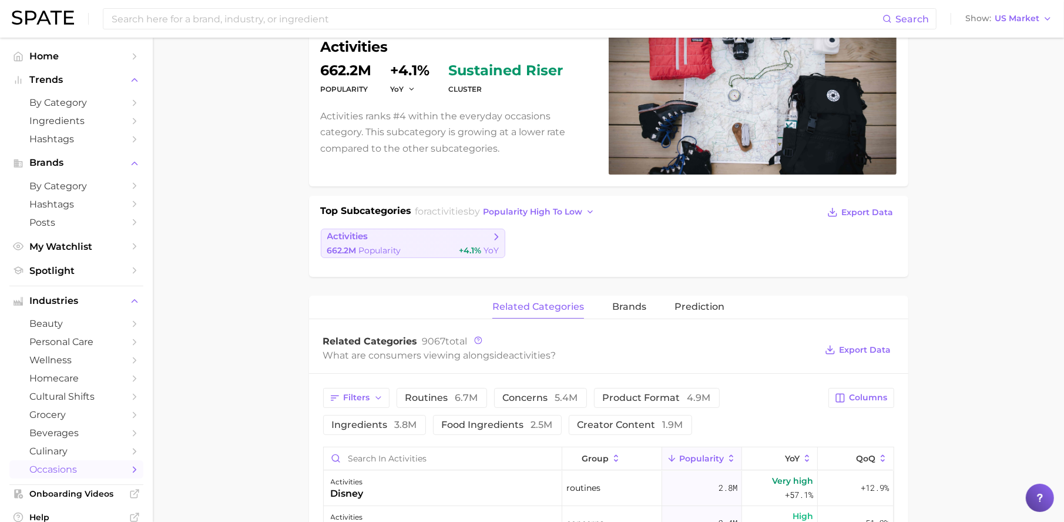
click at [485, 248] on span "YoY" at bounding box center [490, 250] width 15 height 11
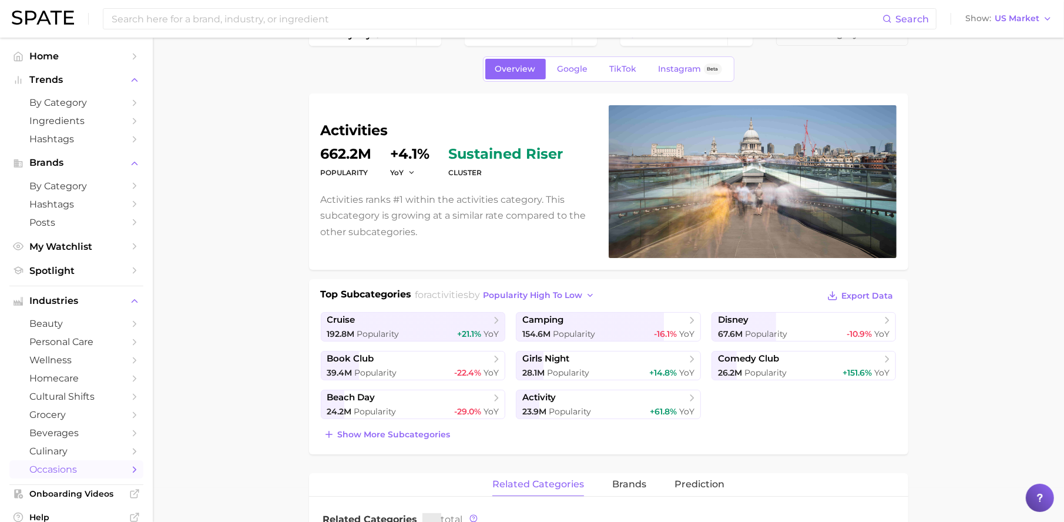
scroll to position [37, 0]
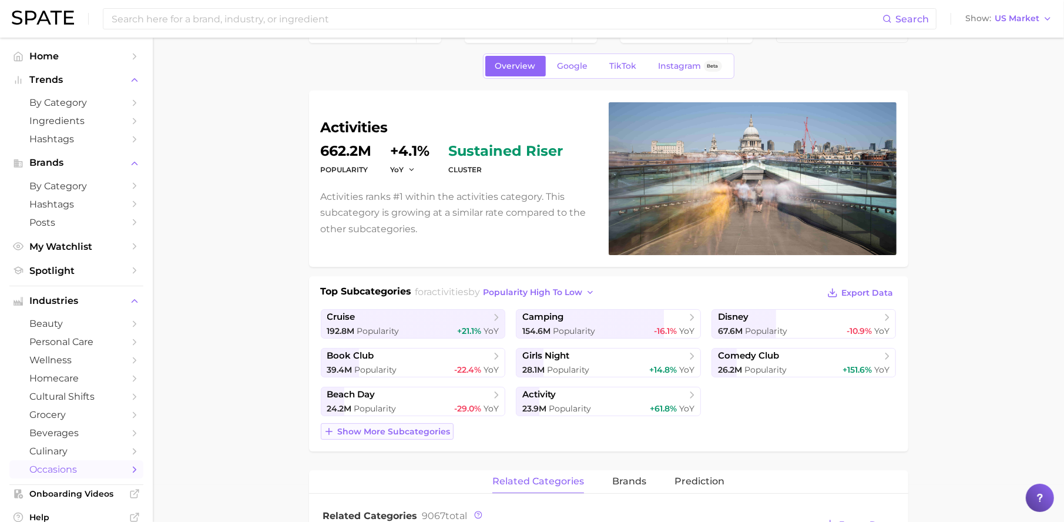
click at [451, 429] on button "Show more subcategories" at bounding box center [387, 431] width 133 height 16
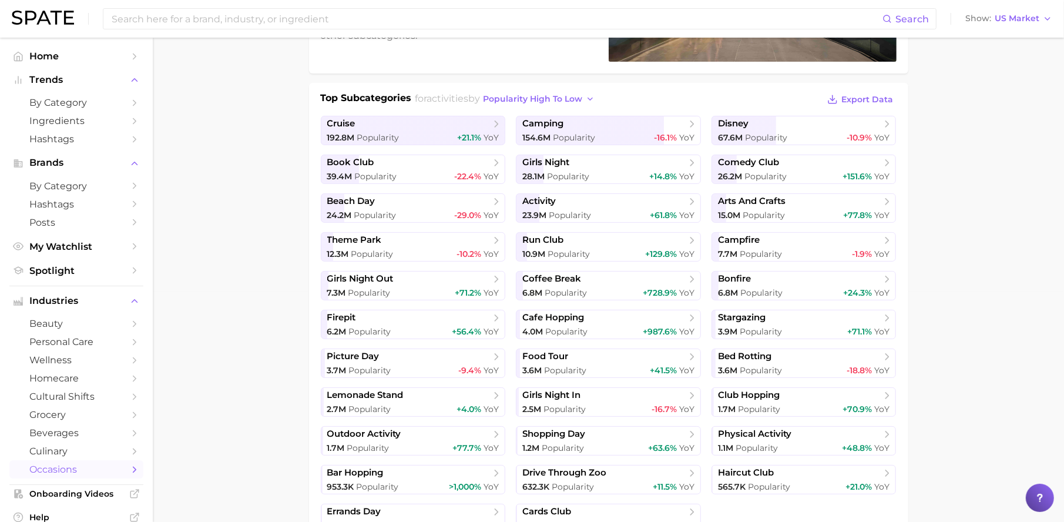
scroll to position [222, 0]
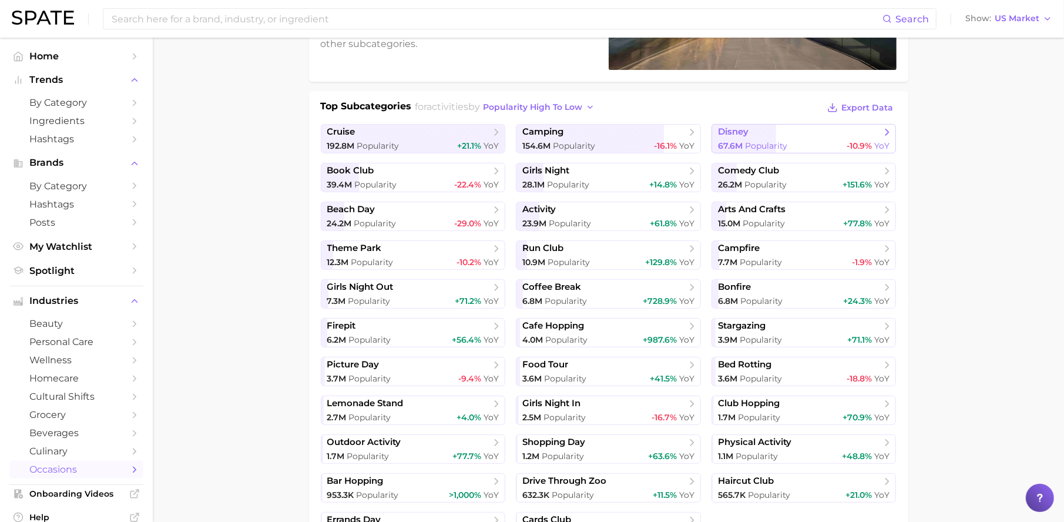
click at [749, 144] on span "Popularity" at bounding box center [766, 145] width 42 height 11
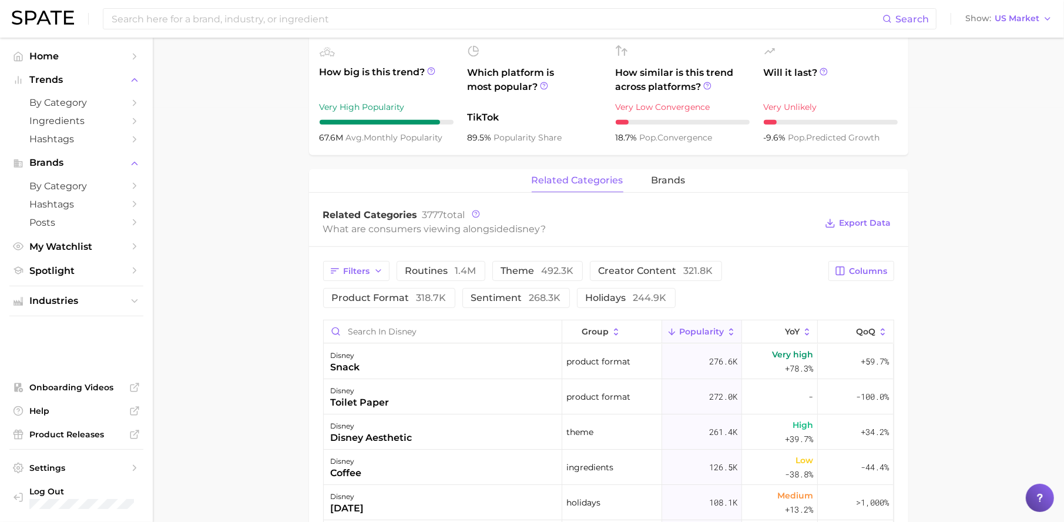
scroll to position [432, 0]
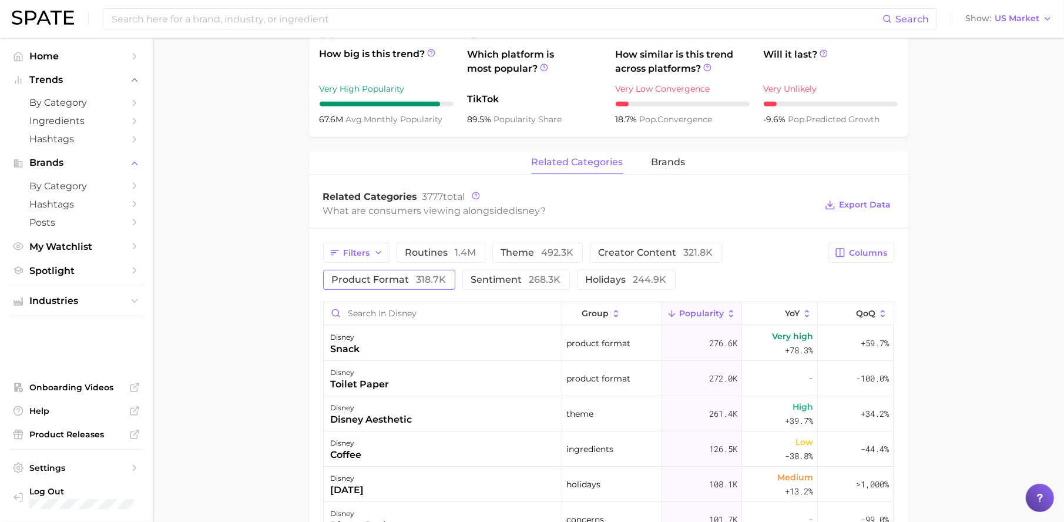
click at [357, 278] on span "product format 318.7k" at bounding box center [389, 279] width 115 height 9
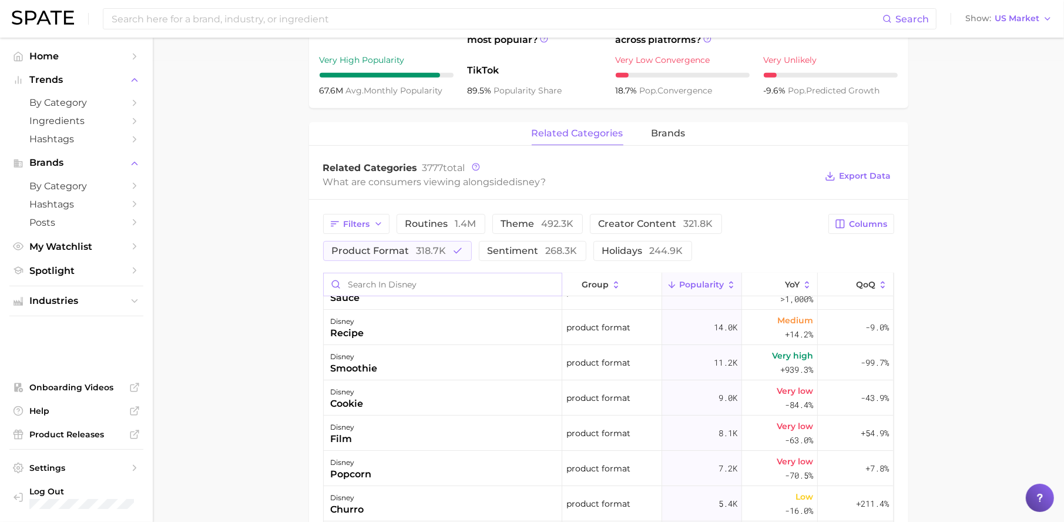
scroll to position [115, 0]
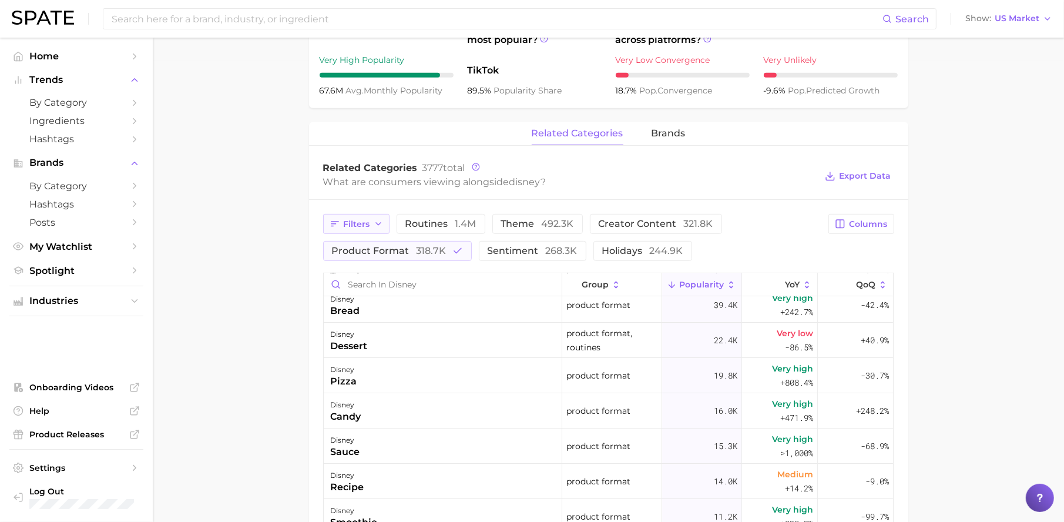
click at [361, 224] on span "Filters" at bounding box center [357, 224] width 26 height 10
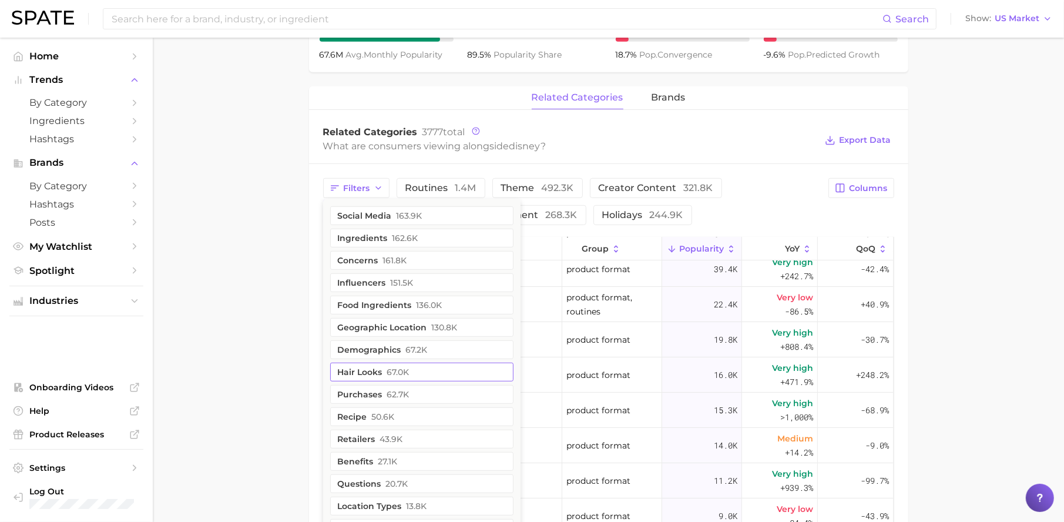
scroll to position [422, 0]
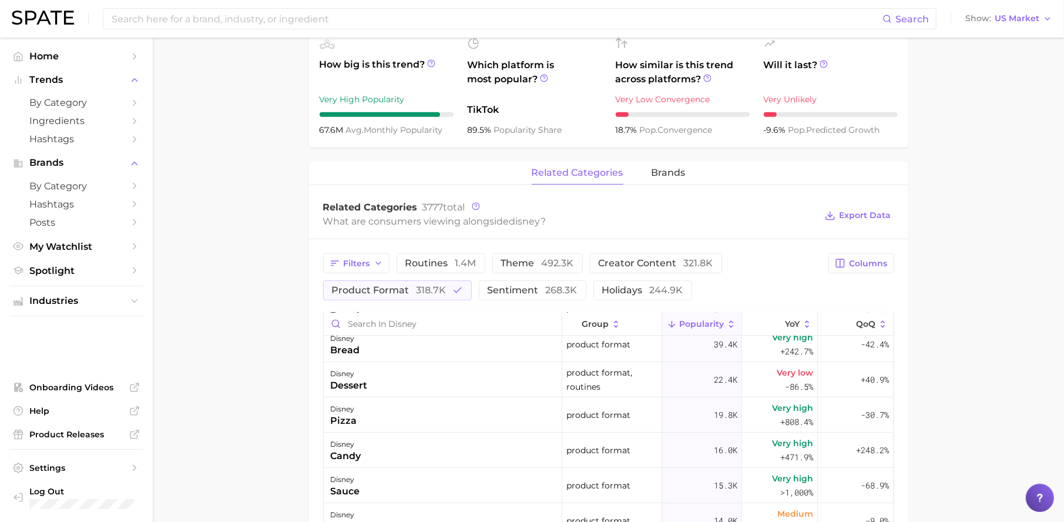
click at [750, 233] on div "Related Categories 3777 total What are consumers viewing alongside disney ? Exp…" at bounding box center [608, 215] width 599 height 47
